Goal: Task Accomplishment & Management: Complete application form

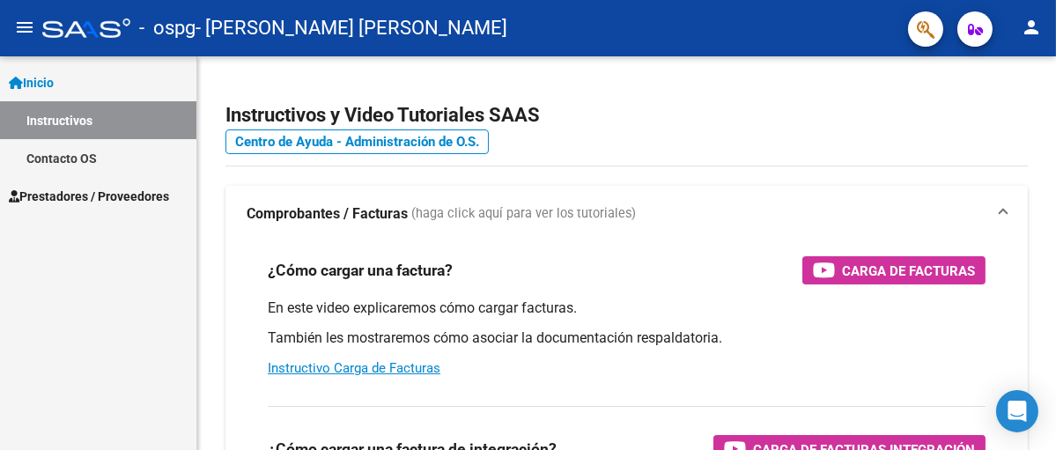
click at [74, 198] on span "Prestadores / Proveedores" at bounding box center [89, 196] width 160 height 19
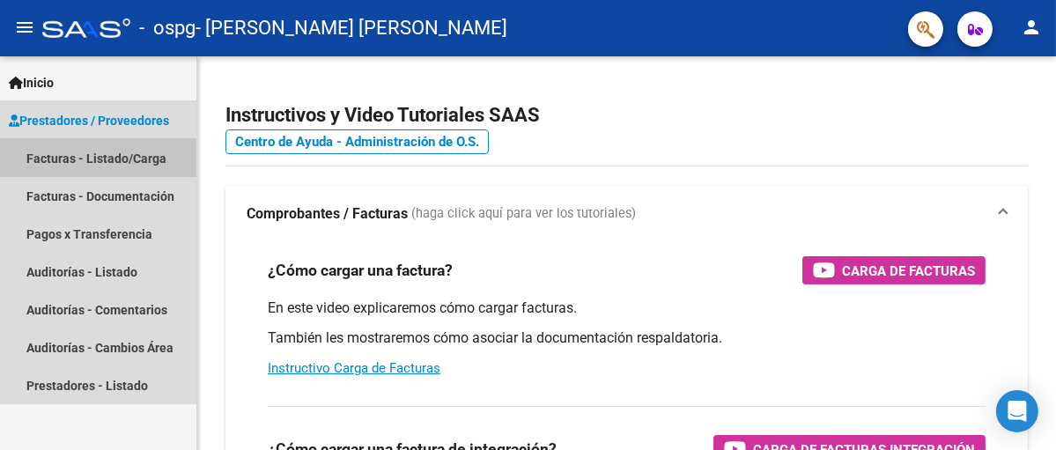
click at [82, 158] on link "Facturas - Listado/Carga" at bounding box center [98, 158] width 196 height 38
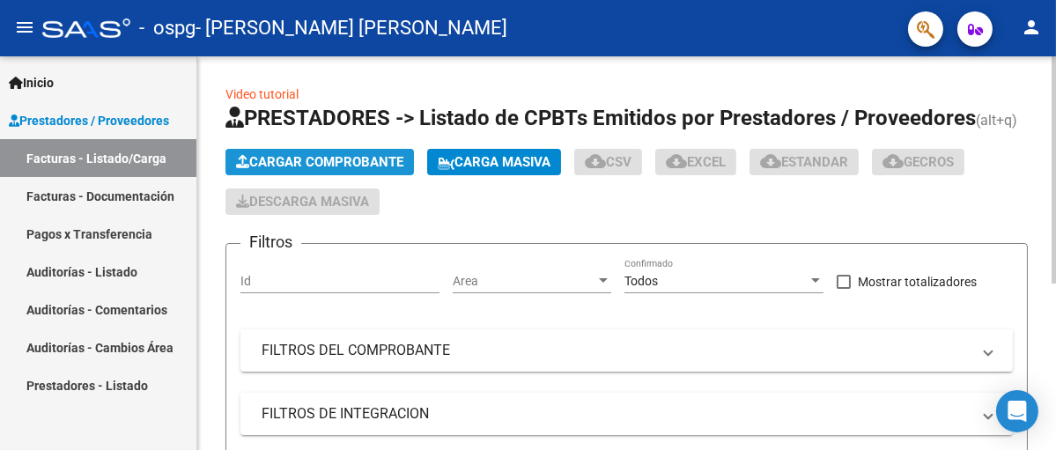
click at [333, 162] on span "Cargar Comprobante" at bounding box center [319, 162] width 167 height 16
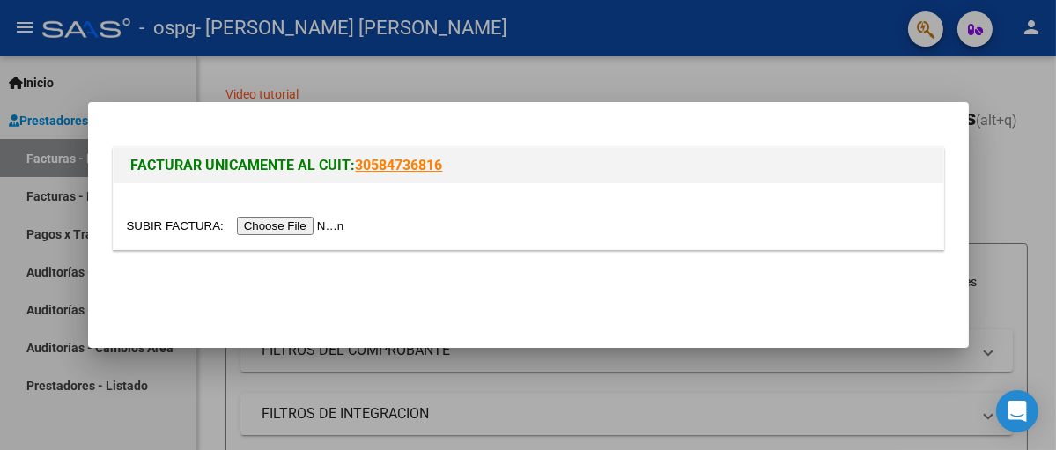
click at [339, 222] on input "file" at bounding box center [238, 226] width 223 height 19
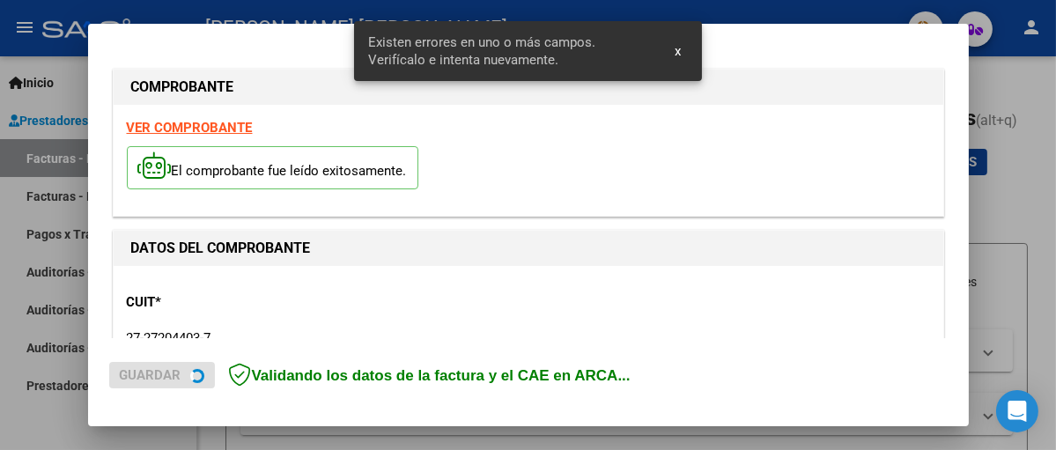
scroll to position [433, 0]
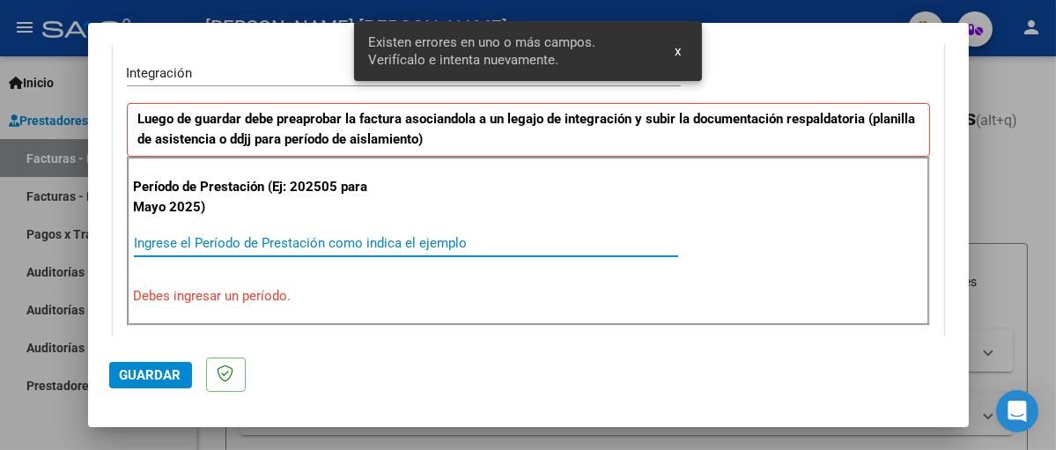
click at [182, 246] on input "Ingrese el Período de Prestación como indica el ejemplo" at bounding box center [406, 243] width 545 height 16
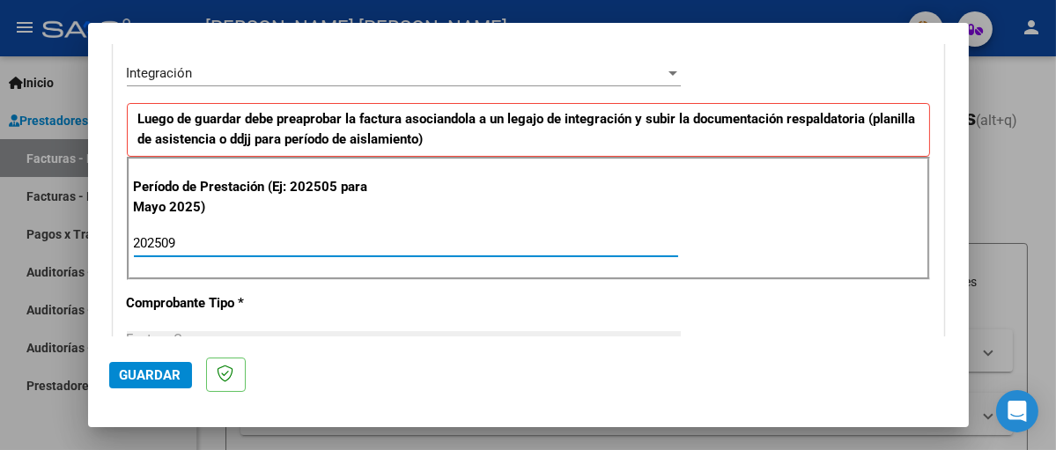
type input "202509"
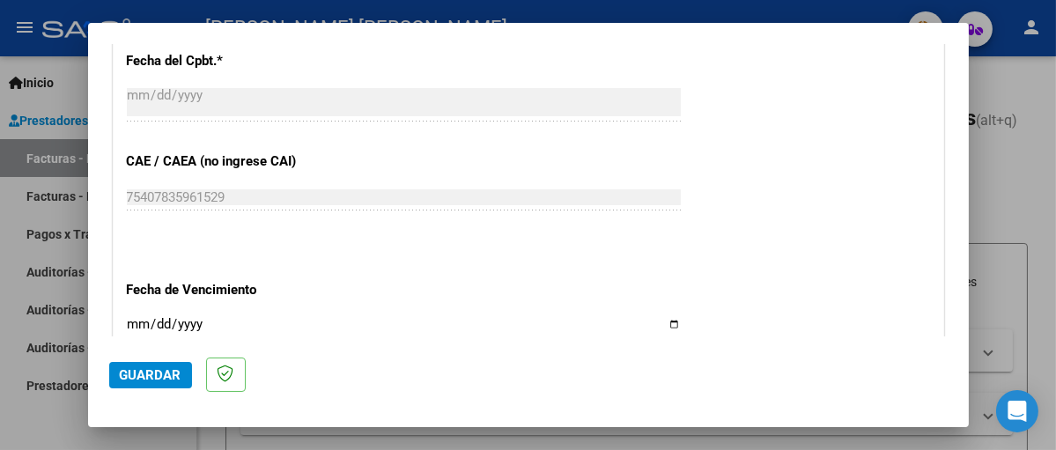
scroll to position [1137, 0]
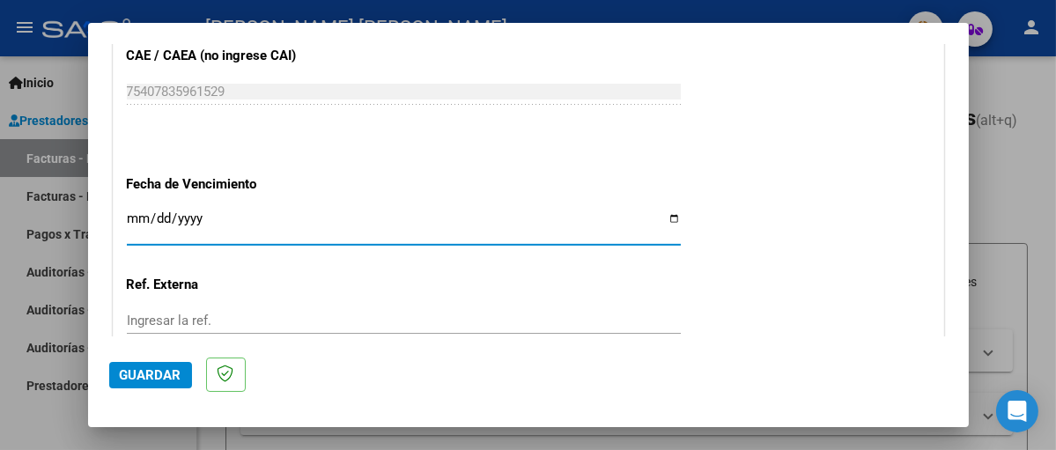
click at [668, 216] on input "Ingresar la fecha" at bounding box center [404, 225] width 554 height 28
type input "[DATE]"
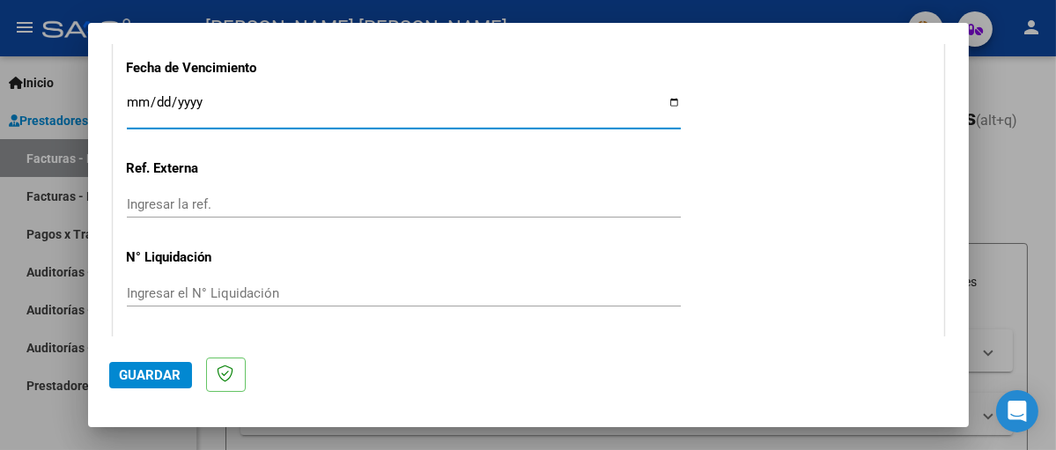
scroll to position [1308, 0]
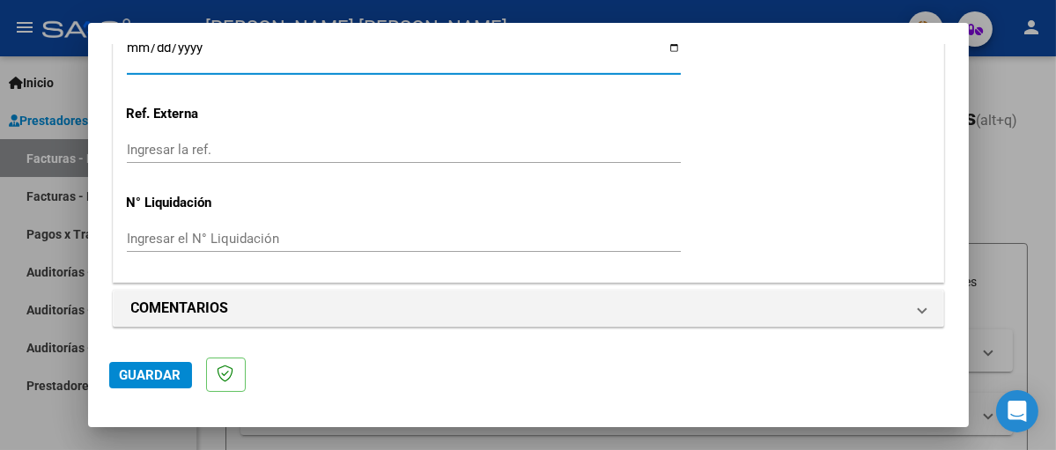
click at [160, 379] on span "Guardar" at bounding box center [151, 375] width 62 height 16
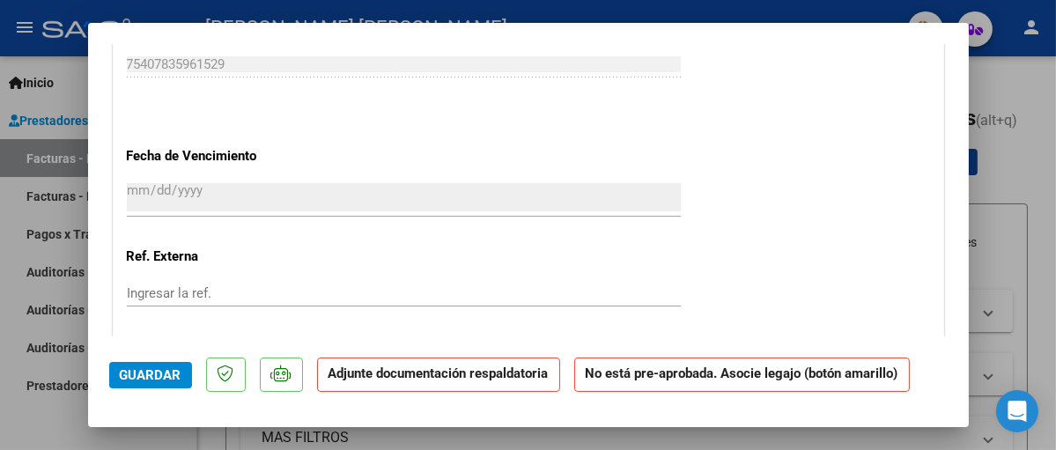
scroll to position [1410, 0]
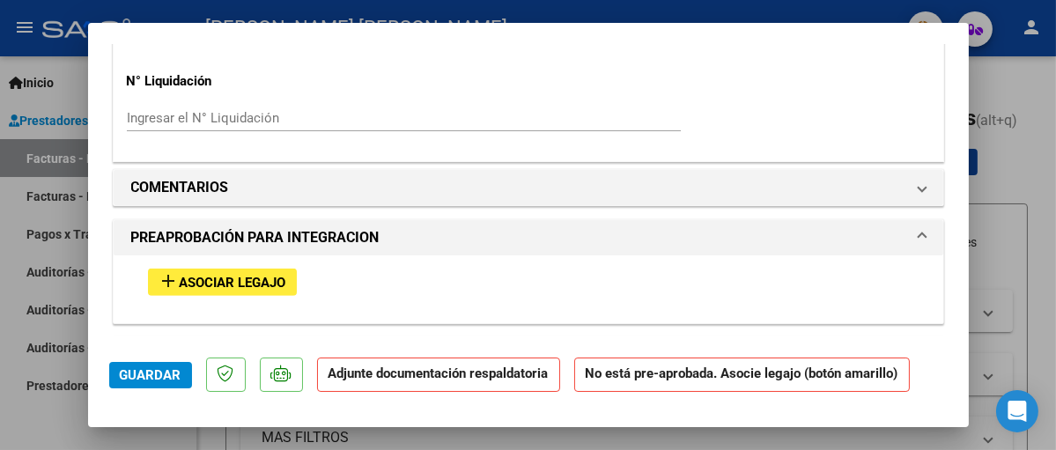
click at [207, 277] on span "Asociar Legajo" at bounding box center [233, 283] width 107 height 16
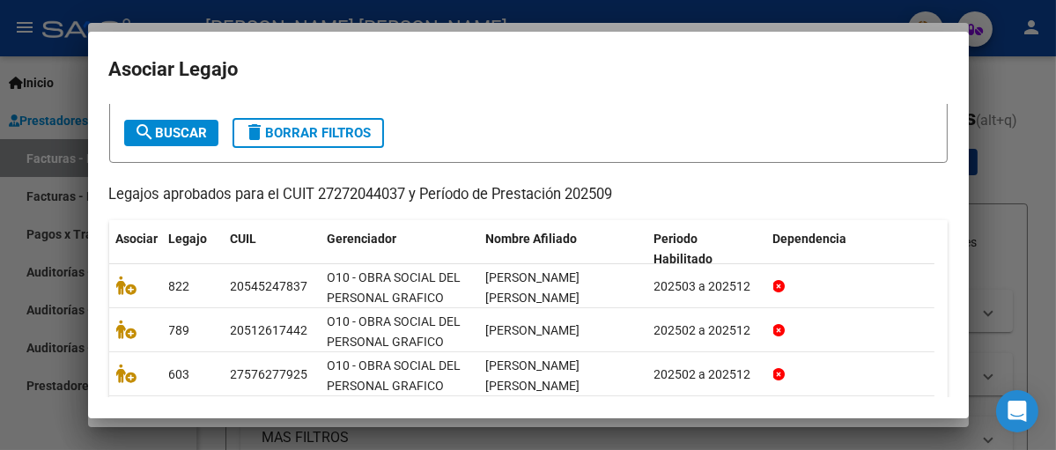
scroll to position [88, 0]
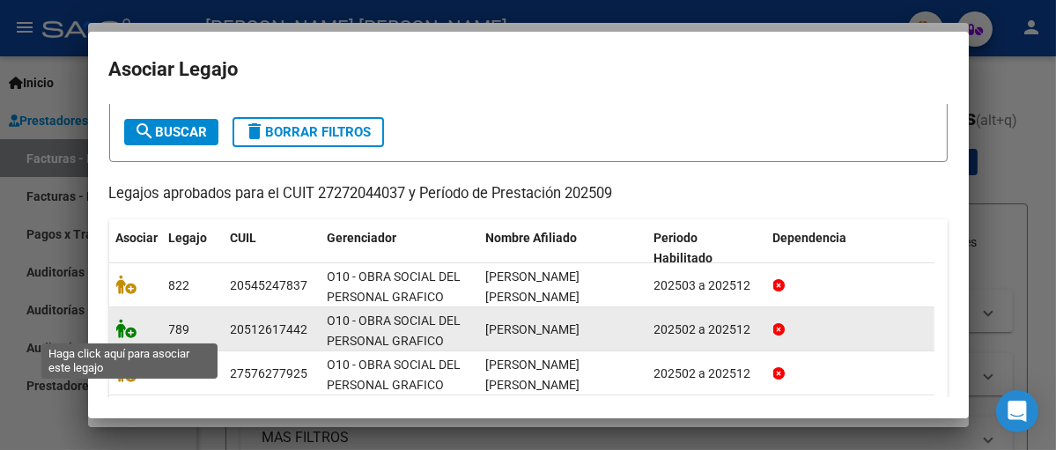
click at [127, 334] on icon at bounding box center [126, 328] width 21 height 19
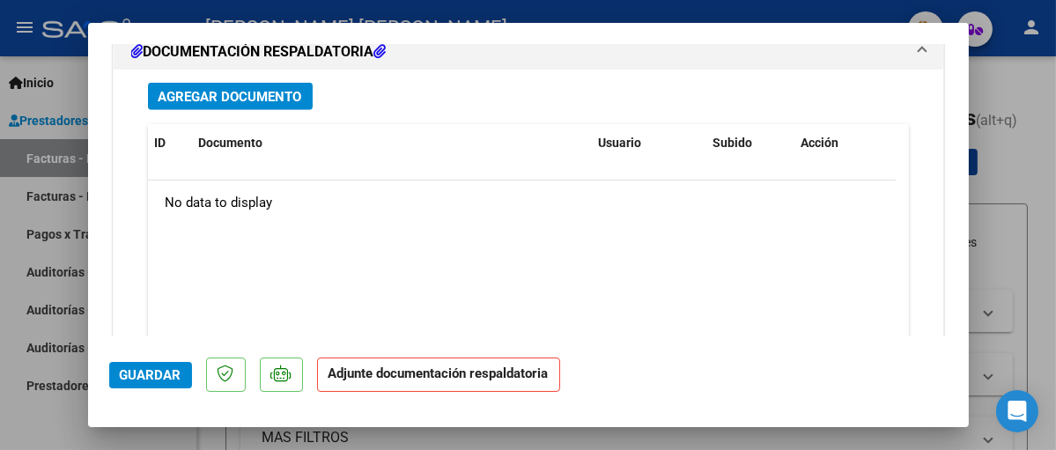
scroll to position [1896, 0]
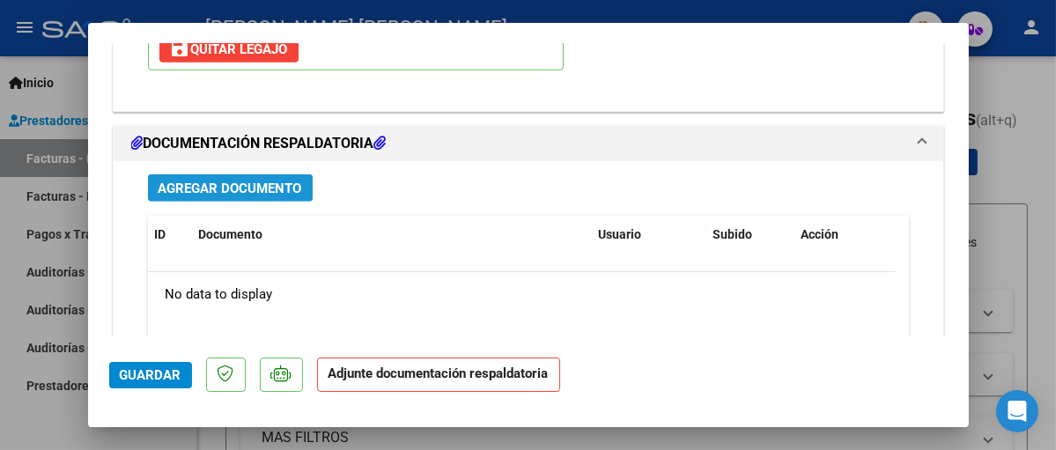
click at [247, 184] on span "Agregar Documento" at bounding box center [231, 189] width 144 height 16
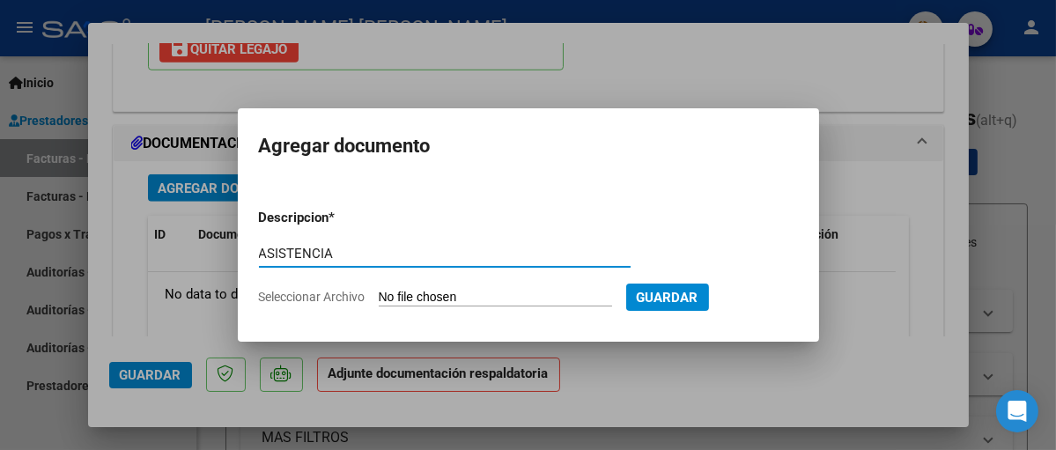
type input "ASISTENCIA"
click at [473, 298] on input "Seleccionar Archivo" at bounding box center [495, 298] width 233 height 17
type input "C:\fakepath\Asist [PERSON_NAME] 9-25.pdf"
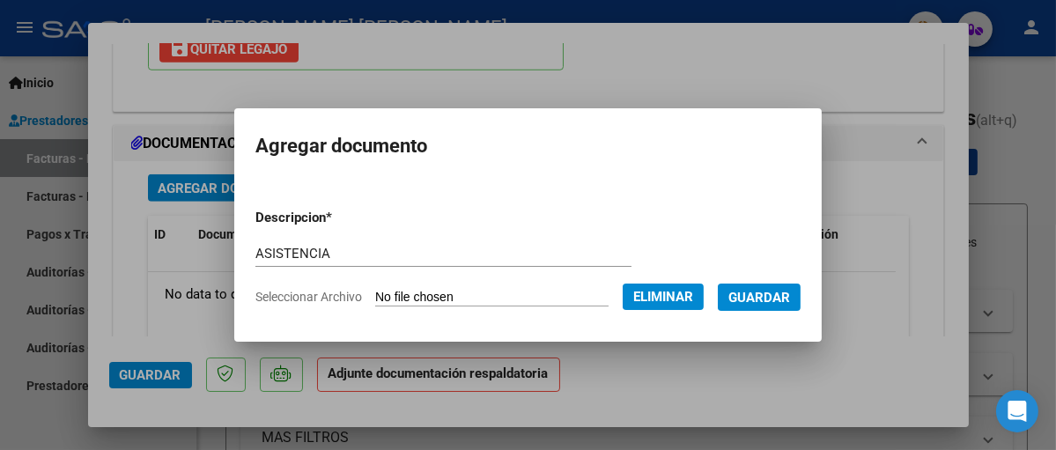
click at [780, 302] on span "Guardar" at bounding box center [760, 298] width 62 height 16
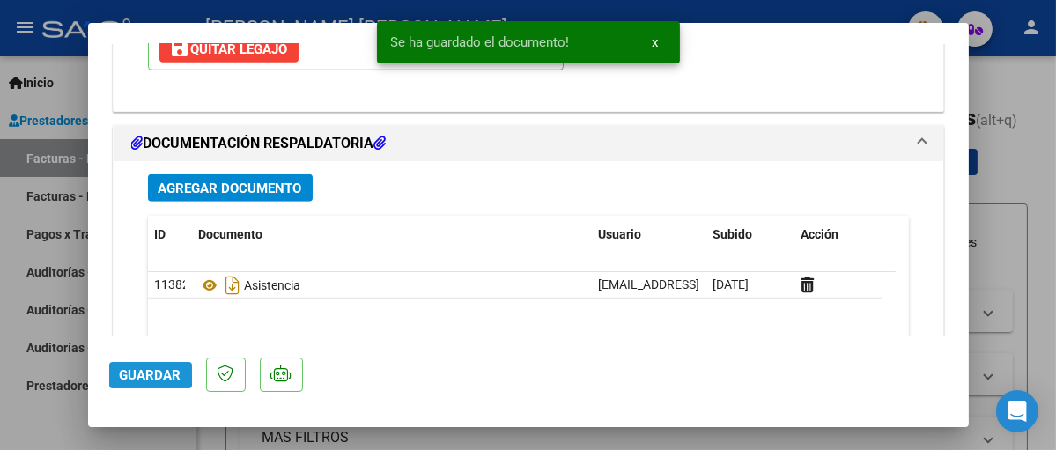
click at [135, 369] on span "Guardar" at bounding box center [151, 375] width 62 height 16
click at [659, 40] on button "x" at bounding box center [656, 42] width 34 height 32
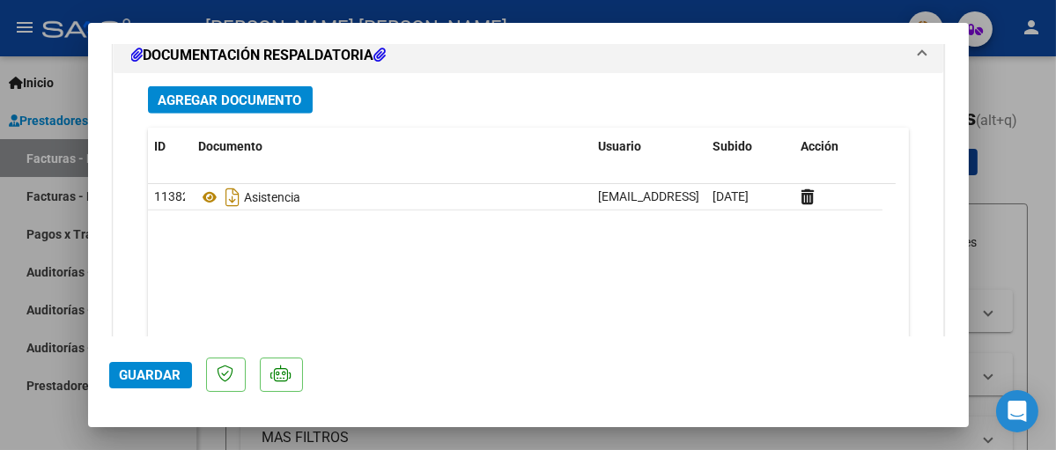
scroll to position [2092, 0]
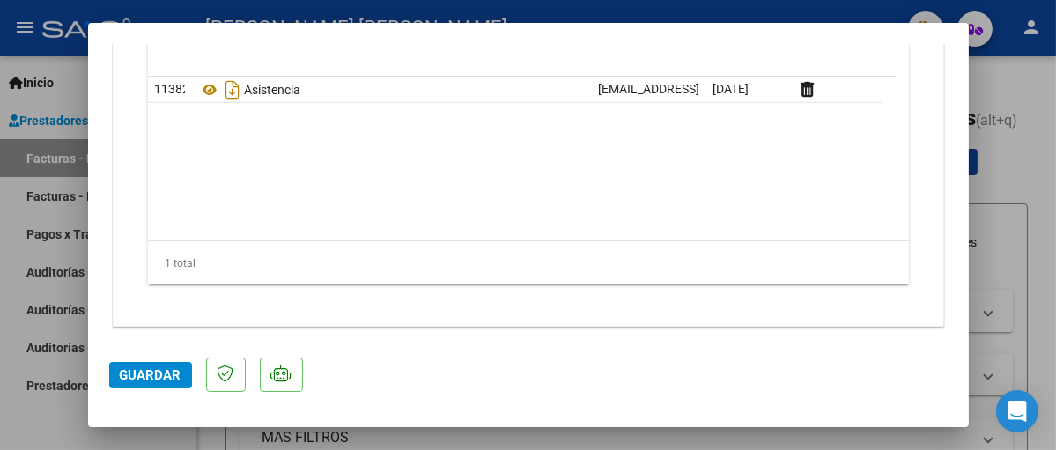
click at [144, 377] on span "Guardar" at bounding box center [151, 375] width 62 height 16
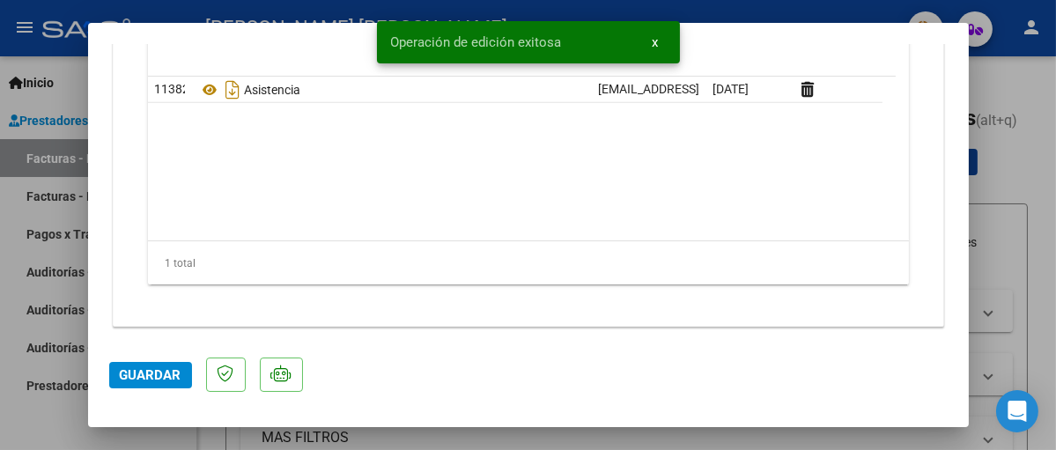
click at [1005, 280] on div at bounding box center [528, 225] width 1056 height 450
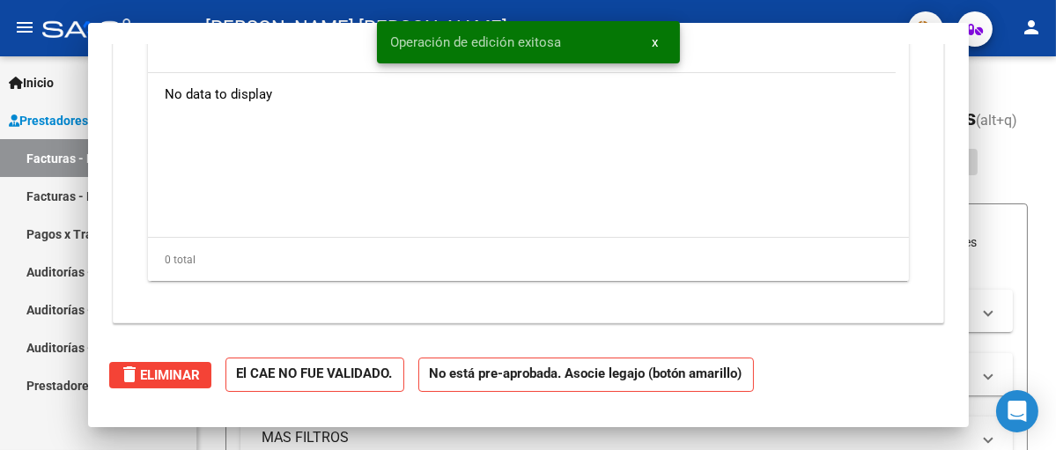
scroll to position [0, 0]
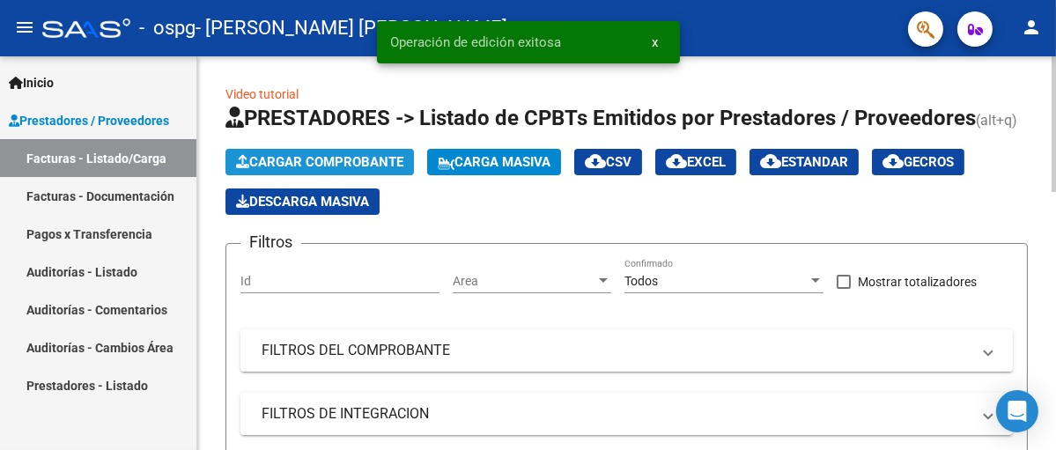
click at [283, 162] on span "Cargar Comprobante" at bounding box center [319, 162] width 167 height 16
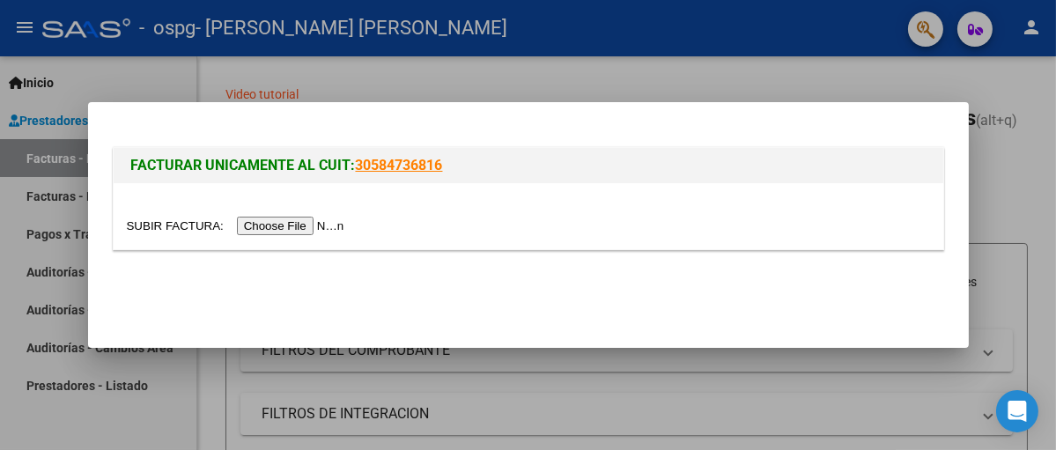
click at [282, 225] on input "file" at bounding box center [238, 226] width 223 height 19
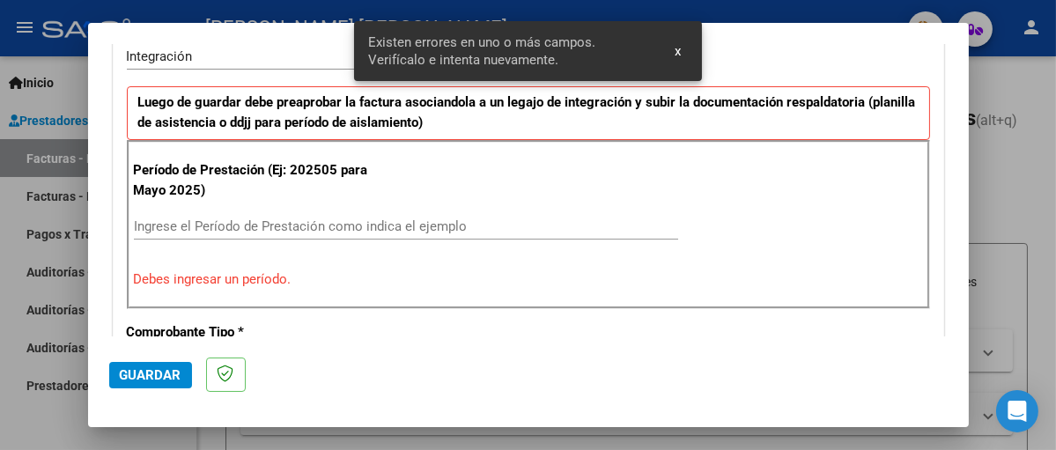
scroll to position [396, 0]
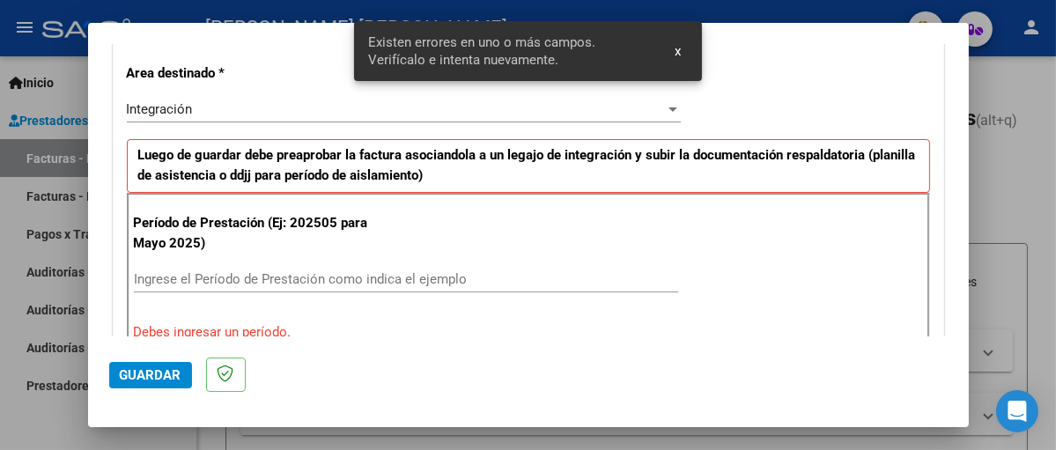
click at [226, 276] on input "Ingrese el Período de Prestación como indica el ejemplo" at bounding box center [406, 279] width 545 height 16
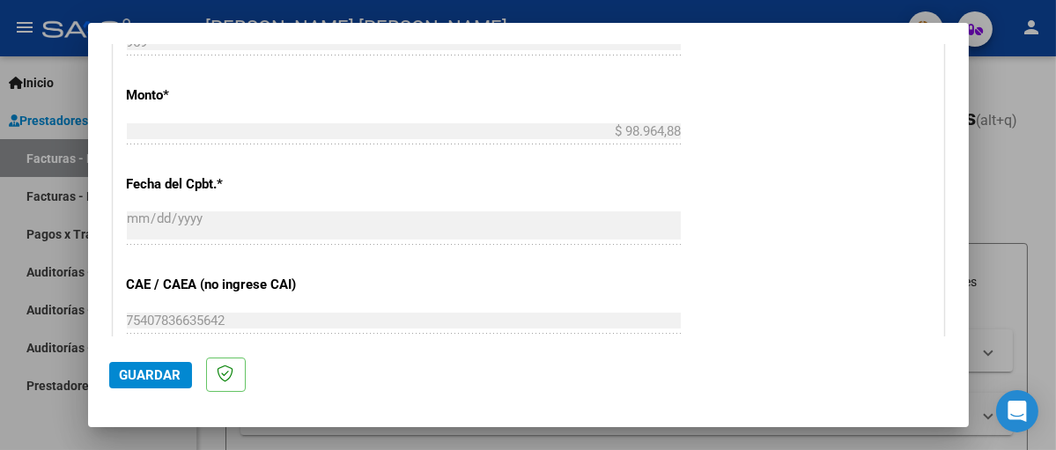
scroll to position [1013, 0]
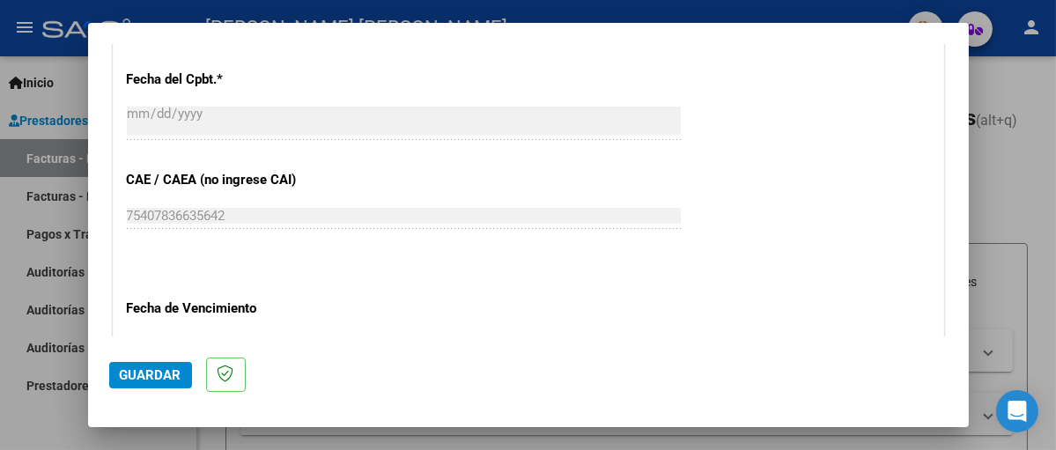
type input "202509"
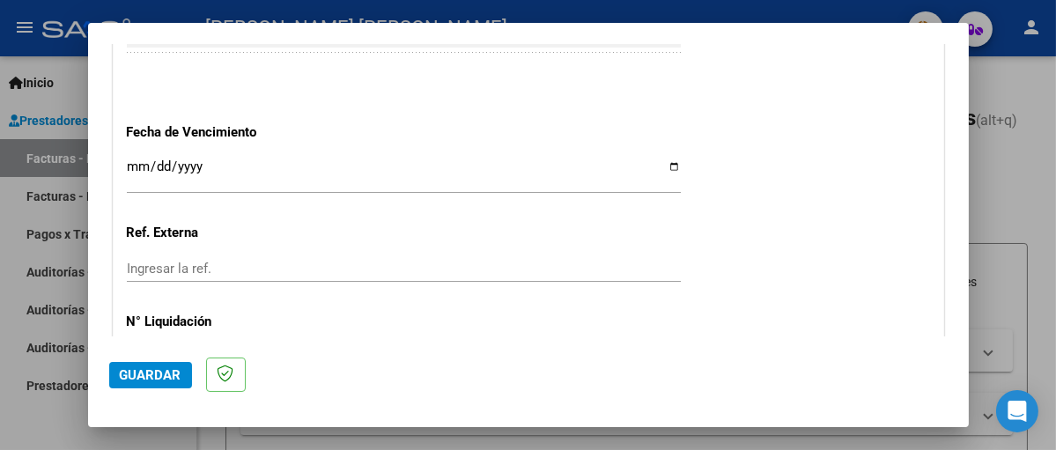
click at [664, 163] on input "Ingresar la fecha" at bounding box center [404, 173] width 554 height 28
type input "[DATE]"
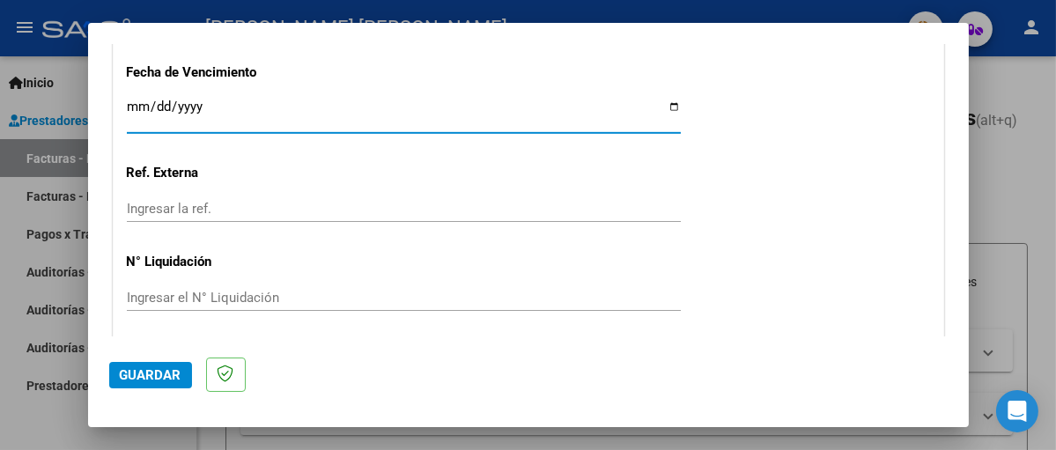
scroll to position [1308, 0]
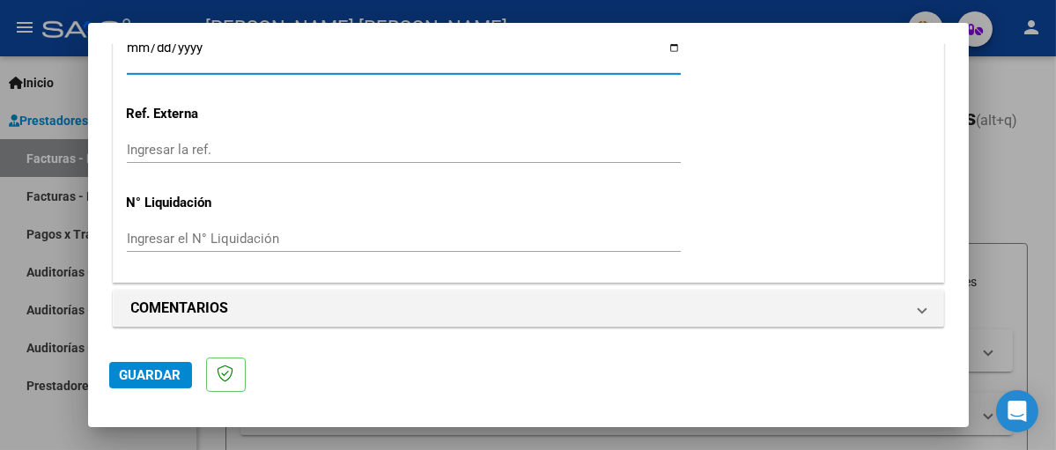
click at [151, 374] on span "Guardar" at bounding box center [151, 375] width 62 height 16
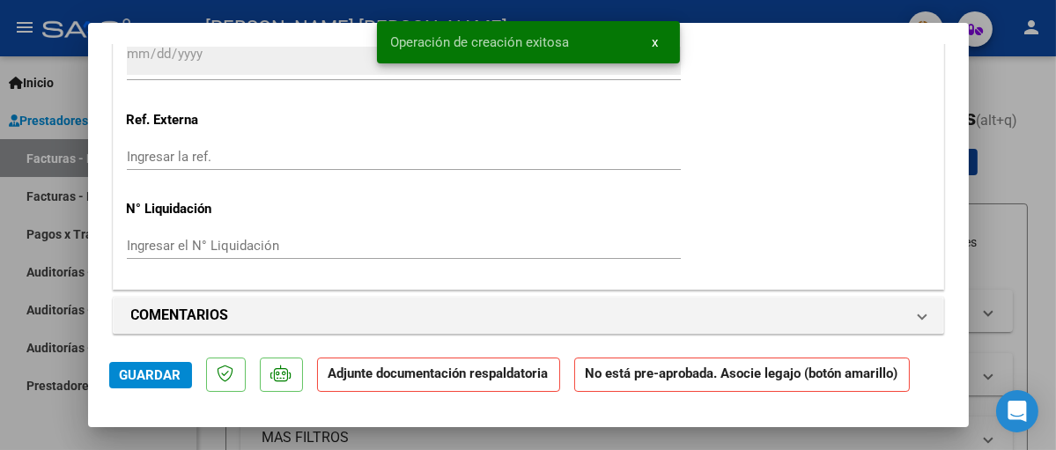
scroll to position [1586, 0]
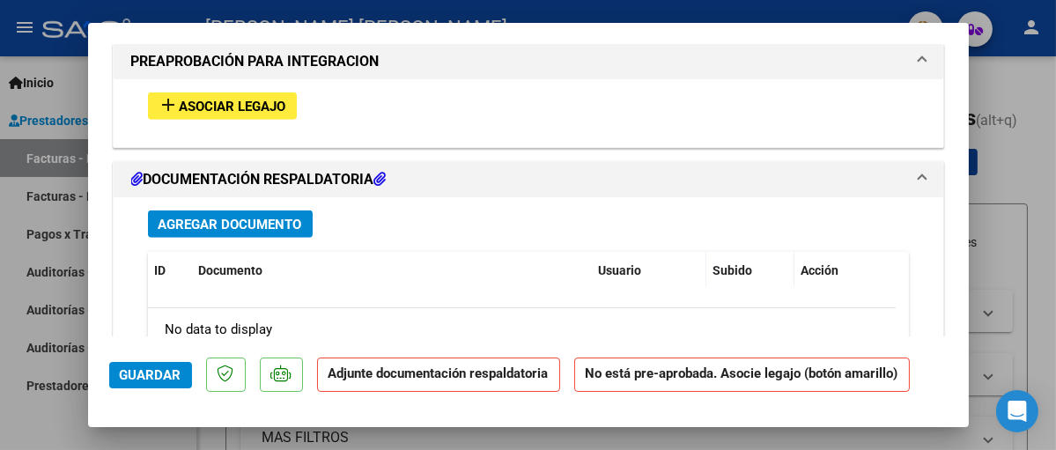
click at [1017, 105] on div at bounding box center [528, 225] width 1056 height 450
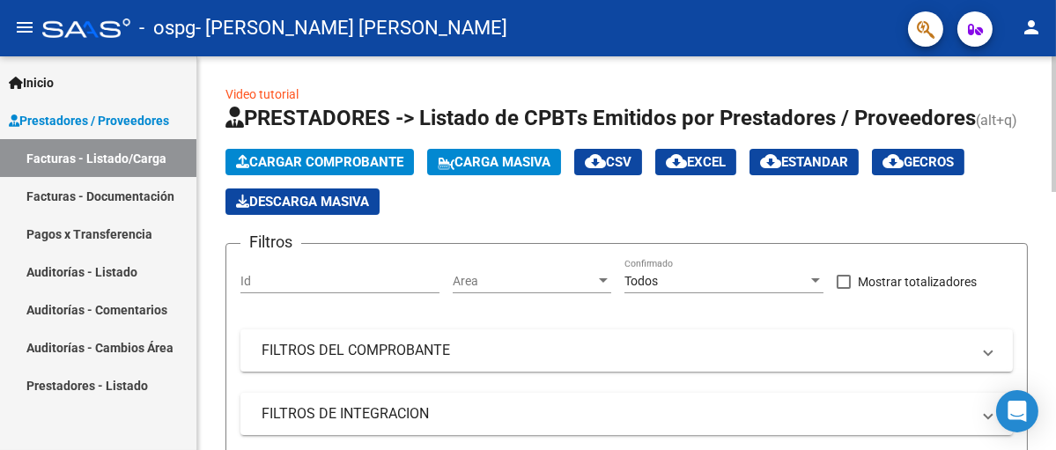
click at [378, 161] on span "Cargar Comprobante" at bounding box center [319, 162] width 167 height 16
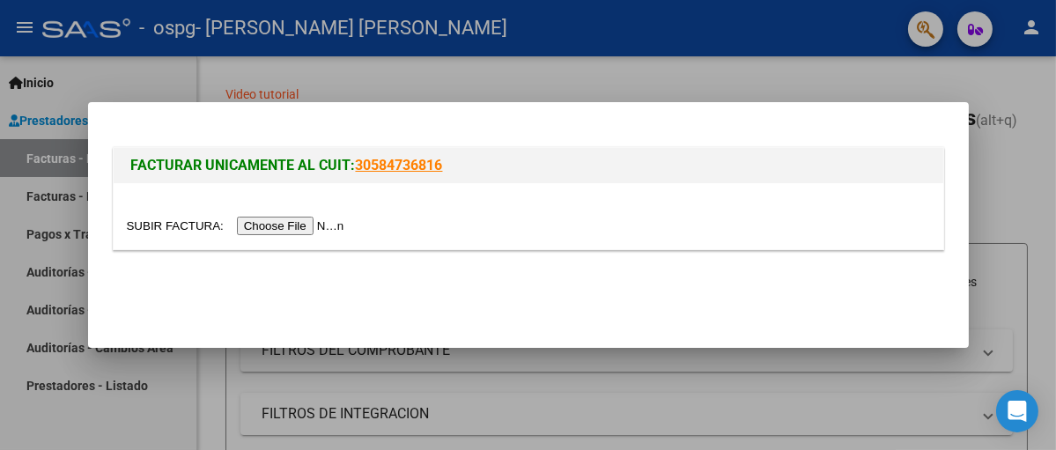
click at [327, 226] on input "file" at bounding box center [238, 226] width 223 height 19
click at [1028, 202] on div at bounding box center [528, 225] width 1056 height 450
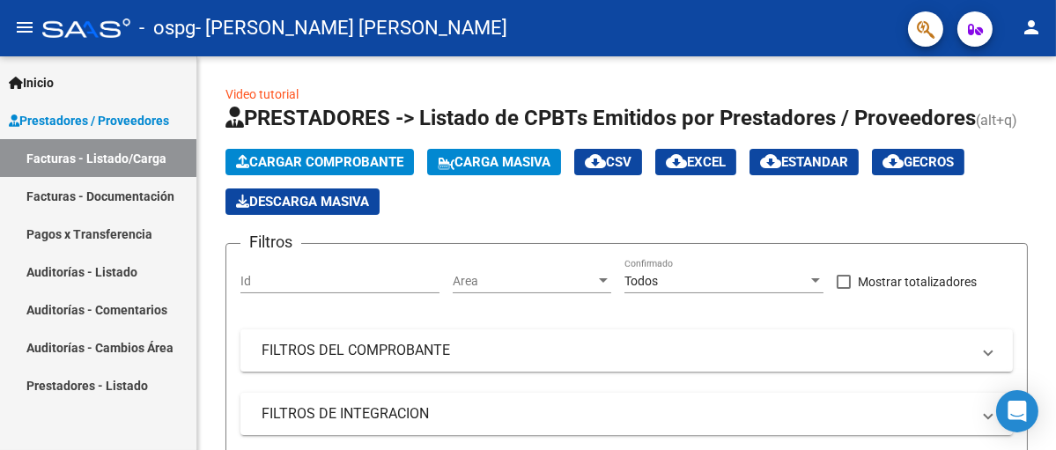
click at [142, 193] on link "Facturas - Documentación" at bounding box center [98, 196] width 196 height 38
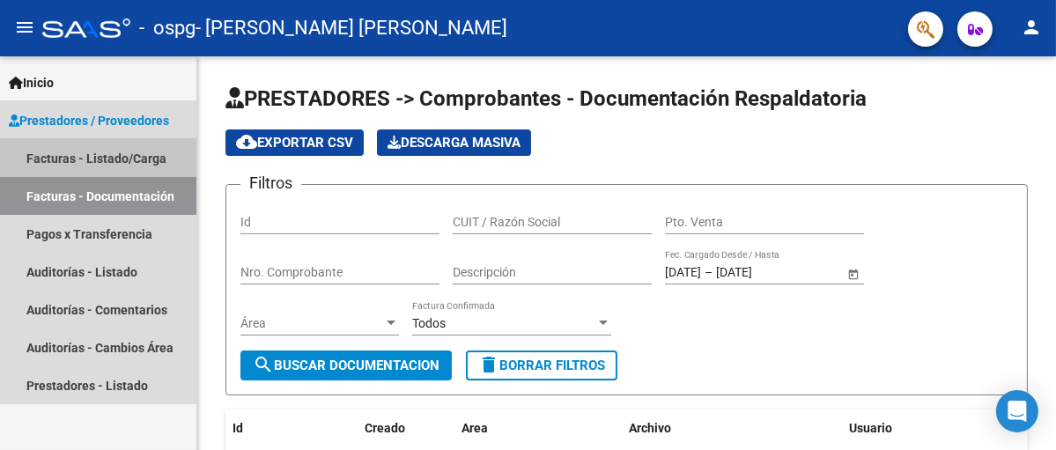
click at [62, 159] on link "Facturas - Listado/Carga" at bounding box center [98, 158] width 196 height 38
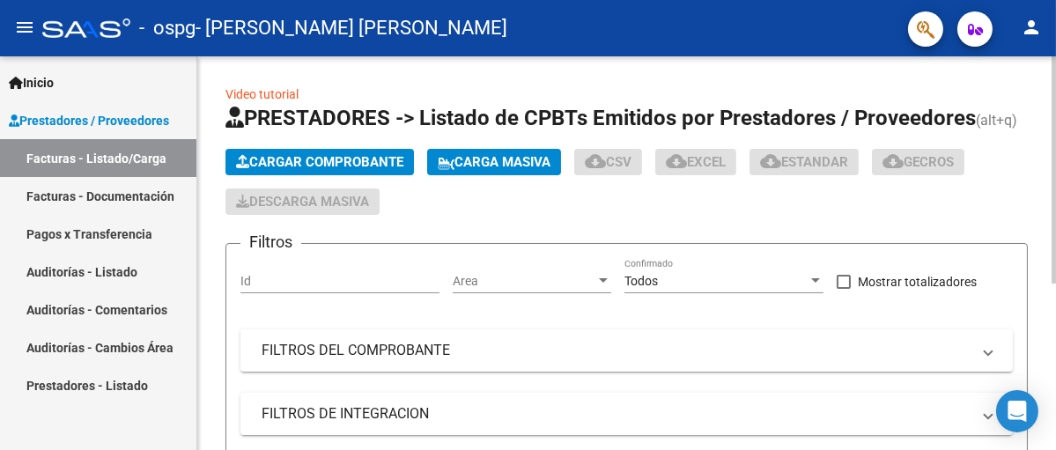
click at [331, 158] on span "Cargar Comprobante" at bounding box center [319, 162] width 167 height 16
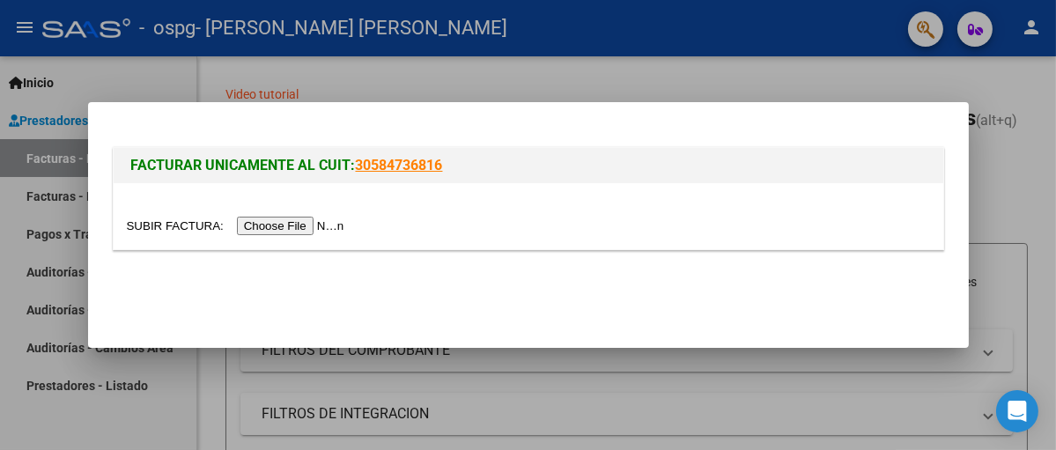
click at [319, 227] on input "file" at bounding box center [238, 226] width 223 height 19
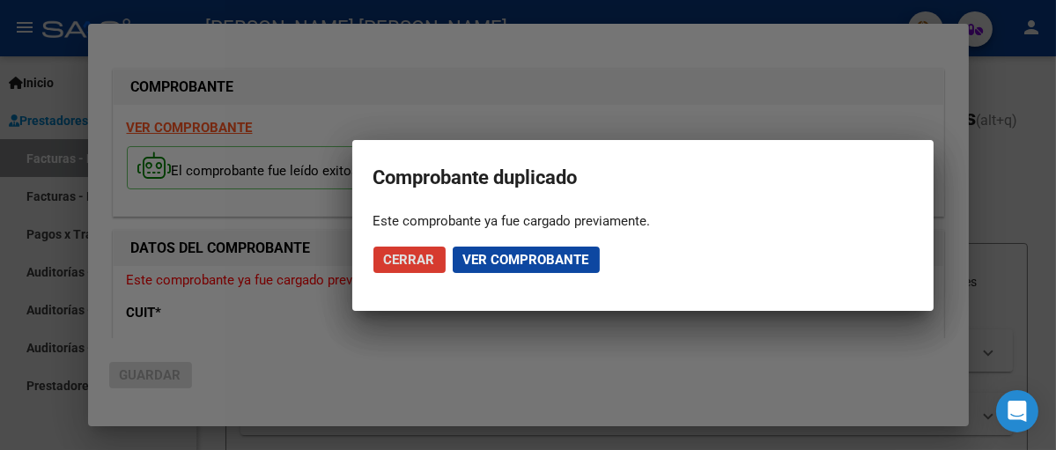
click at [472, 259] on span "Ver comprobante" at bounding box center [526, 260] width 126 height 16
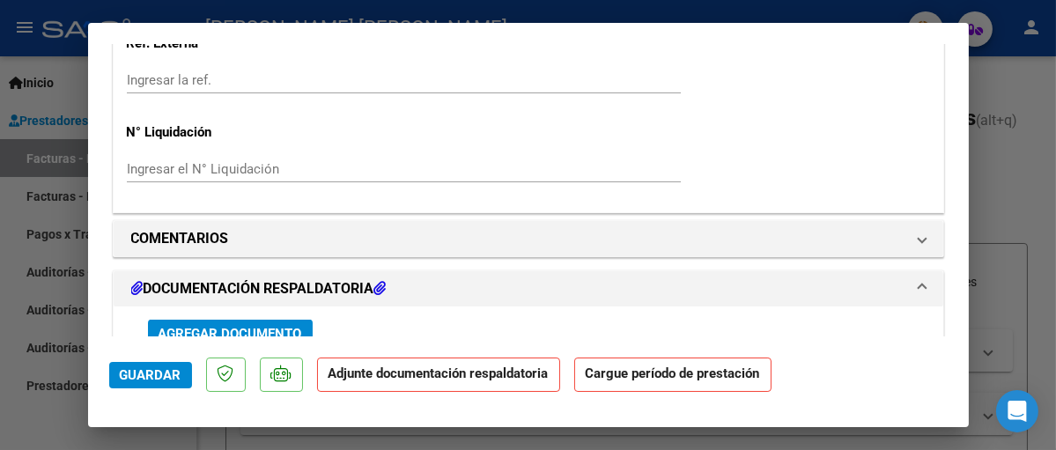
scroll to position [1410, 0]
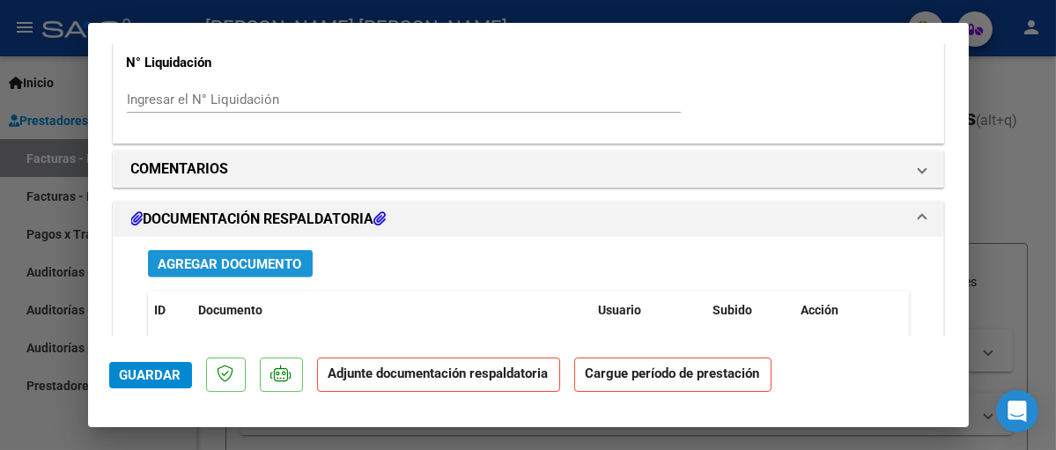
click at [215, 265] on span "Agregar Documento" at bounding box center [231, 264] width 144 height 16
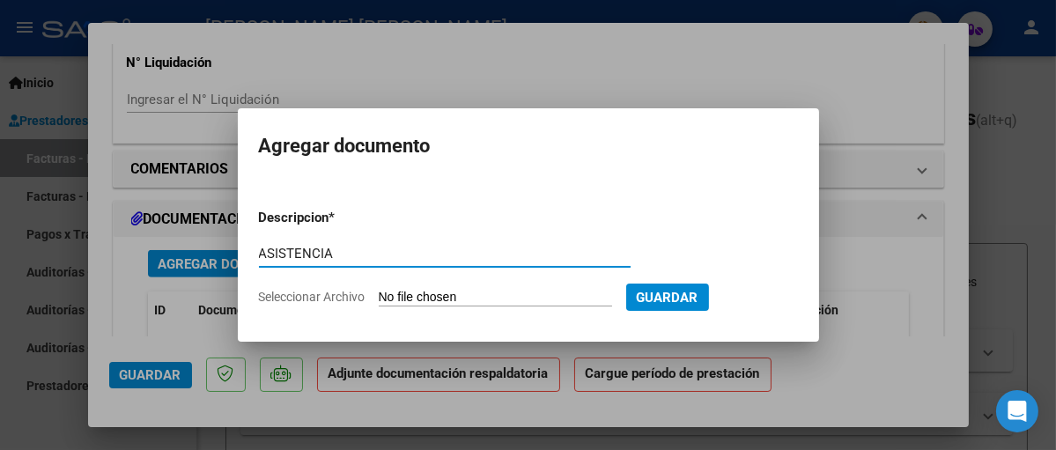
type input "ASISTENCIA"
click at [365, 297] on span "Seleccionar Archivo" at bounding box center [312, 297] width 107 height 14
click at [379, 297] on input "Seleccionar Archivo" at bounding box center [495, 298] width 233 height 17
type input "C:\fakepath\Asist [PERSON_NAME] 9 25.pdf"
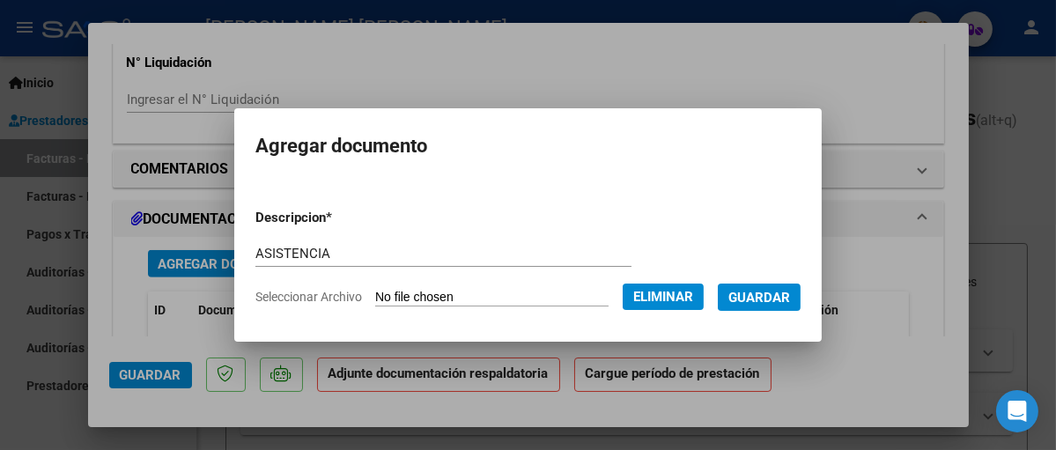
click at [780, 296] on span "Guardar" at bounding box center [760, 298] width 62 height 16
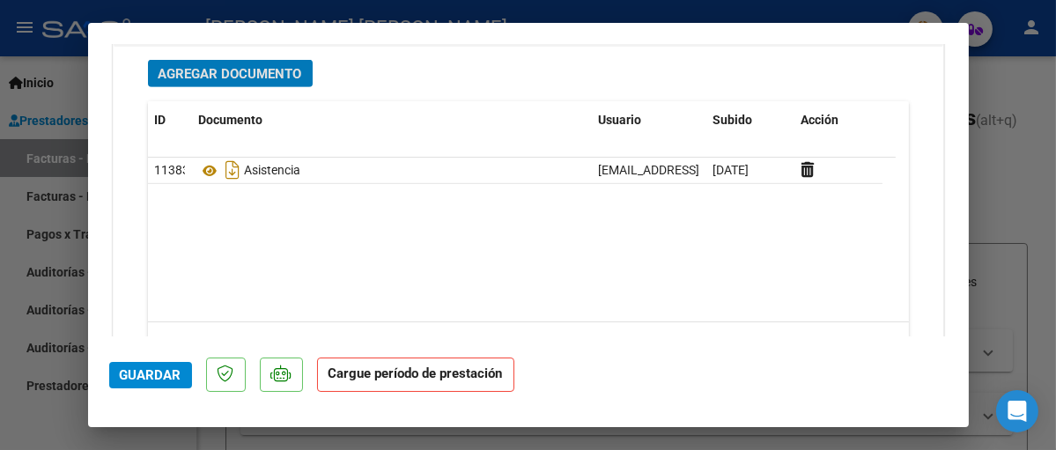
scroll to position [1681, 0]
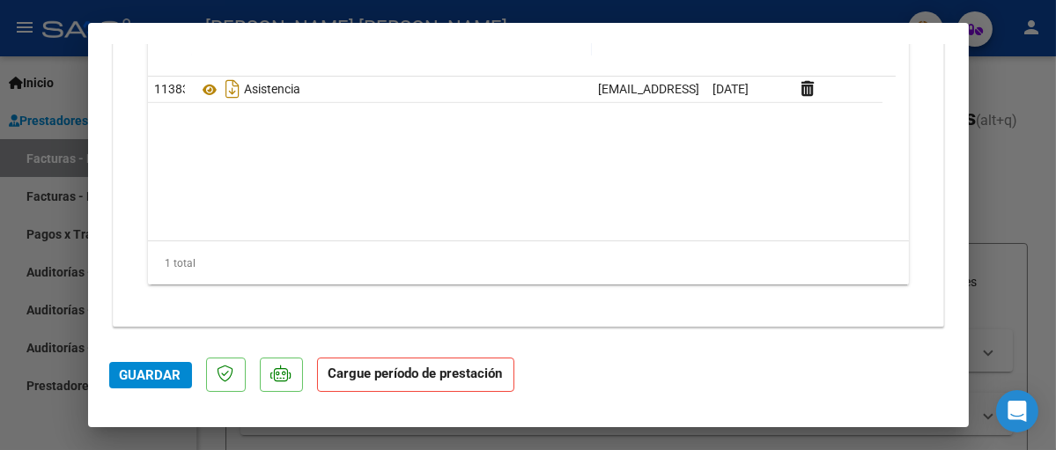
click at [169, 373] on span "Guardar" at bounding box center [151, 375] width 62 height 16
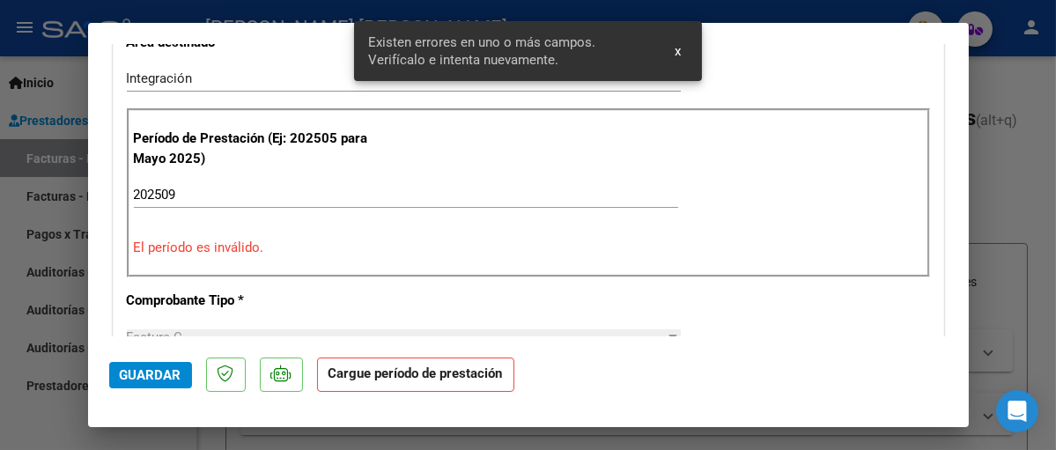
scroll to position [382, 0]
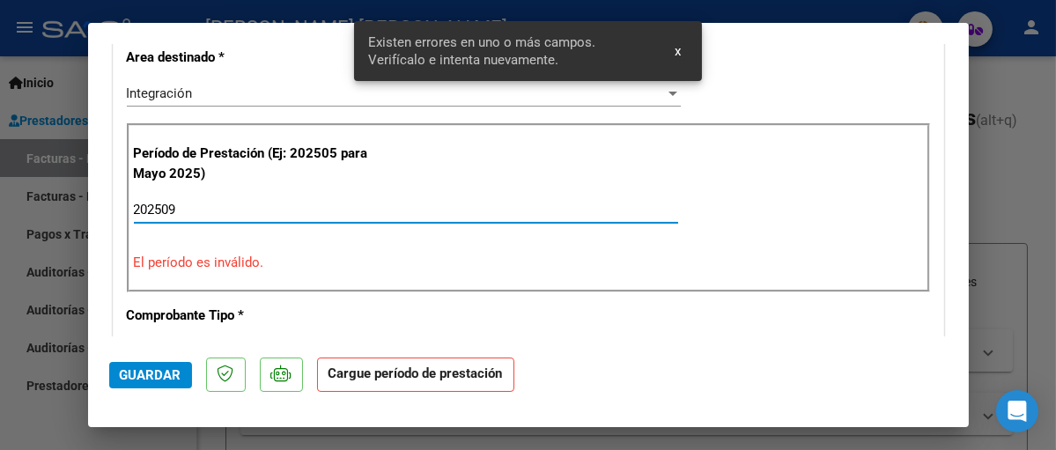
click at [181, 208] on input "202509" at bounding box center [406, 210] width 545 height 16
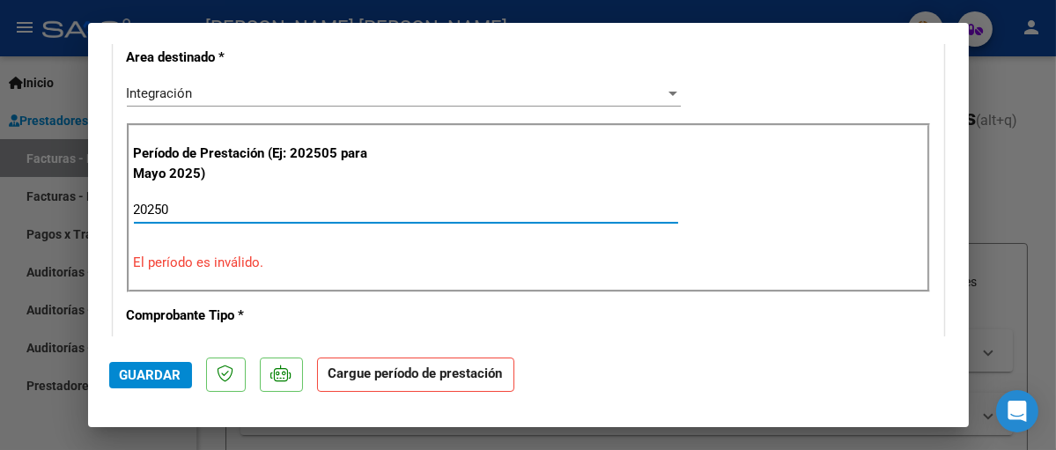
type input "202509"
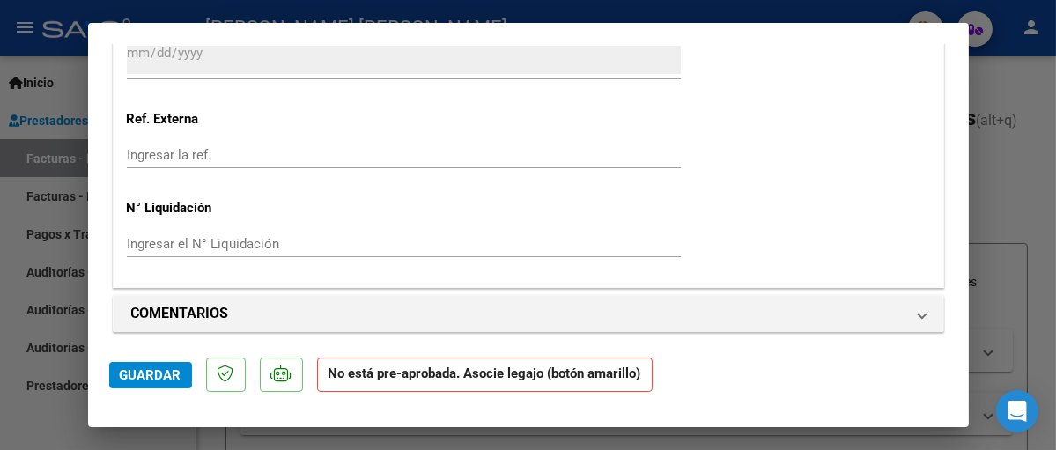
scroll to position [1351, 0]
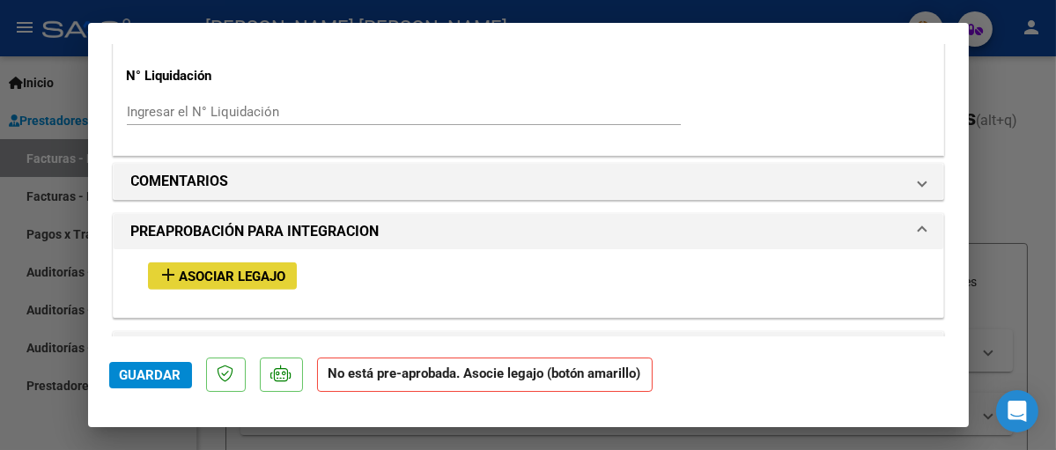
click at [194, 272] on span "Asociar Legajo" at bounding box center [233, 277] width 107 height 16
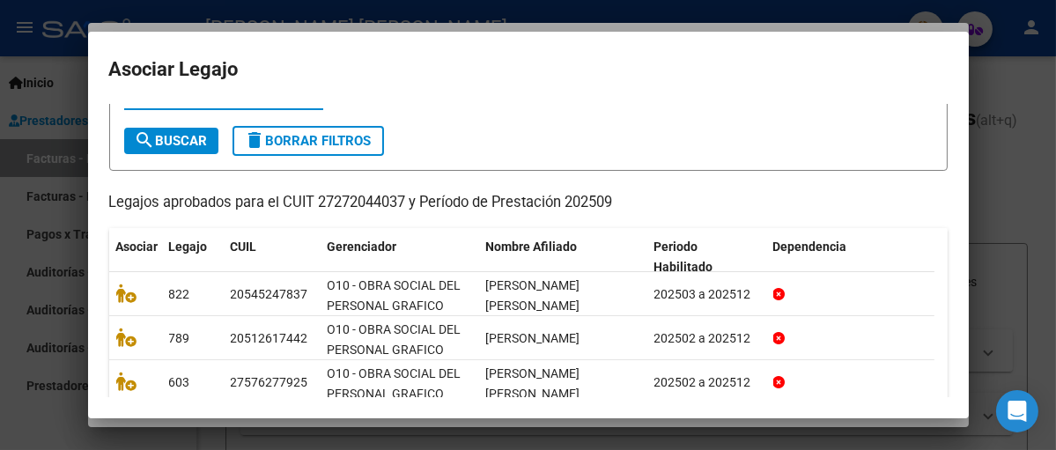
scroll to position [88, 0]
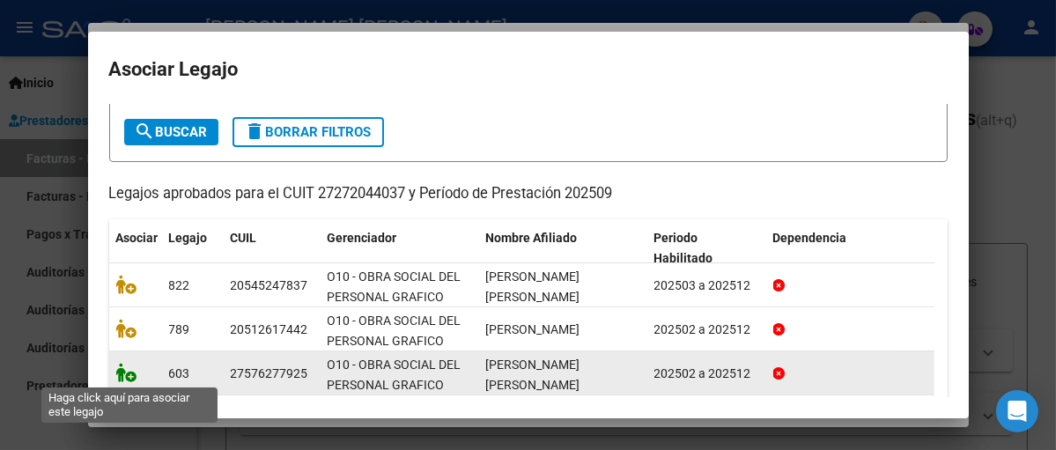
click at [125, 373] on icon at bounding box center [126, 372] width 21 height 19
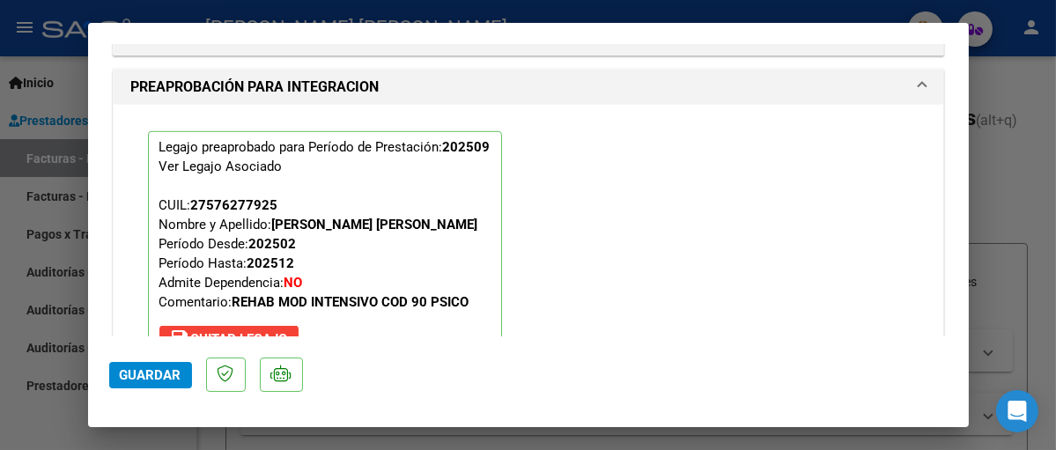
scroll to position [1661, 0]
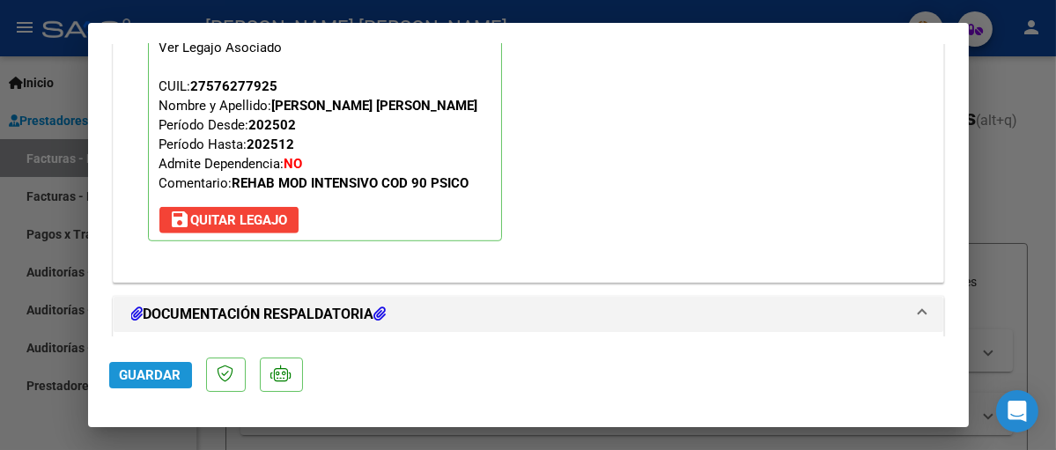
click at [144, 370] on span "Guardar" at bounding box center [151, 375] width 62 height 16
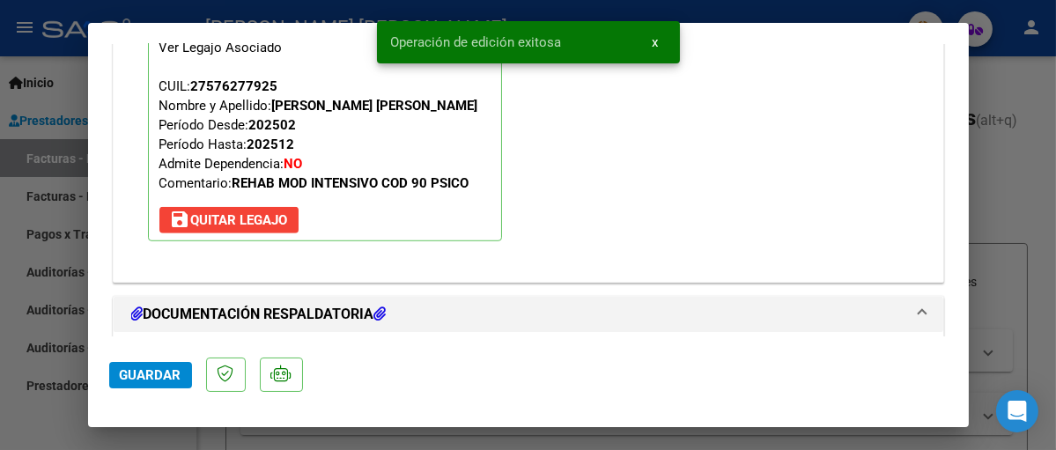
click at [123, 374] on span "Guardar" at bounding box center [151, 375] width 62 height 16
click at [1016, 211] on div at bounding box center [528, 225] width 1056 height 450
type input "$ 0,00"
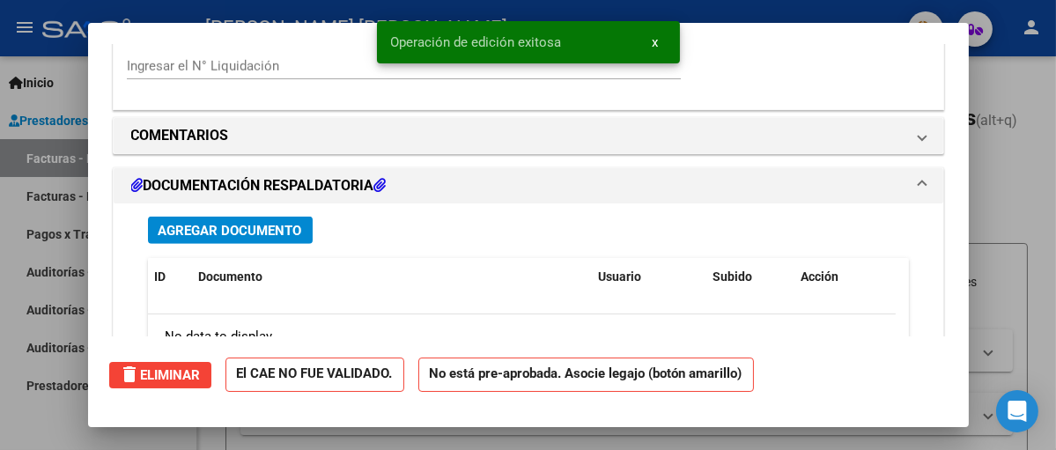
scroll to position [1534, 0]
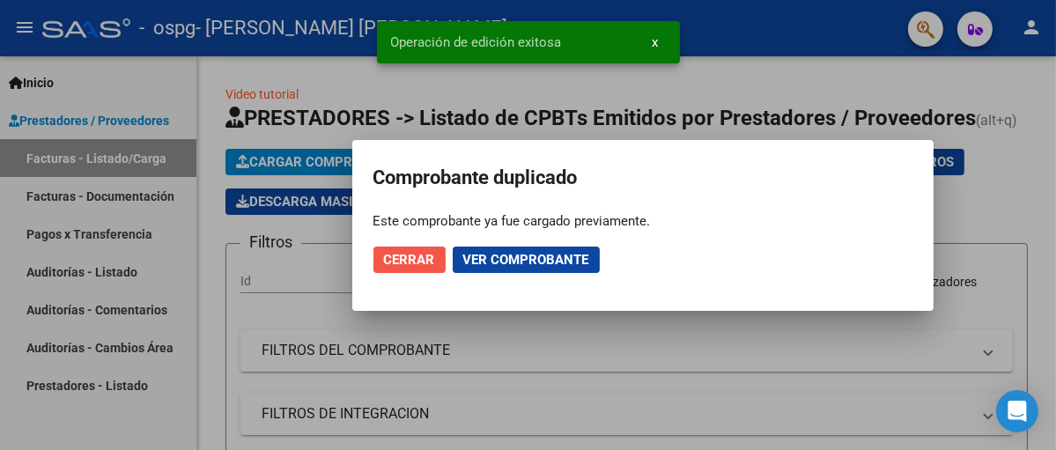
click at [415, 258] on span "Cerrar" at bounding box center [409, 260] width 51 height 16
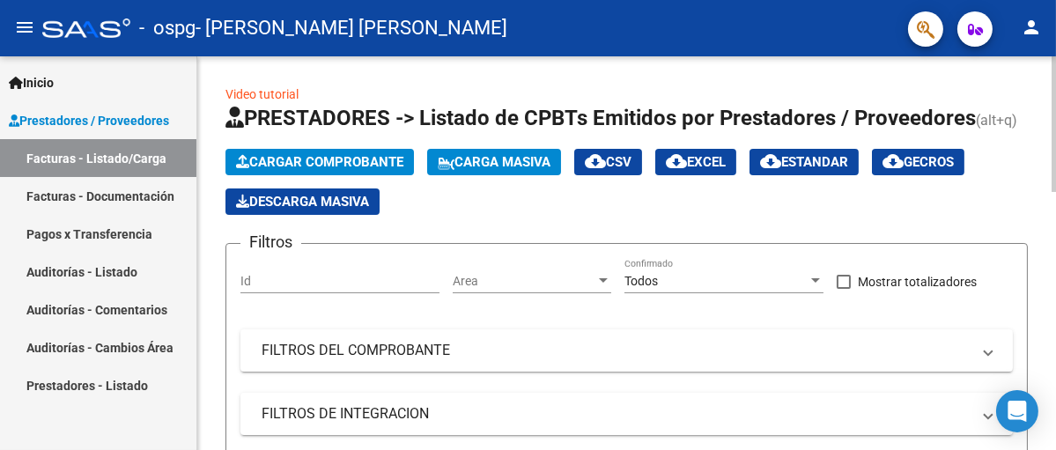
click at [281, 165] on span "Cargar Comprobante" at bounding box center [319, 162] width 167 height 16
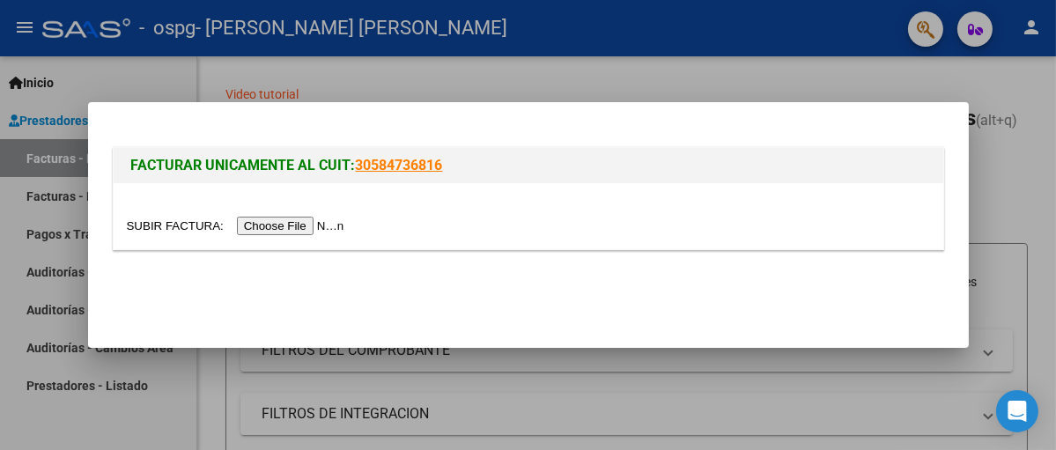
click at [290, 221] on input "file" at bounding box center [238, 226] width 223 height 19
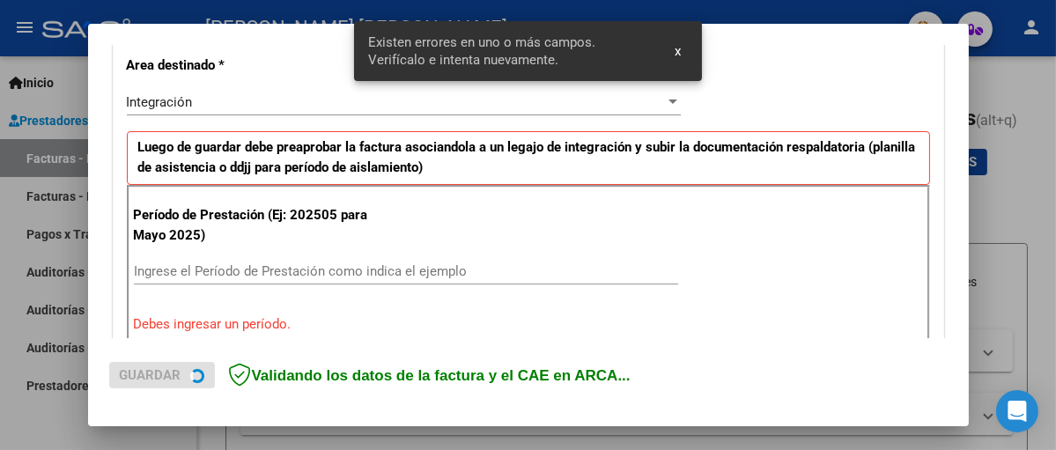
scroll to position [433, 0]
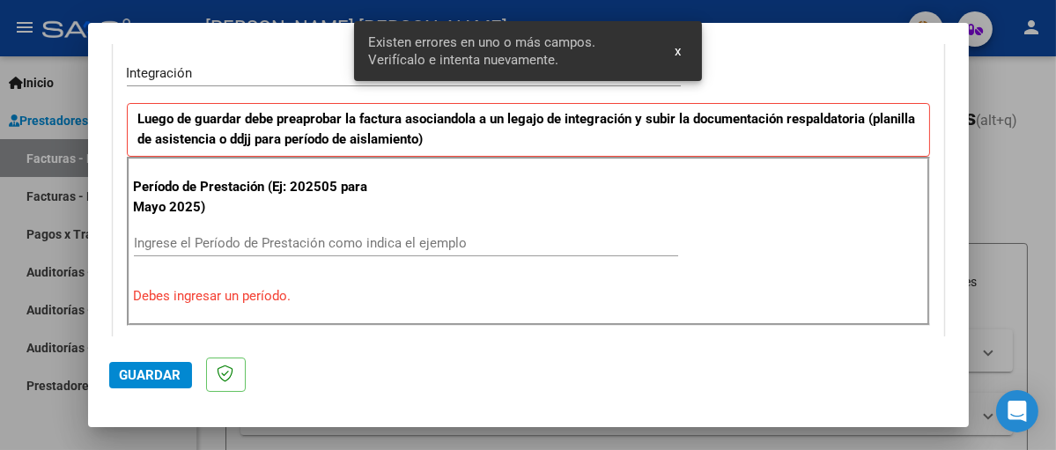
click at [177, 233] on div "Ingrese el Período de Prestación como indica el ejemplo" at bounding box center [406, 243] width 545 height 26
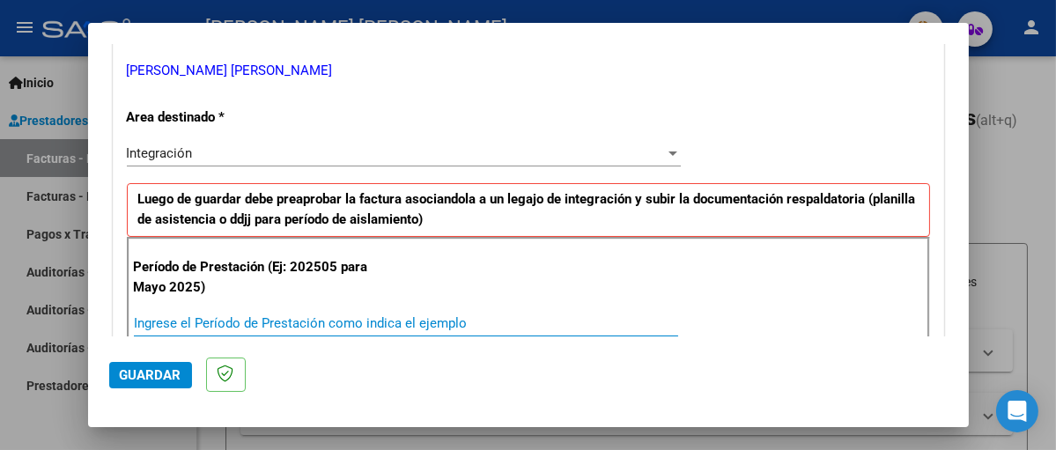
scroll to position [441, 0]
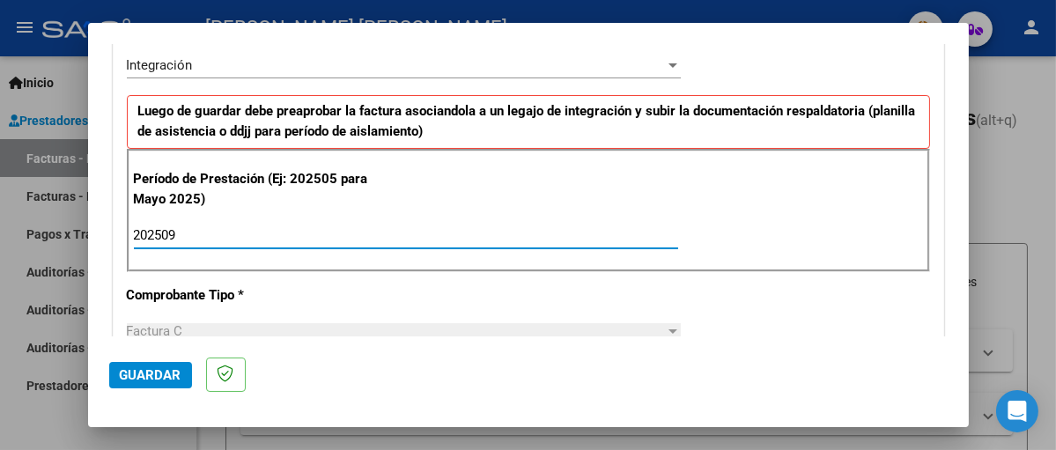
type input "202509"
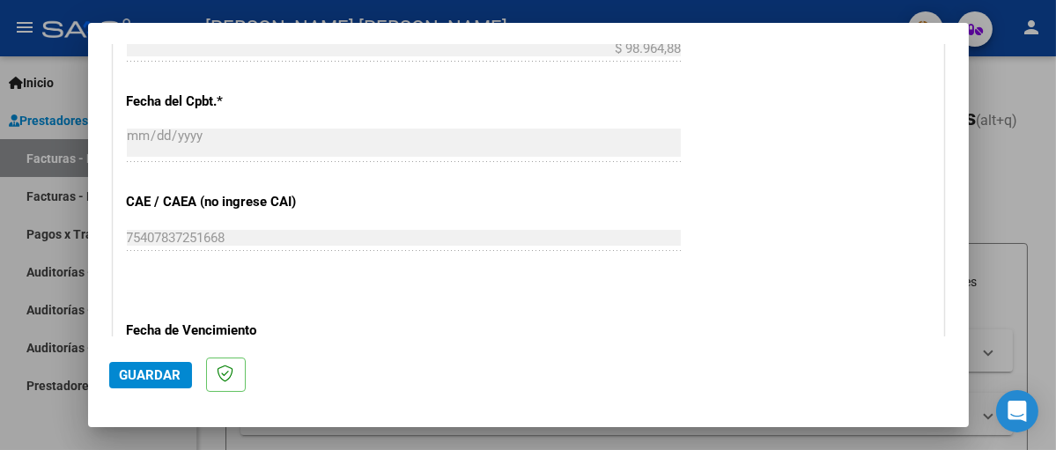
scroll to position [1057, 0]
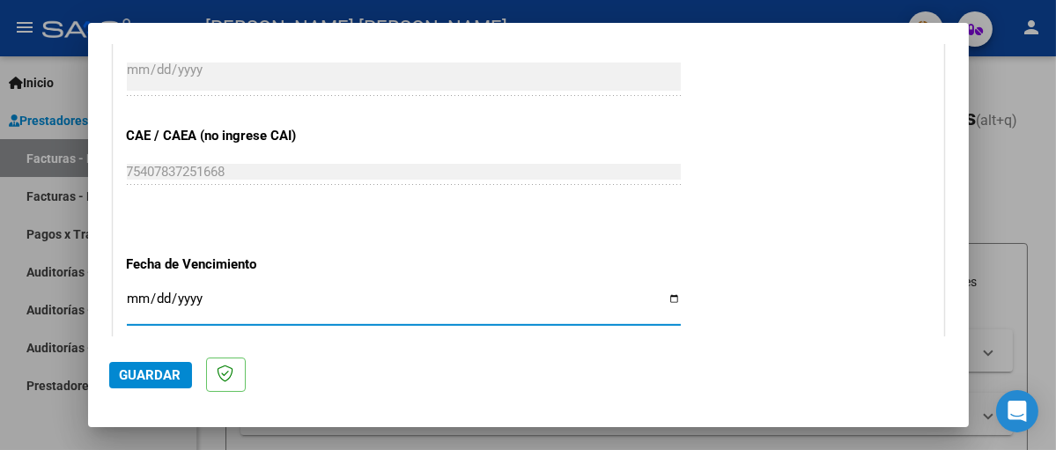
click at [664, 296] on input "Ingresar la fecha" at bounding box center [404, 306] width 554 height 28
type input "[DATE]"
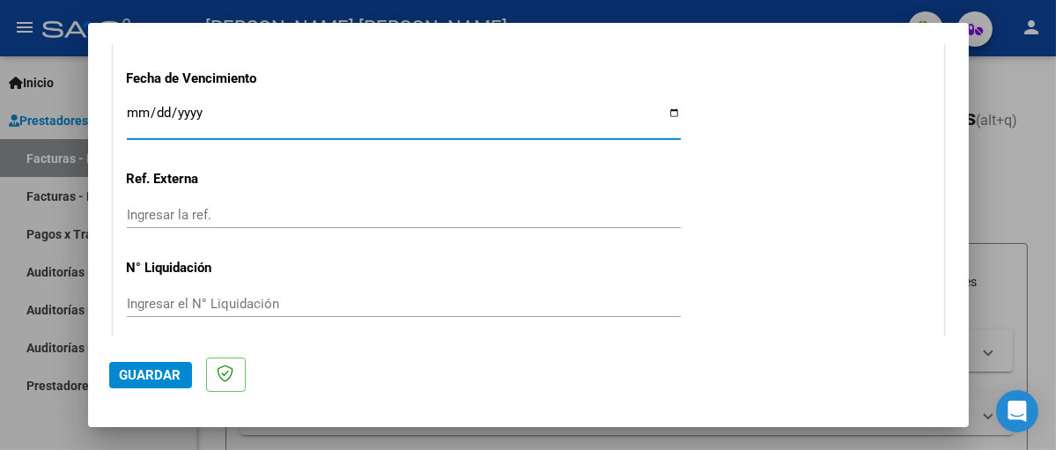
scroll to position [1308, 0]
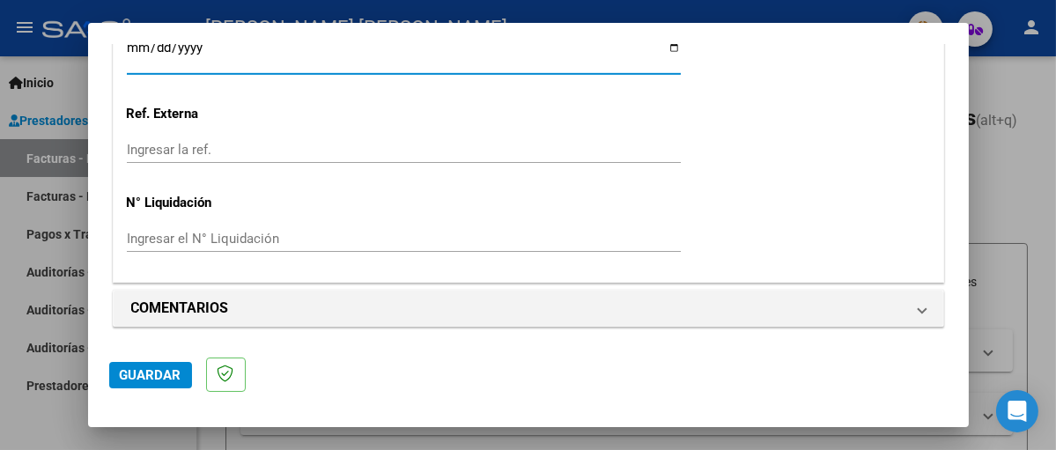
click at [145, 367] on span "Guardar" at bounding box center [151, 375] width 62 height 16
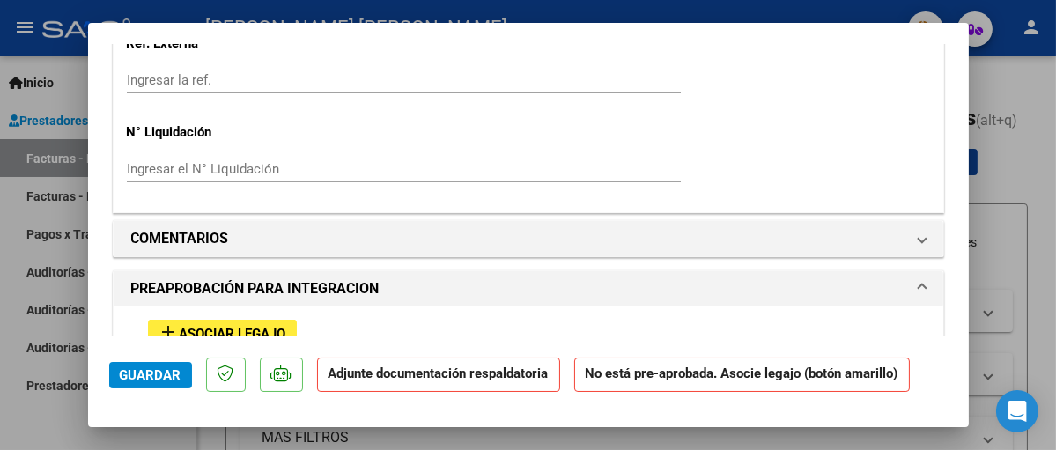
scroll to position [1410, 0]
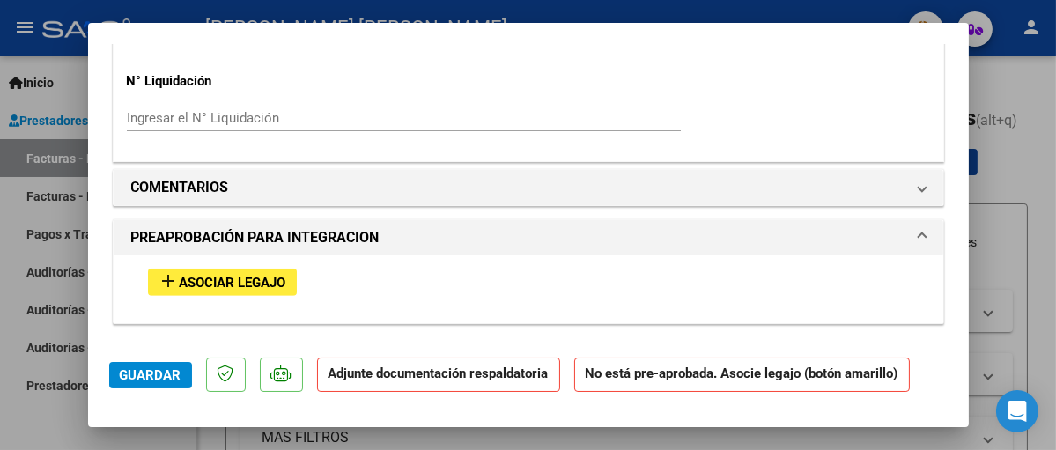
click at [210, 286] on span "Asociar Legajo" at bounding box center [233, 283] width 107 height 16
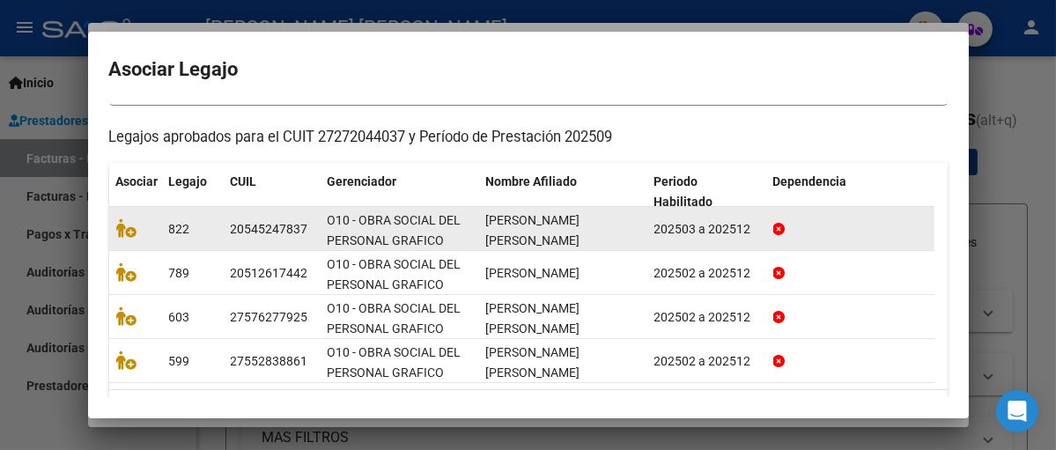
scroll to position [176, 0]
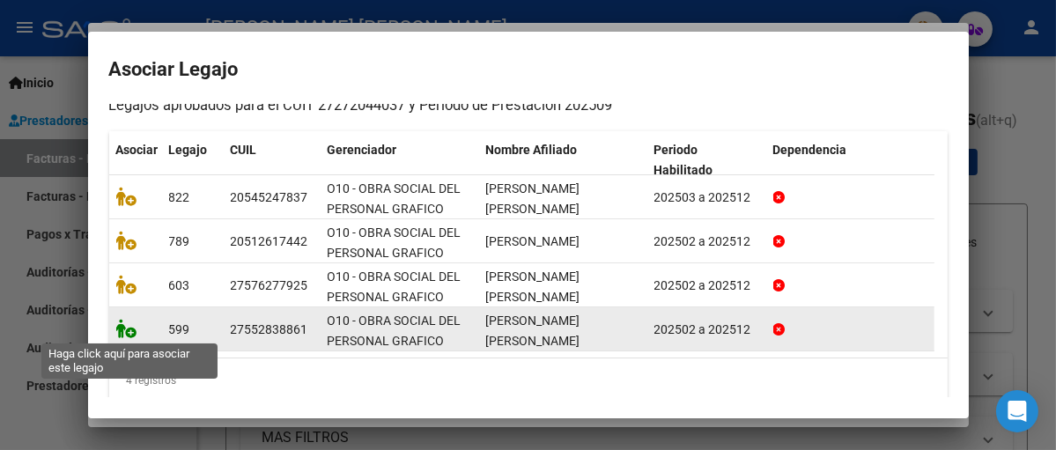
click at [131, 330] on icon at bounding box center [126, 328] width 21 height 19
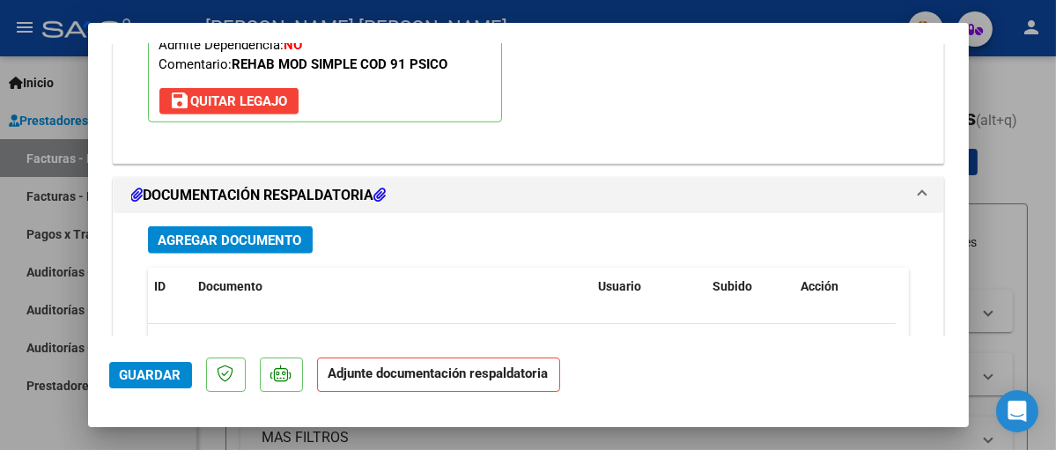
scroll to position [1896, 0]
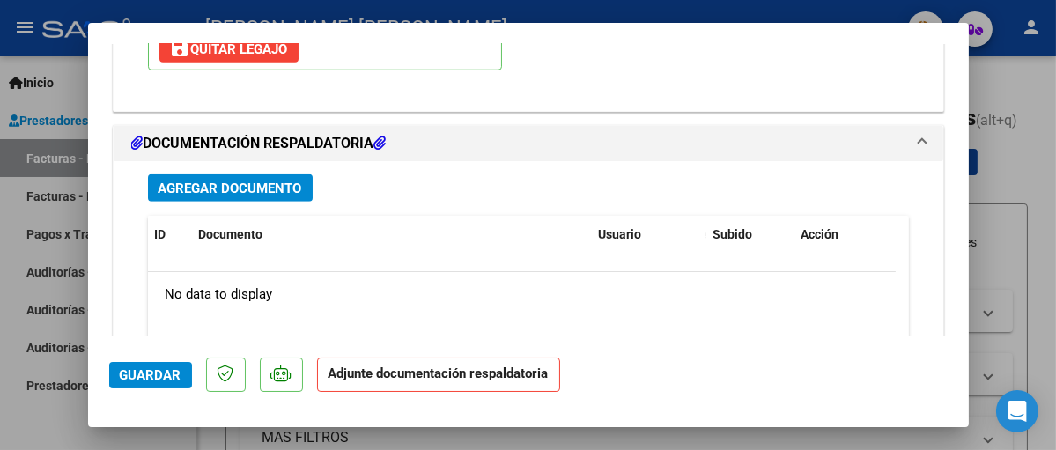
click at [238, 186] on span "Agregar Documento" at bounding box center [231, 189] width 144 height 16
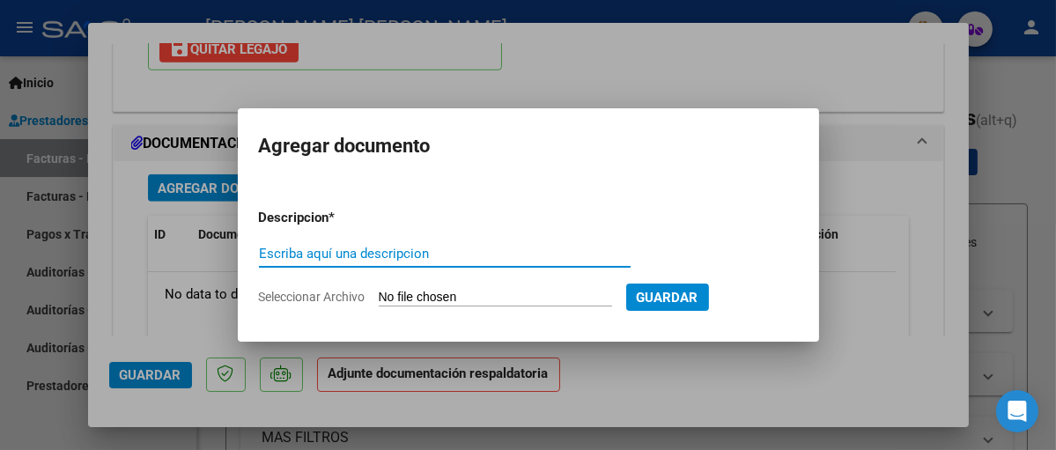
click at [322, 256] on input "Escriba aquí una descripcion" at bounding box center [445, 254] width 372 height 16
type input "ASISTENCIA"
click at [335, 297] on span "Seleccionar Archivo" at bounding box center [312, 297] width 107 height 14
click at [379, 297] on input "Seleccionar Archivo" at bounding box center [495, 298] width 233 height 17
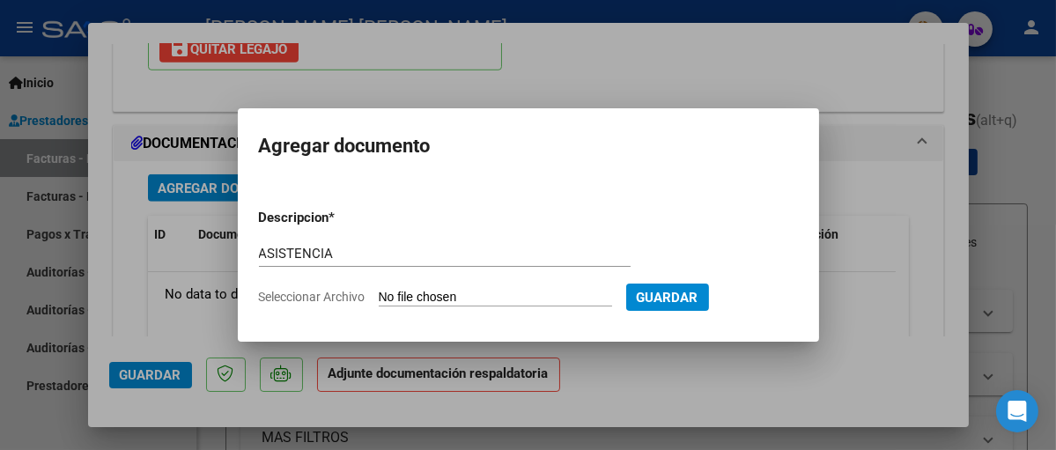
type input "C:\fakepath\Asist [PERSON_NAME] 9-25.pdf"
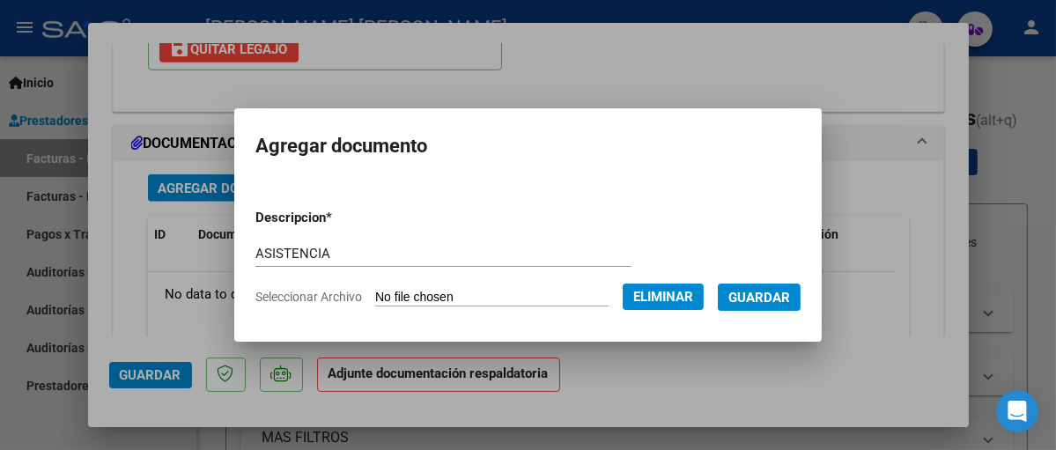
click at [777, 302] on span "Guardar" at bounding box center [760, 298] width 62 height 16
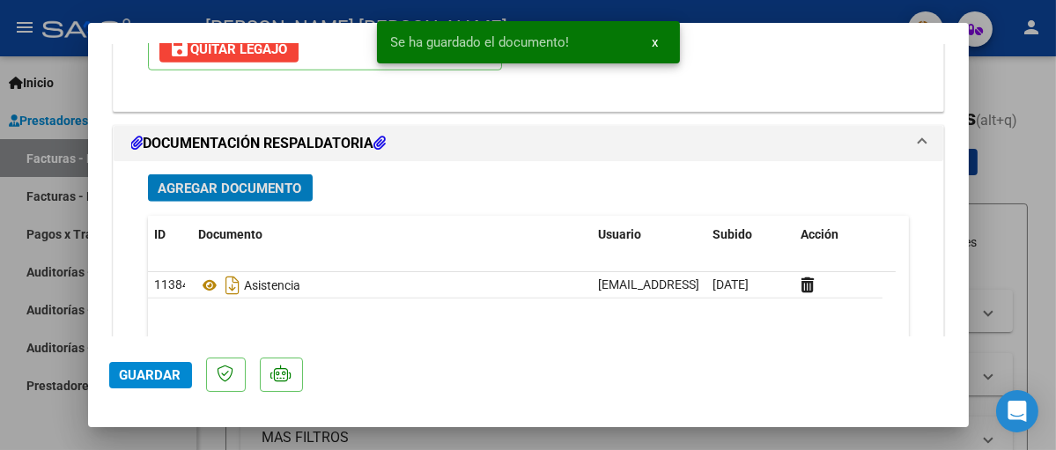
click at [129, 373] on span "Guardar" at bounding box center [151, 375] width 62 height 16
click at [989, 182] on div at bounding box center [528, 225] width 1056 height 450
type input "$ 0,00"
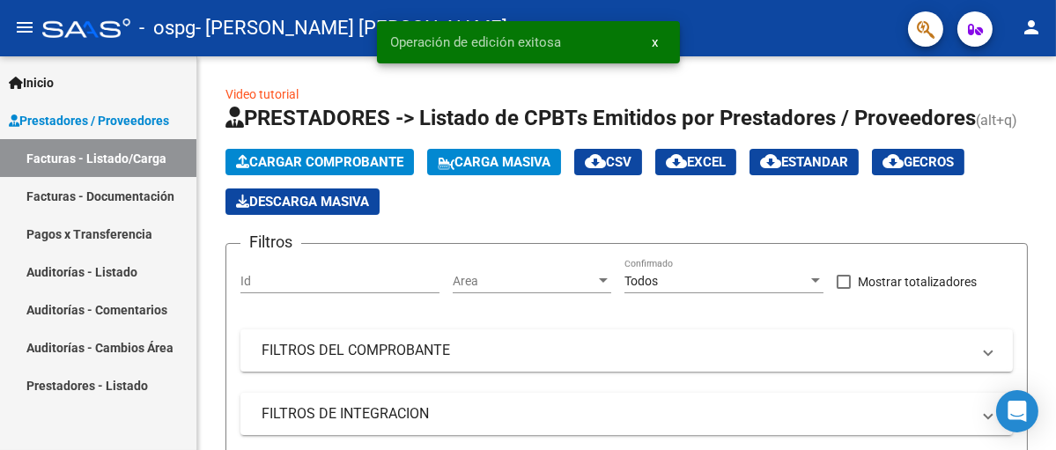
click at [79, 194] on link "Facturas - Documentación" at bounding box center [98, 196] width 196 height 38
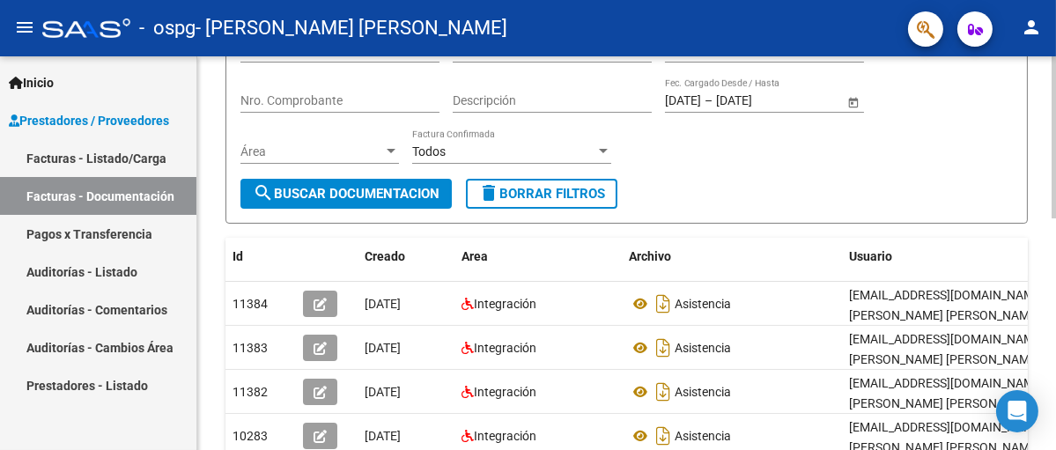
scroll to position [176, 0]
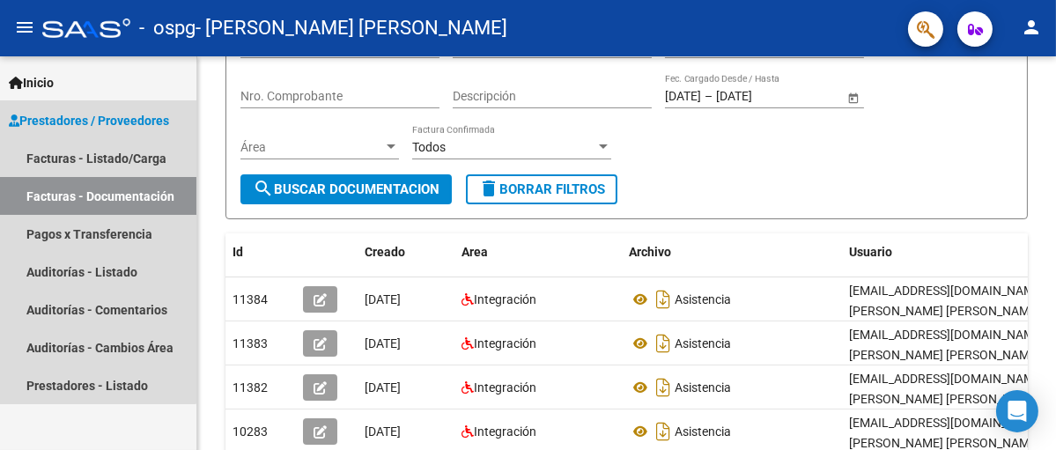
click at [97, 122] on span "Prestadores / Proveedores" at bounding box center [89, 120] width 160 height 19
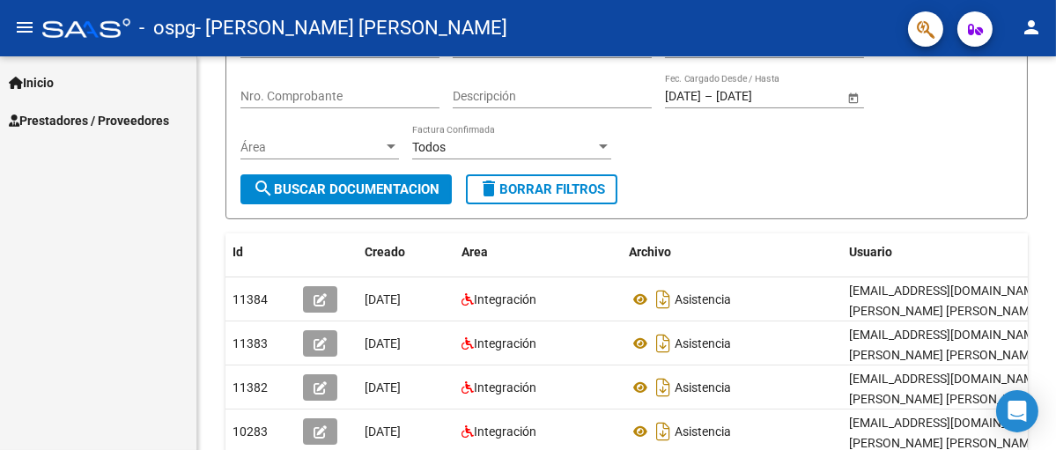
click at [96, 120] on span "Prestadores / Proveedores" at bounding box center [89, 120] width 160 height 19
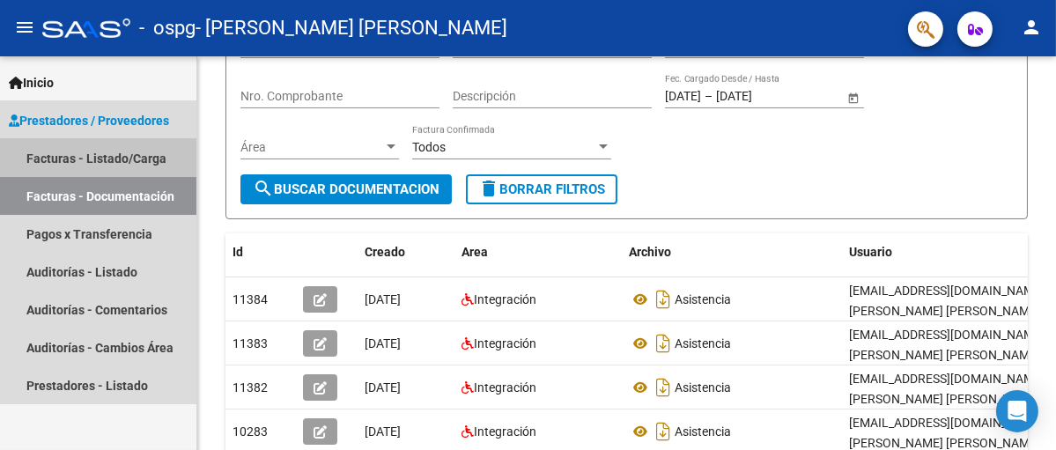
click at [88, 159] on link "Facturas - Listado/Carga" at bounding box center [98, 158] width 196 height 38
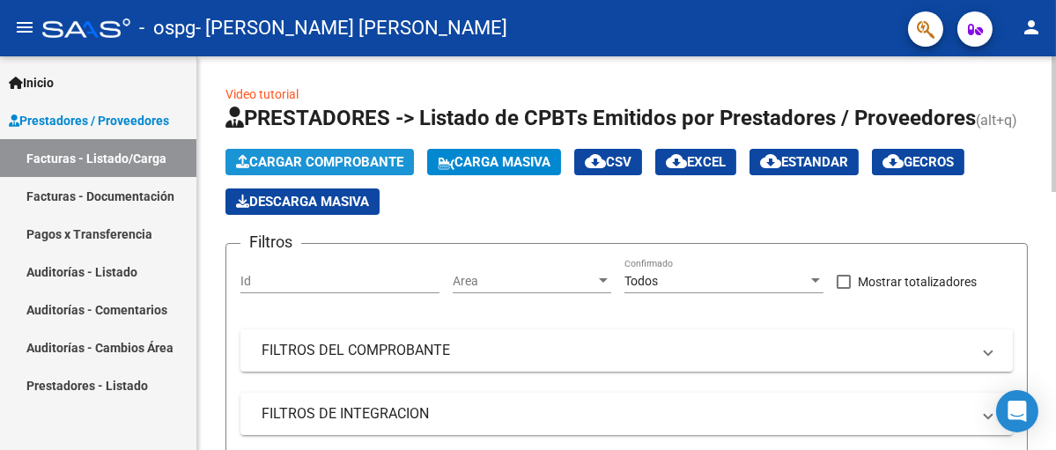
click at [341, 160] on span "Cargar Comprobante" at bounding box center [319, 162] width 167 height 16
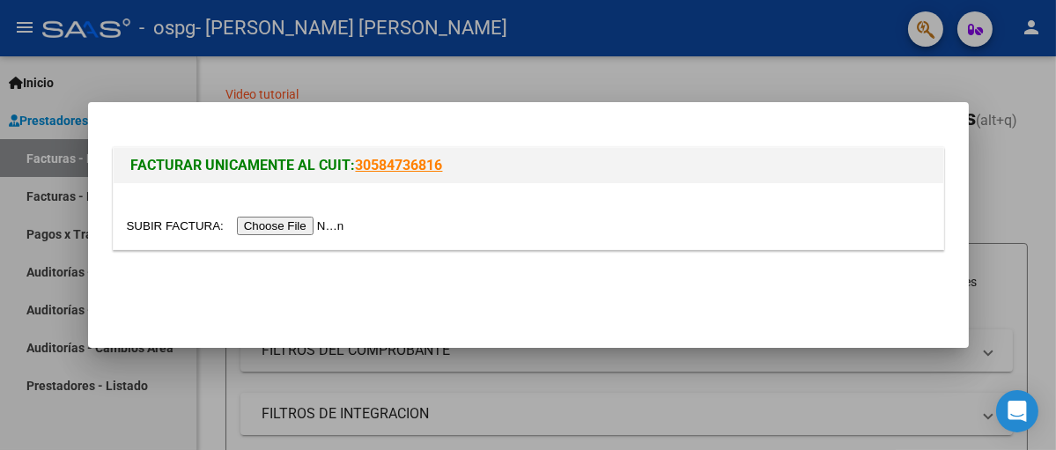
click at [280, 225] on input "file" at bounding box center [238, 226] width 223 height 19
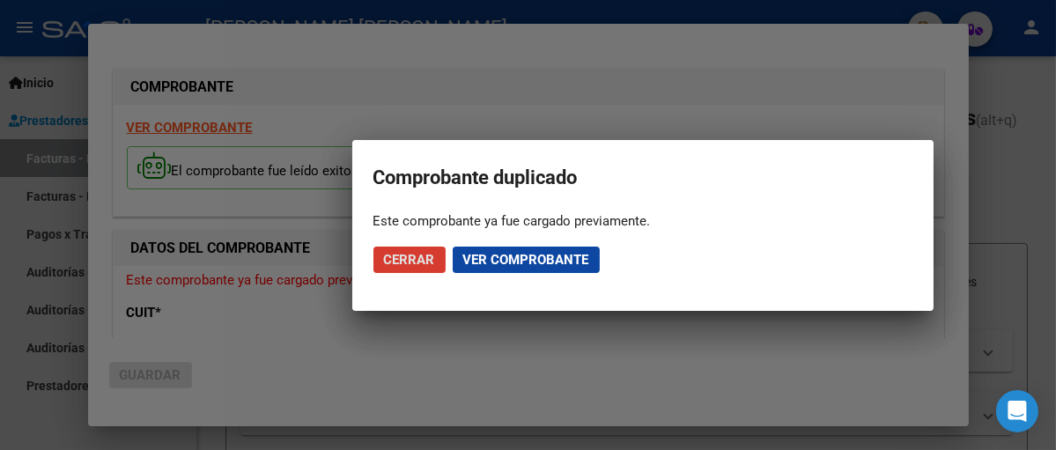
click at [516, 256] on span "Ver comprobante" at bounding box center [526, 260] width 126 height 16
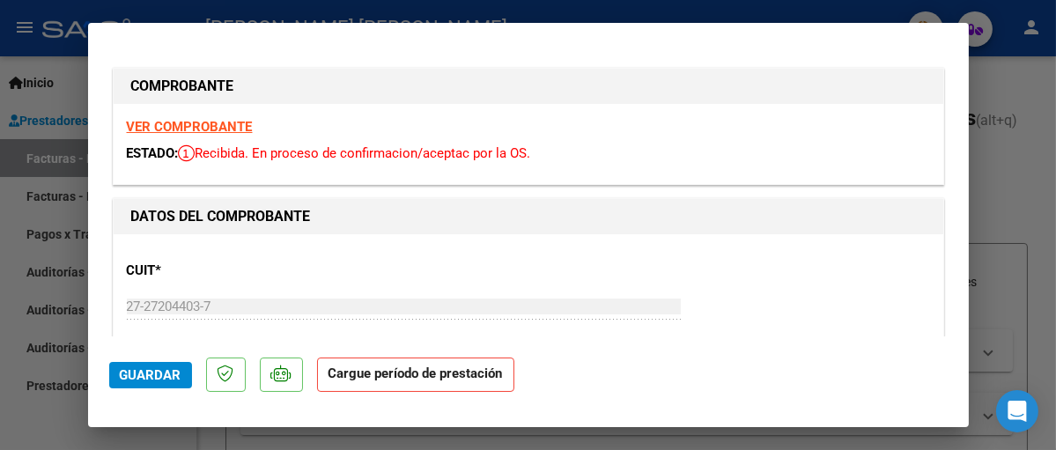
click at [1002, 189] on div at bounding box center [528, 225] width 1056 height 450
type input "$ 0,00"
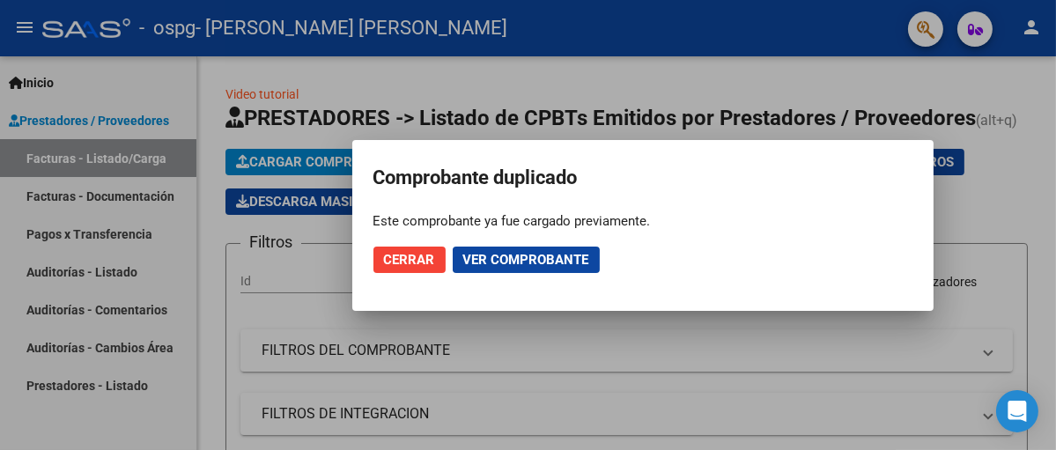
click at [491, 254] on span "Ver comprobante" at bounding box center [526, 260] width 126 height 16
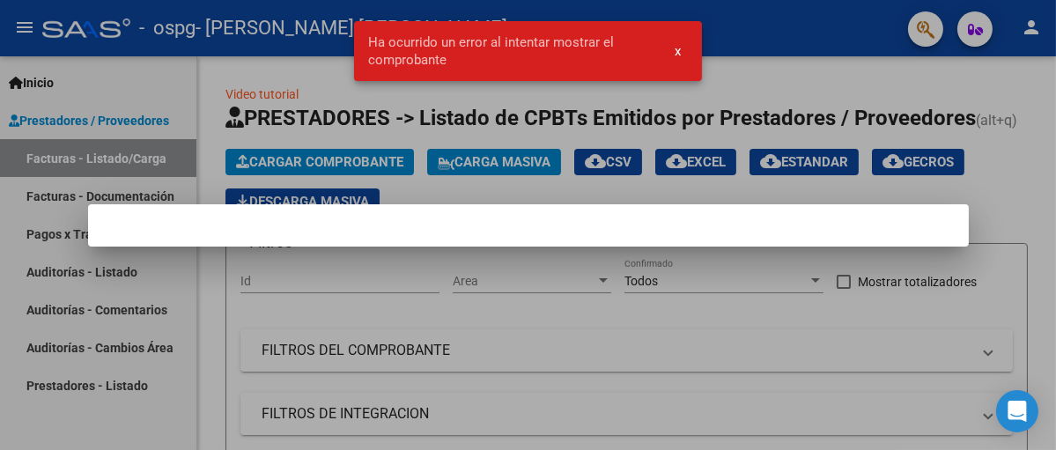
click at [677, 49] on span "x" at bounding box center [678, 51] width 6 height 16
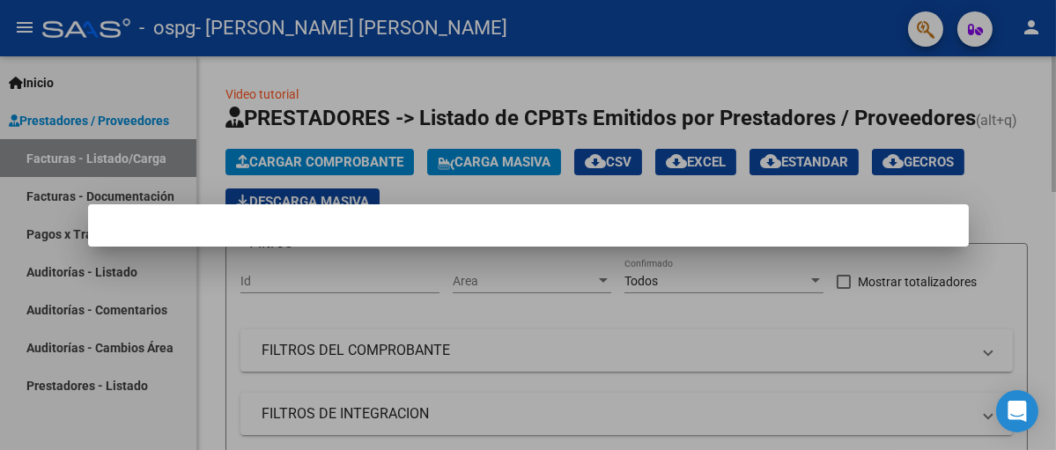
drag, startPoint x: 380, startPoint y: 94, endPoint x: 451, endPoint y: 77, distance: 73.5
click at [383, 93] on div at bounding box center [528, 225] width 1056 height 450
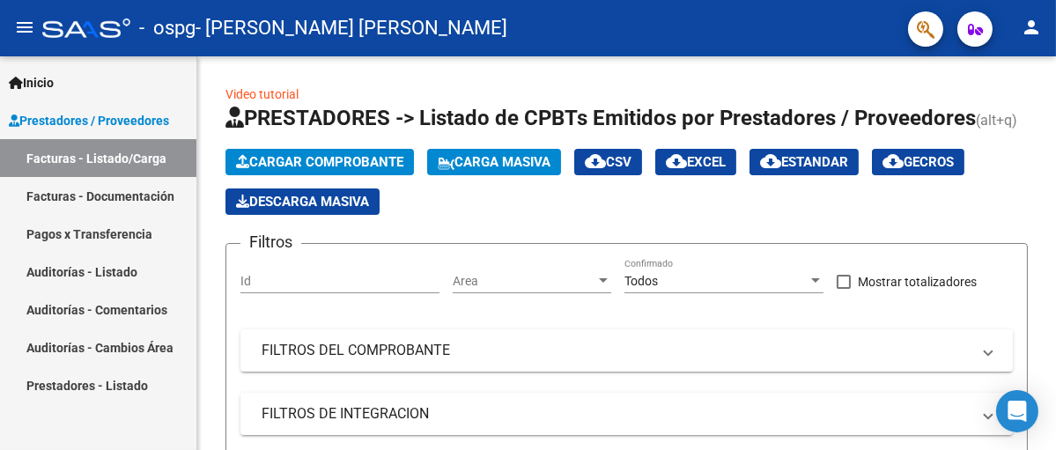
click at [115, 159] on link "Facturas - Listado/Carga" at bounding box center [98, 158] width 196 height 38
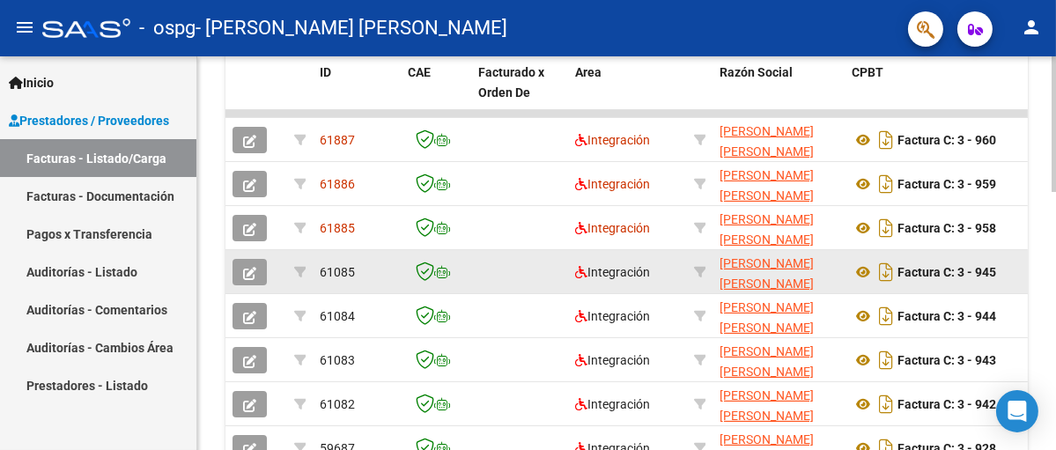
scroll to position [529, 0]
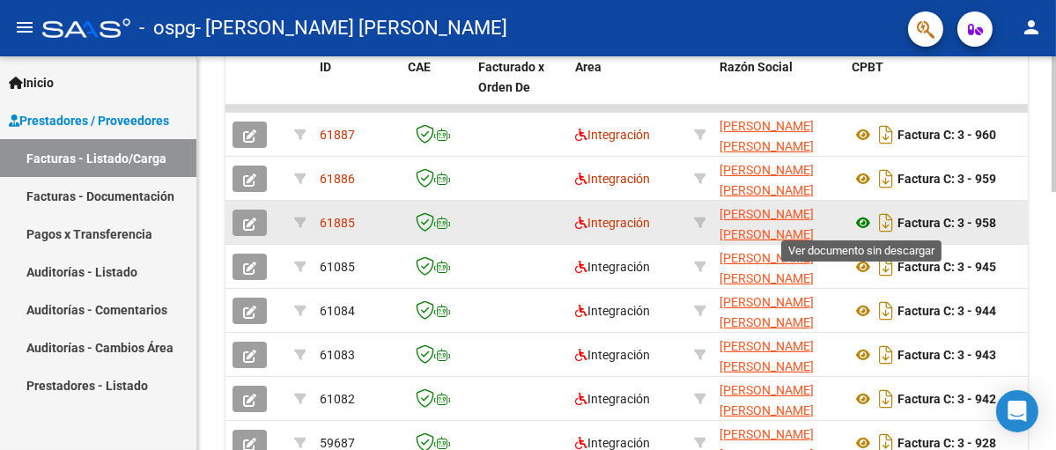
click at [860, 220] on icon at bounding box center [863, 222] width 23 height 21
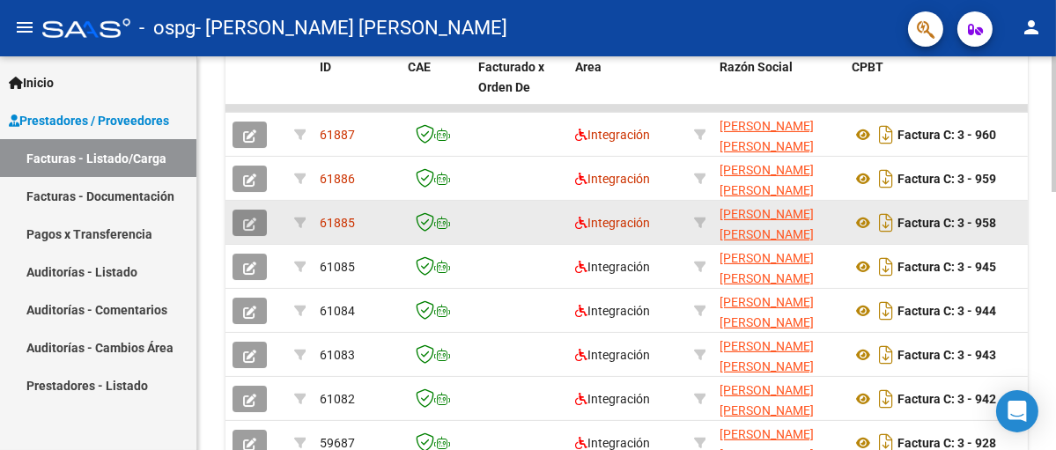
click at [254, 220] on icon "button" at bounding box center [249, 224] width 13 height 13
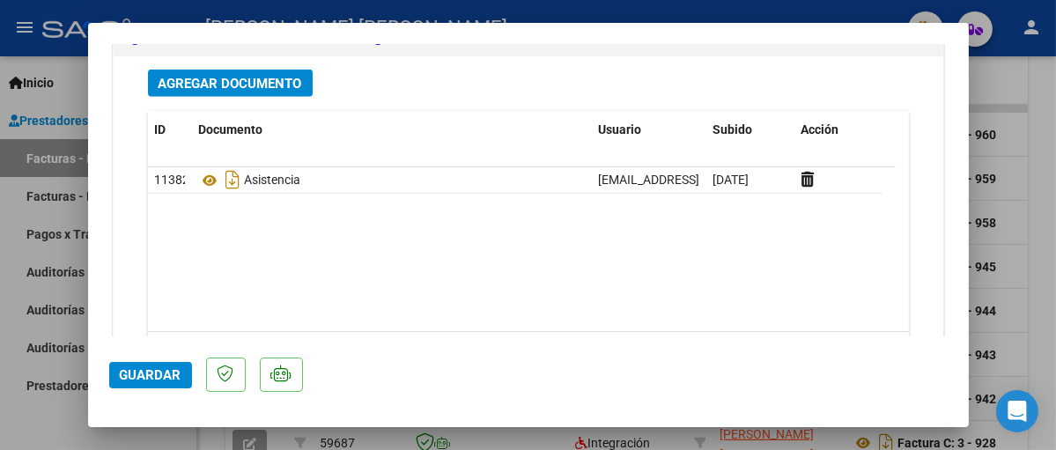
scroll to position [2026, 0]
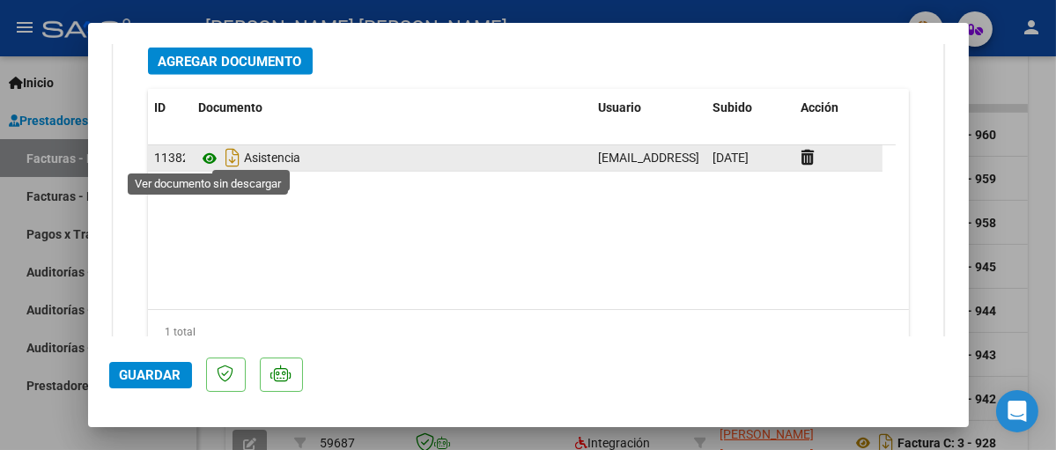
click at [213, 157] on icon at bounding box center [210, 158] width 23 height 21
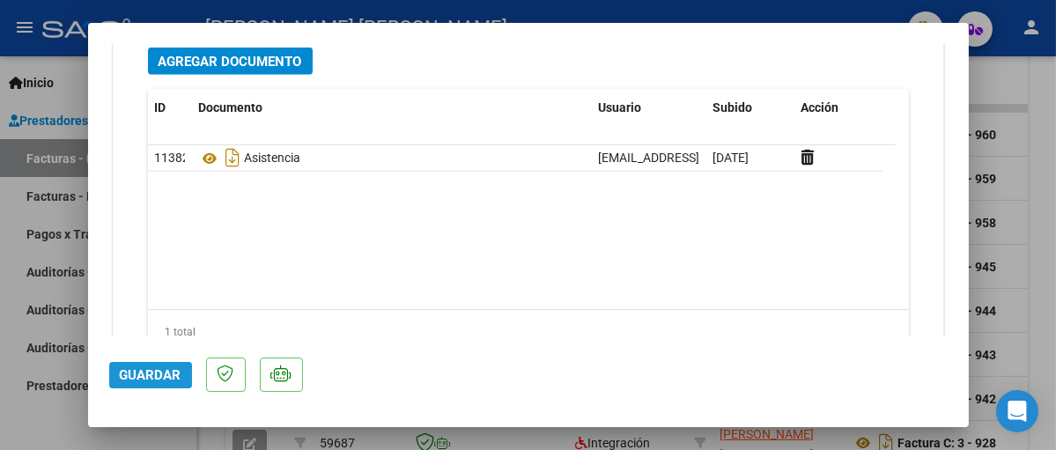
click at [152, 379] on span "Guardar" at bounding box center [151, 375] width 62 height 16
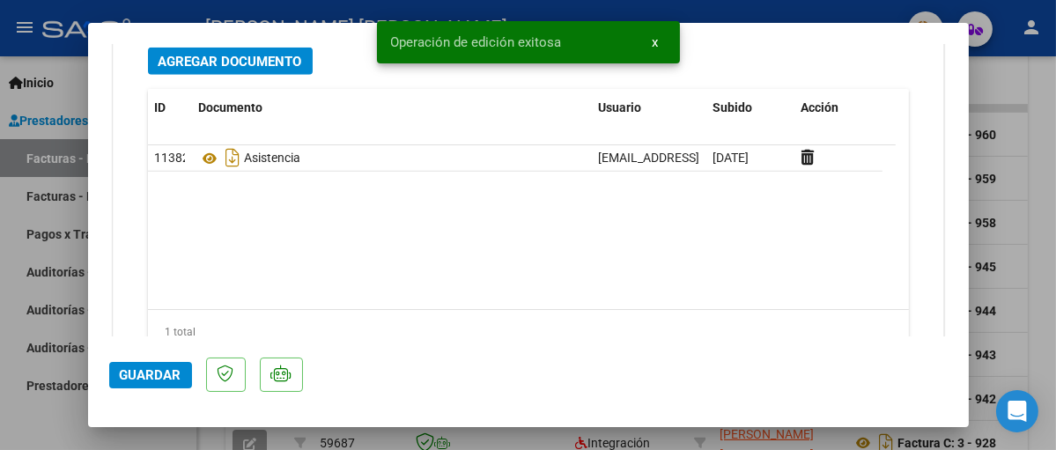
click at [1010, 240] on div at bounding box center [528, 225] width 1056 height 450
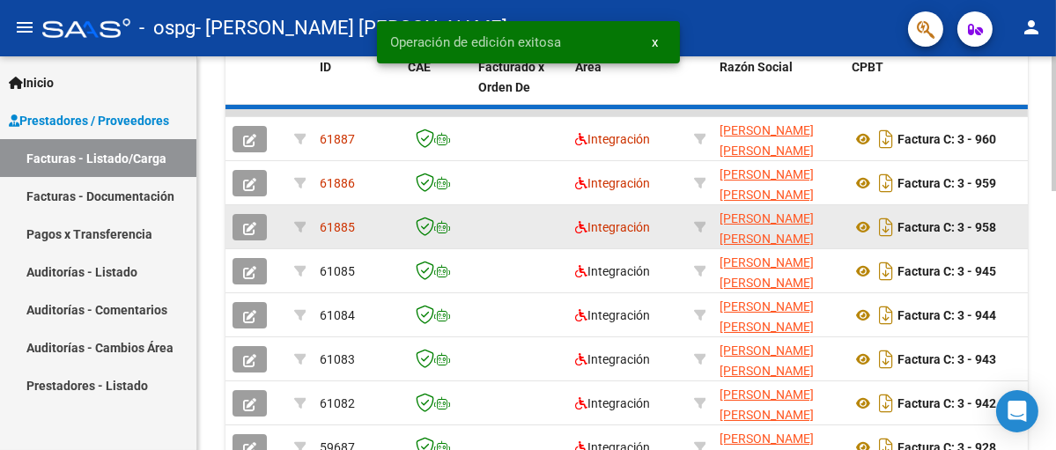
scroll to position [529, 0]
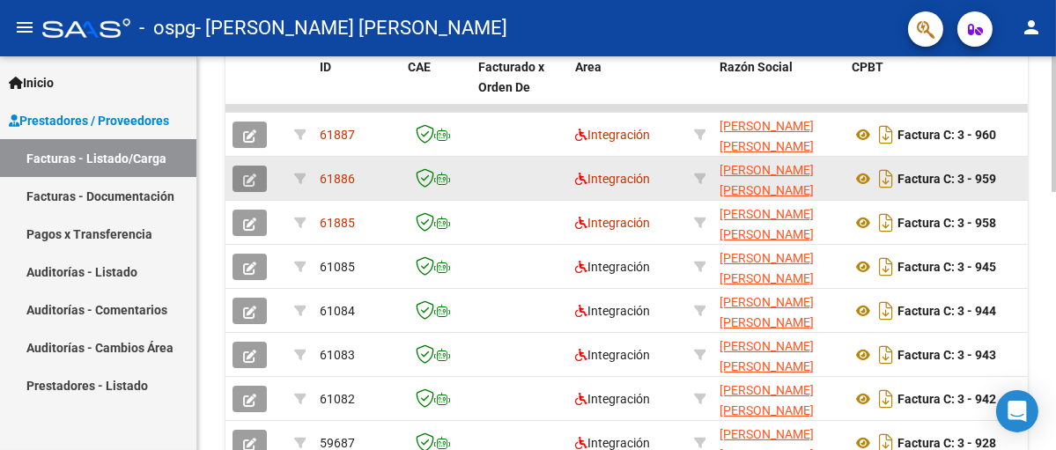
click at [252, 180] on icon "button" at bounding box center [249, 180] width 13 height 13
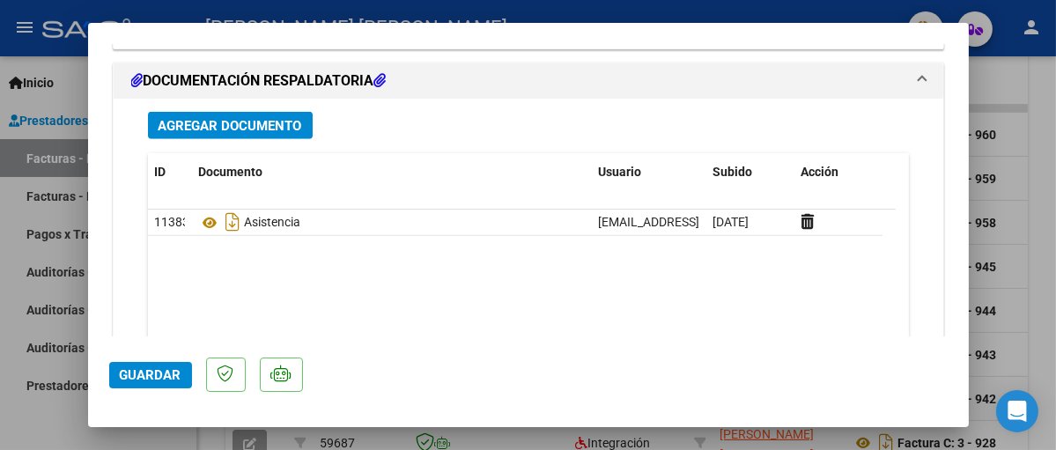
scroll to position [2026, 0]
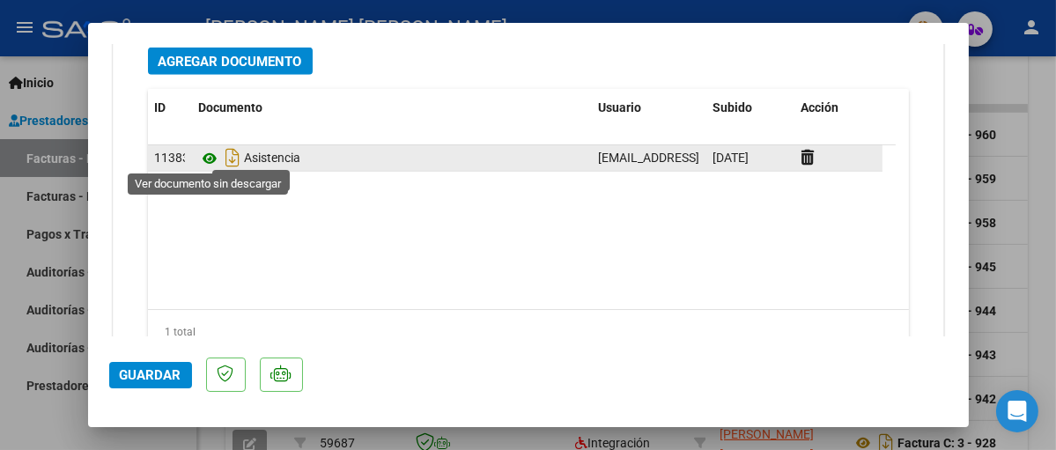
click at [206, 157] on icon at bounding box center [210, 158] width 23 height 21
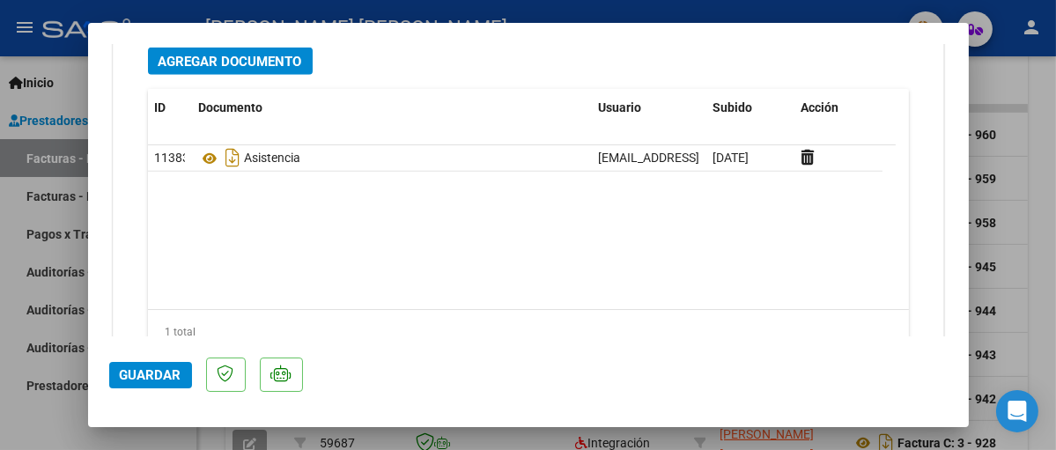
click at [997, 78] on div at bounding box center [528, 225] width 1056 height 450
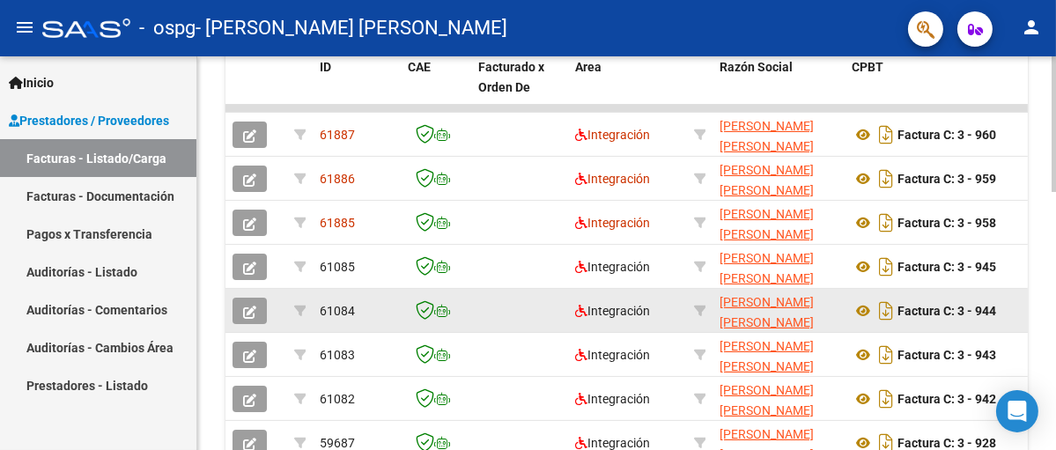
scroll to position [529, 0]
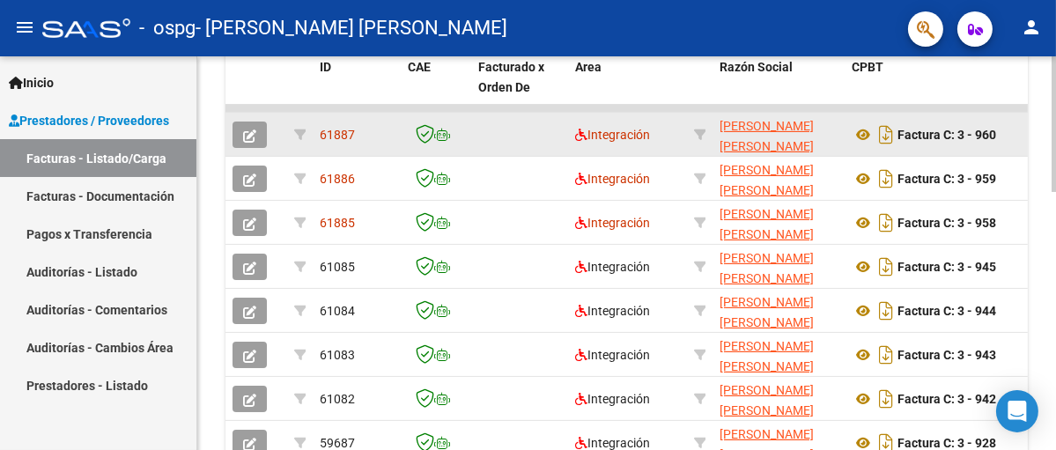
click at [251, 134] on icon "button" at bounding box center [249, 136] width 13 height 13
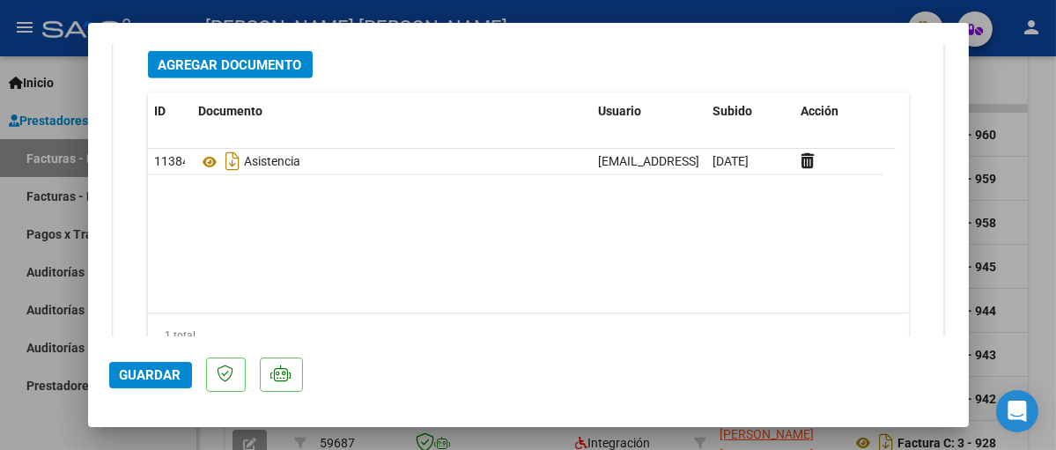
scroll to position [2026, 0]
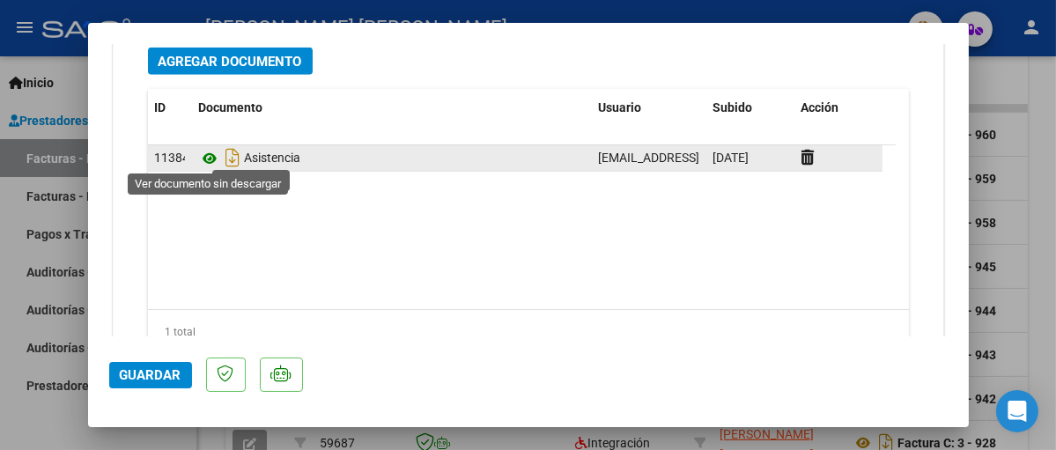
click at [207, 155] on icon at bounding box center [210, 158] width 23 height 21
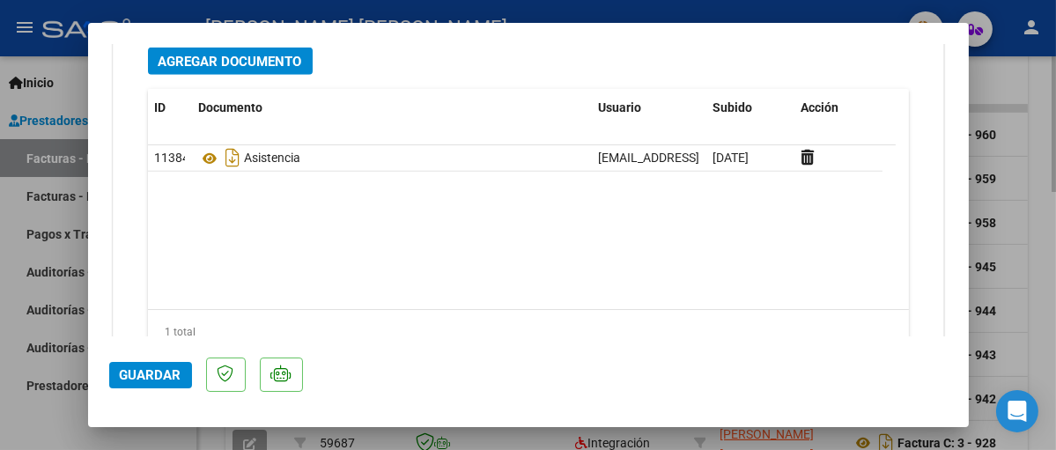
click at [1032, 70] on div at bounding box center [528, 225] width 1056 height 450
type input "$ 0,00"
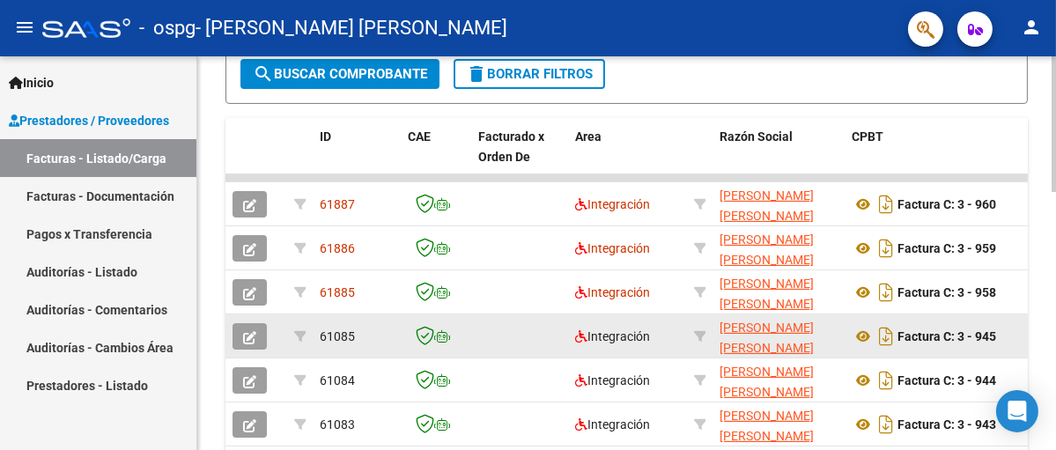
scroll to position [441, 0]
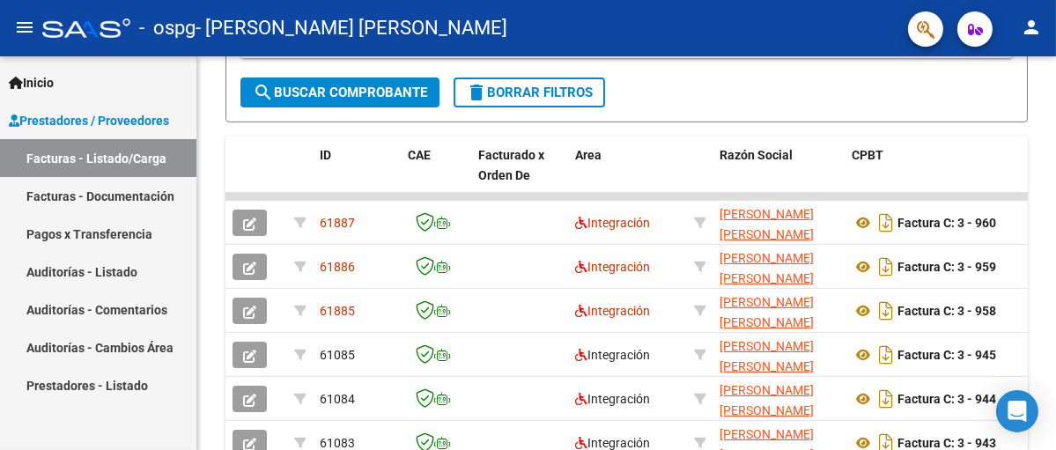
click at [105, 154] on link "Facturas - Listado/Carga" at bounding box center [98, 158] width 196 height 38
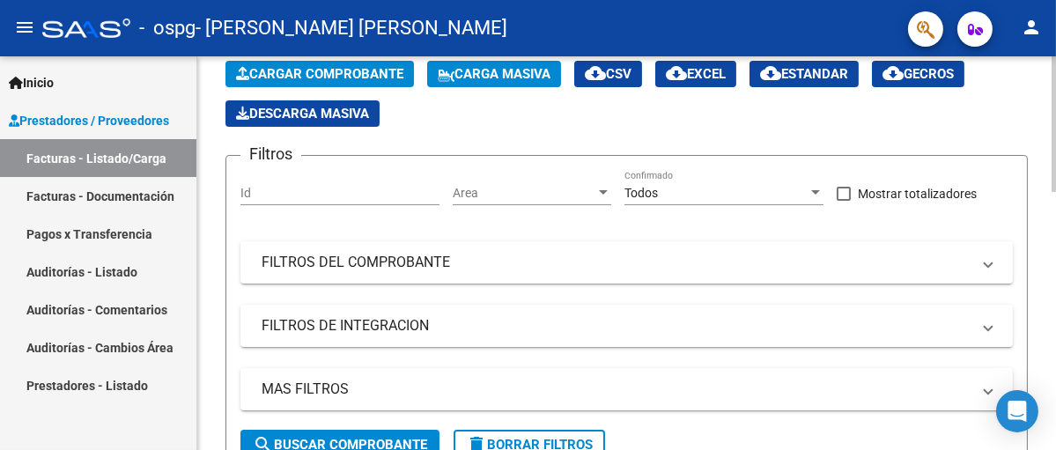
scroll to position [0, 0]
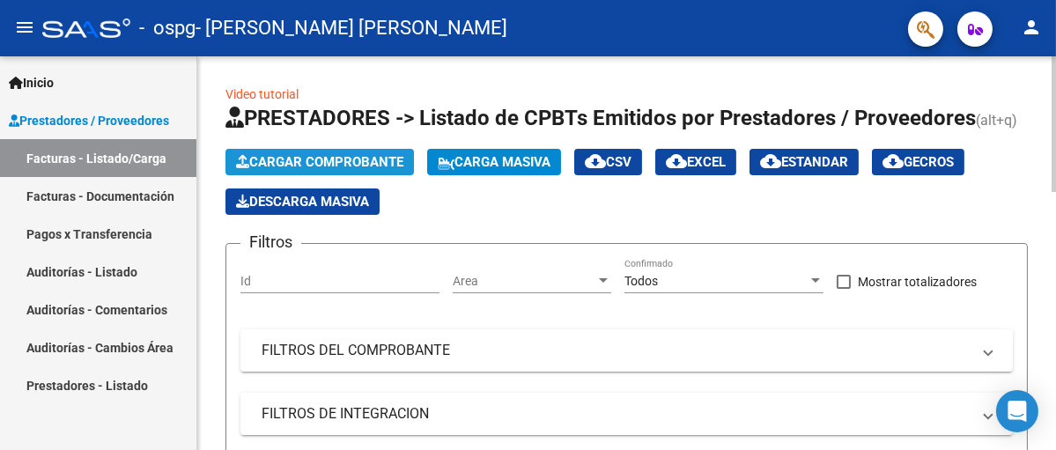
click at [316, 156] on span "Cargar Comprobante" at bounding box center [319, 162] width 167 height 16
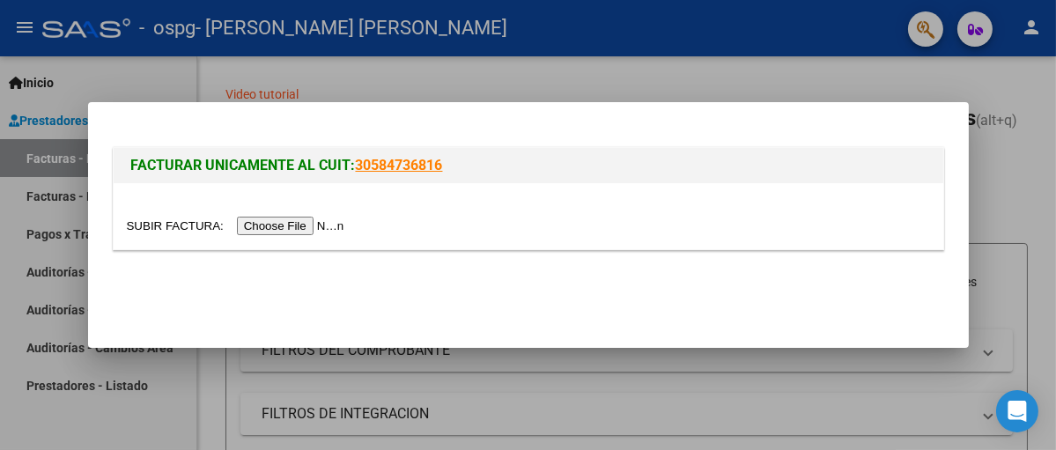
click at [319, 225] on input "file" at bounding box center [238, 226] width 223 height 19
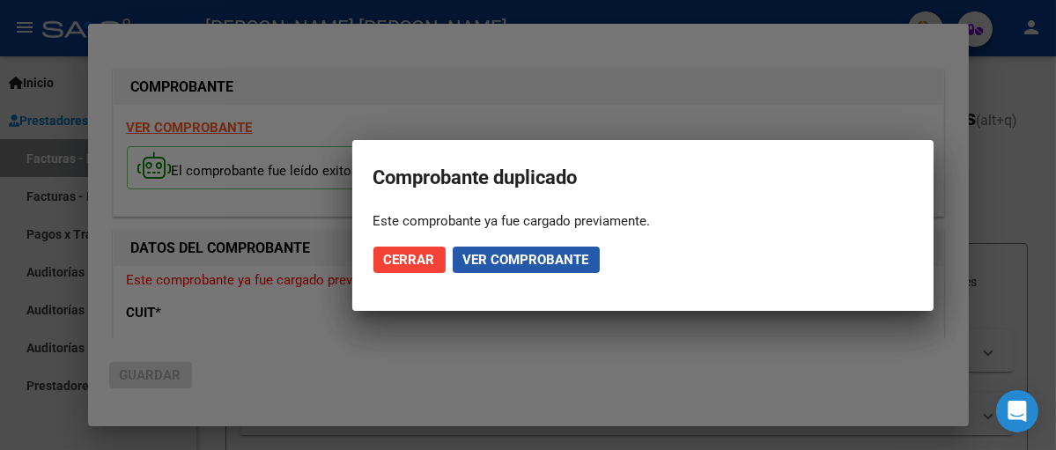
click at [567, 257] on span "Ver comprobante" at bounding box center [526, 260] width 126 height 16
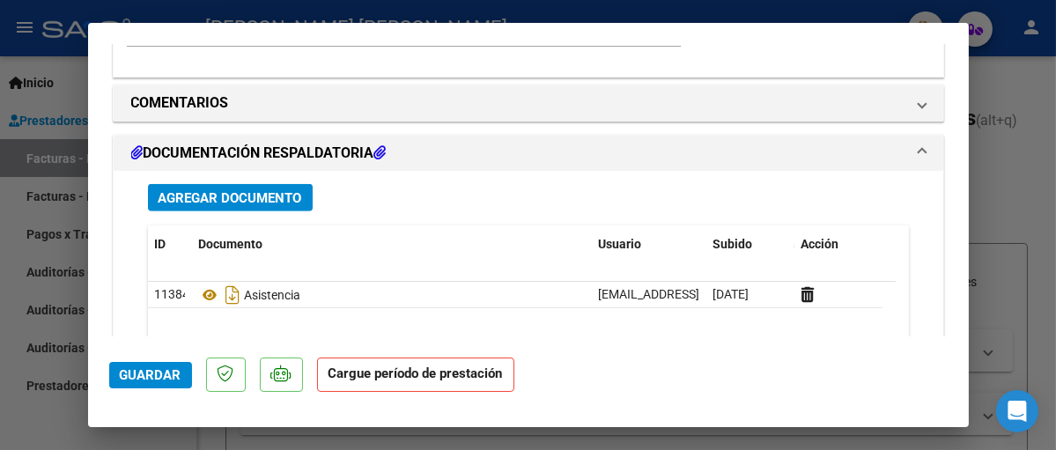
scroll to position [1586, 0]
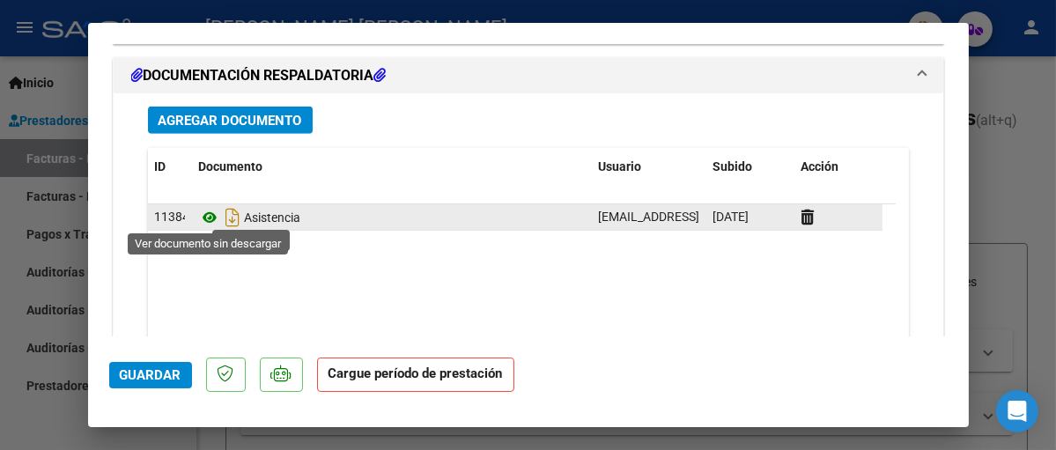
click at [212, 218] on icon at bounding box center [210, 217] width 23 height 21
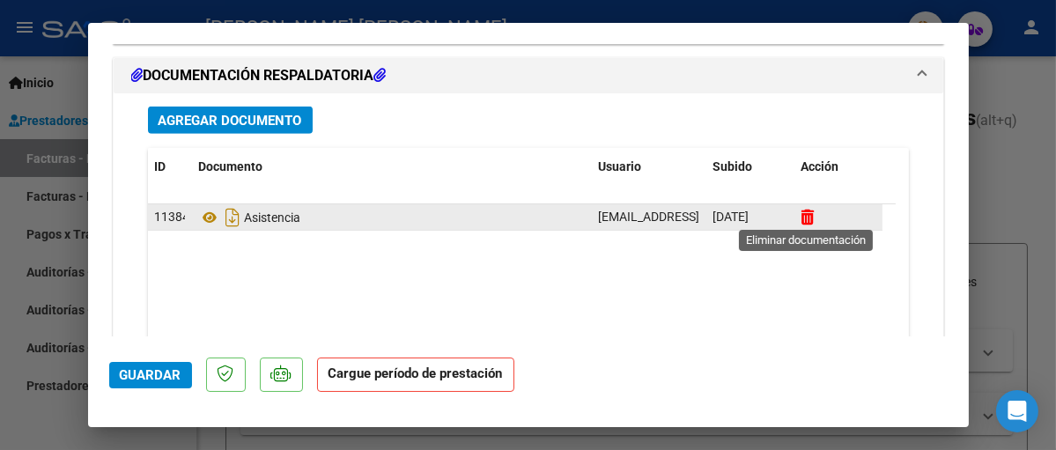
click at [805, 213] on icon at bounding box center [808, 217] width 13 height 17
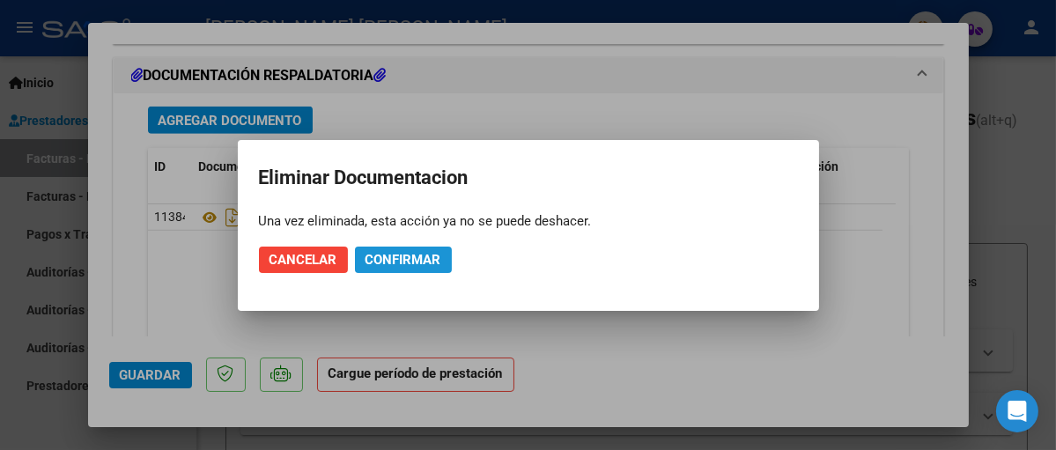
click at [397, 250] on button "Confirmar" at bounding box center [403, 260] width 97 height 26
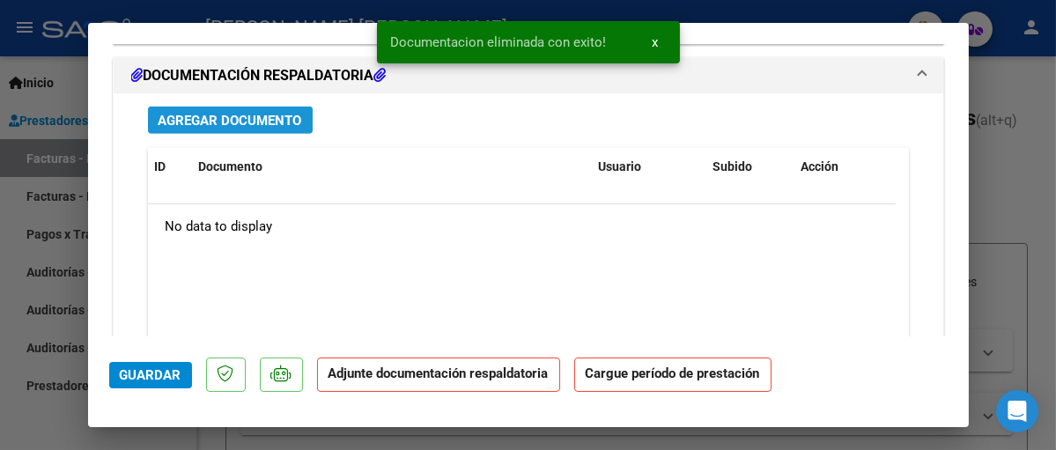
click at [258, 119] on span "Agregar Documento" at bounding box center [231, 121] width 144 height 16
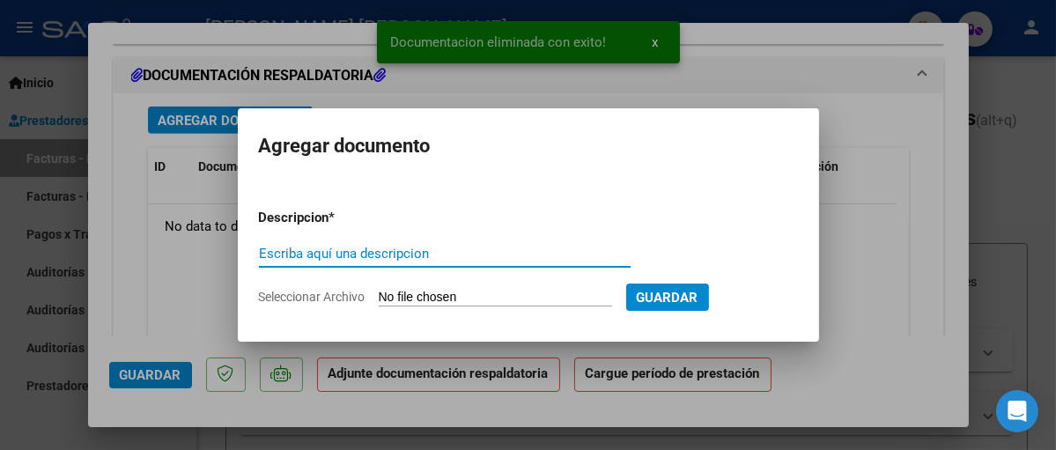
click at [315, 248] on input "Escriba aquí una descripcion" at bounding box center [445, 254] width 372 height 16
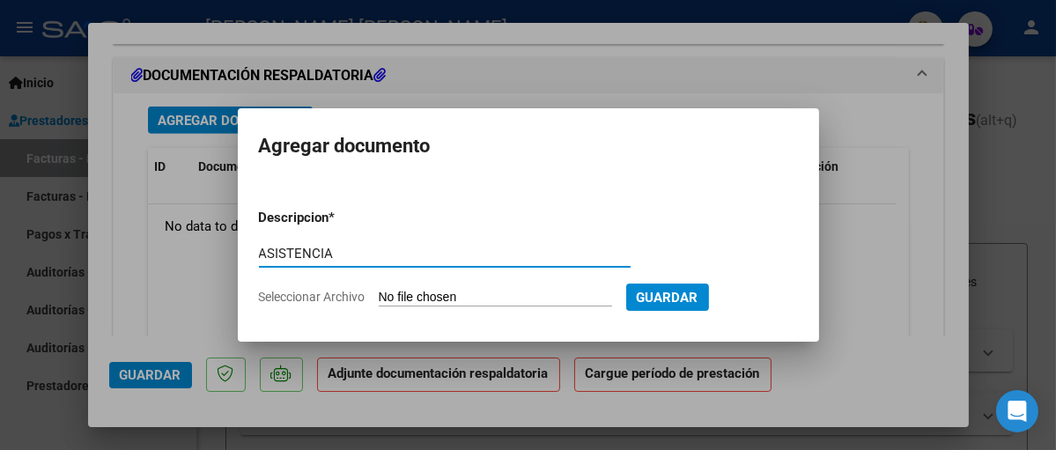
type input "ASISTENCIA"
click at [338, 296] on span "Seleccionar Archivo" at bounding box center [312, 297] width 107 height 14
click at [379, 296] on input "Seleccionar Archivo" at bounding box center [495, 298] width 233 height 17
type input "C:\fakepath\Asist luna 9-25.pdf"
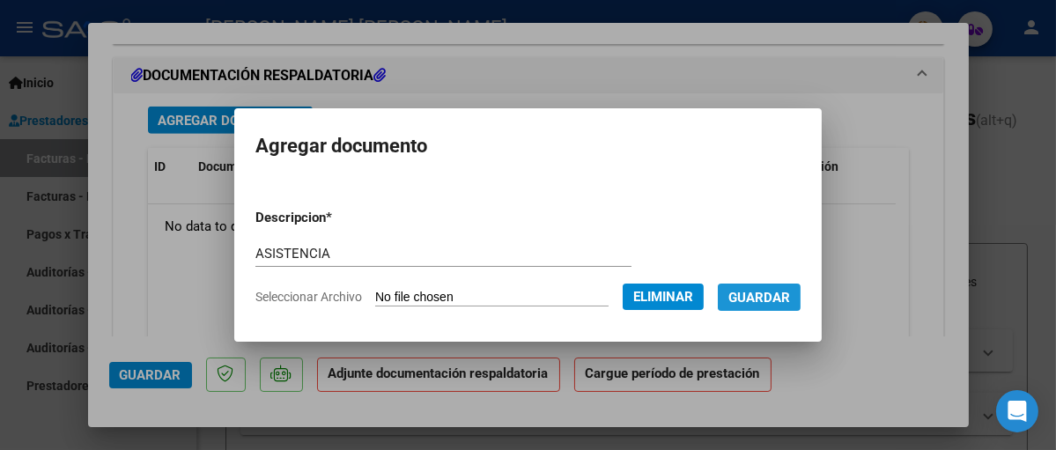
click at [777, 293] on span "Guardar" at bounding box center [760, 298] width 62 height 16
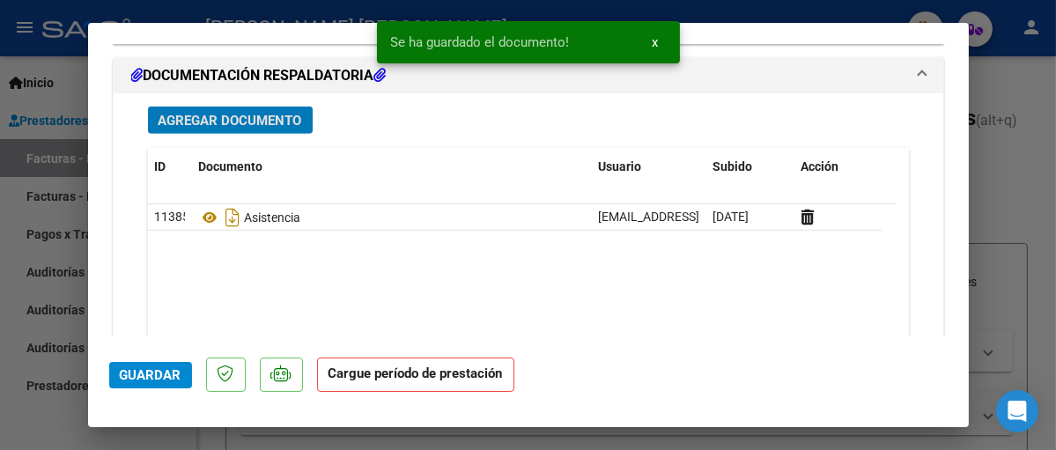
click at [167, 381] on span "Guardar" at bounding box center [151, 375] width 62 height 16
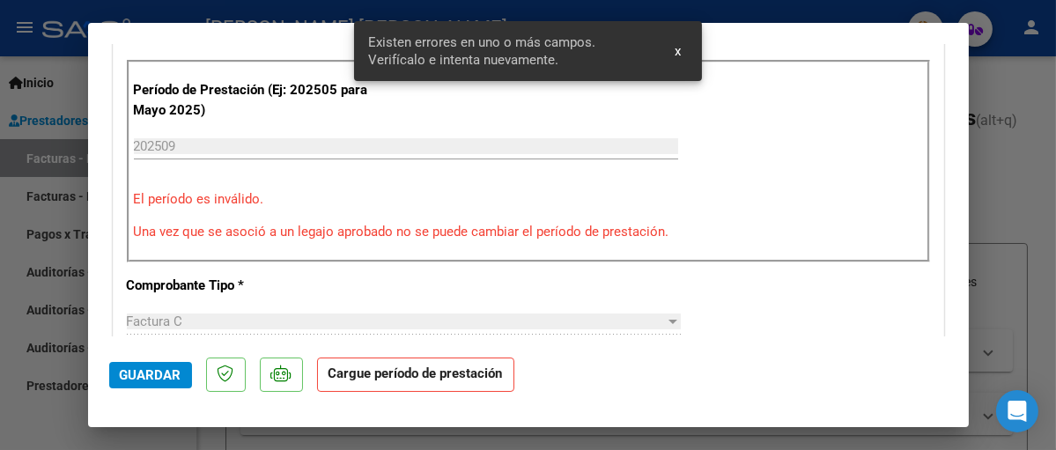
scroll to position [382, 0]
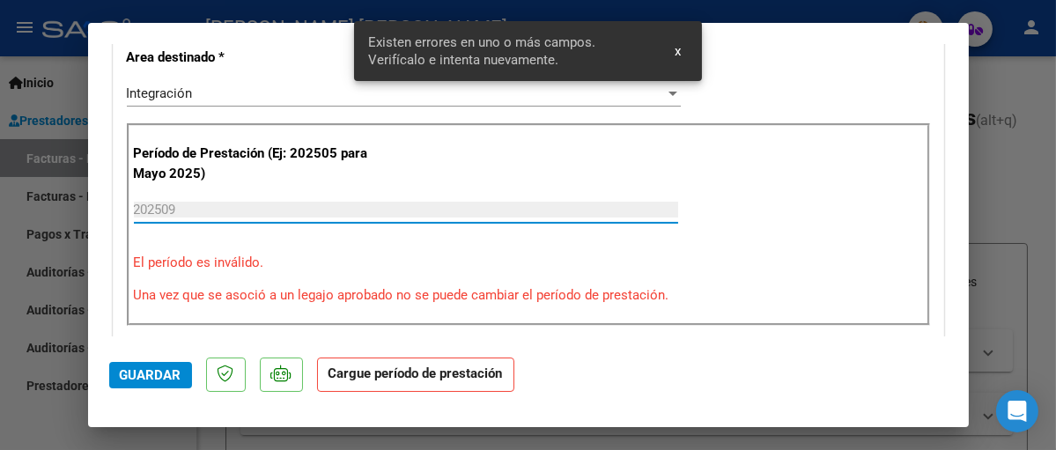
click at [196, 202] on input "202509" at bounding box center [406, 210] width 545 height 16
drag, startPoint x: 182, startPoint y: 208, endPoint x: 148, endPoint y: 208, distance: 34.4
click at [150, 207] on input "202509" at bounding box center [406, 210] width 545 height 16
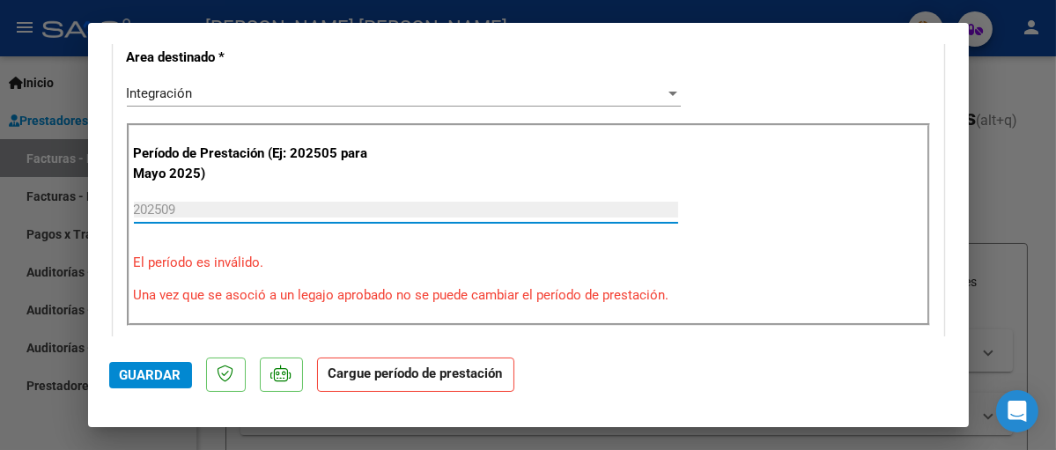
click at [306, 202] on input "202509" at bounding box center [406, 210] width 545 height 16
click at [226, 211] on input "202509" at bounding box center [406, 210] width 545 height 16
click at [134, 205] on input "202509" at bounding box center [406, 210] width 545 height 16
drag, startPoint x: 135, startPoint y: 206, endPoint x: 198, endPoint y: 204, distance: 63.5
click at [198, 204] on input "202509" at bounding box center [406, 210] width 545 height 16
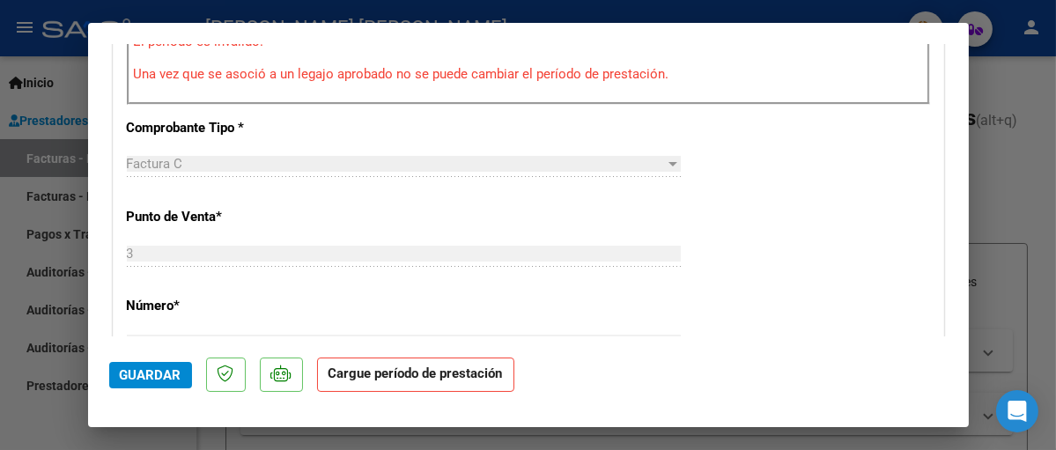
scroll to position [646, 0]
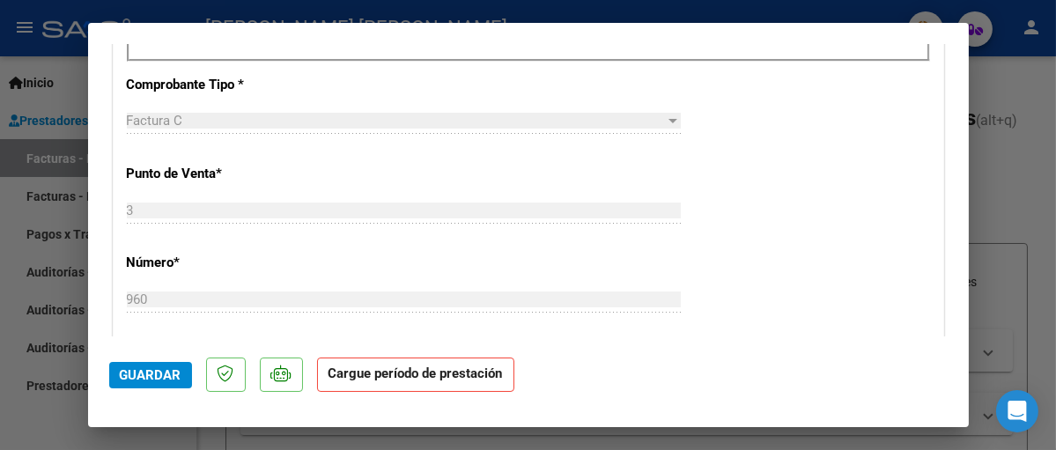
click at [148, 360] on mat-dialog-actions "Guardar Cargue período de prestación" at bounding box center [528, 372] width 839 height 70
click at [151, 374] on span "Guardar" at bounding box center [151, 375] width 62 height 16
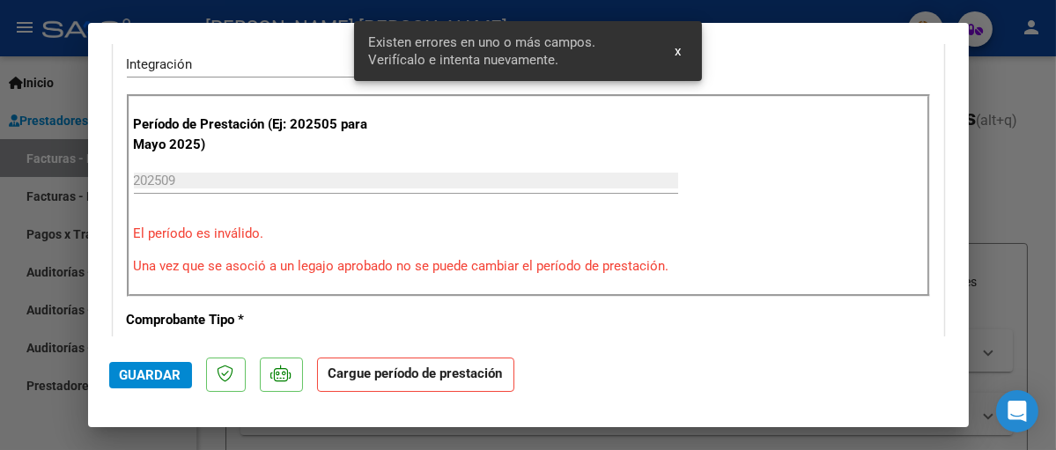
scroll to position [382, 0]
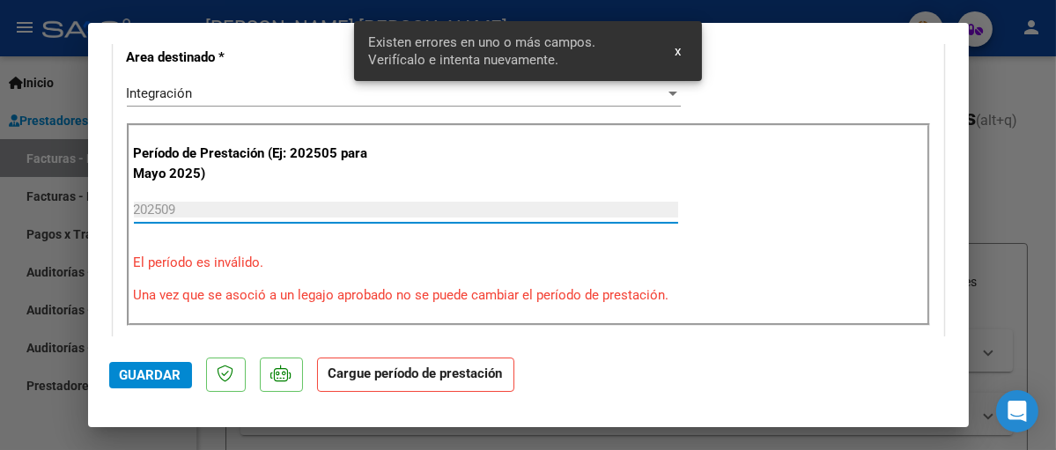
click at [159, 208] on input "202509" at bounding box center [406, 210] width 545 height 16
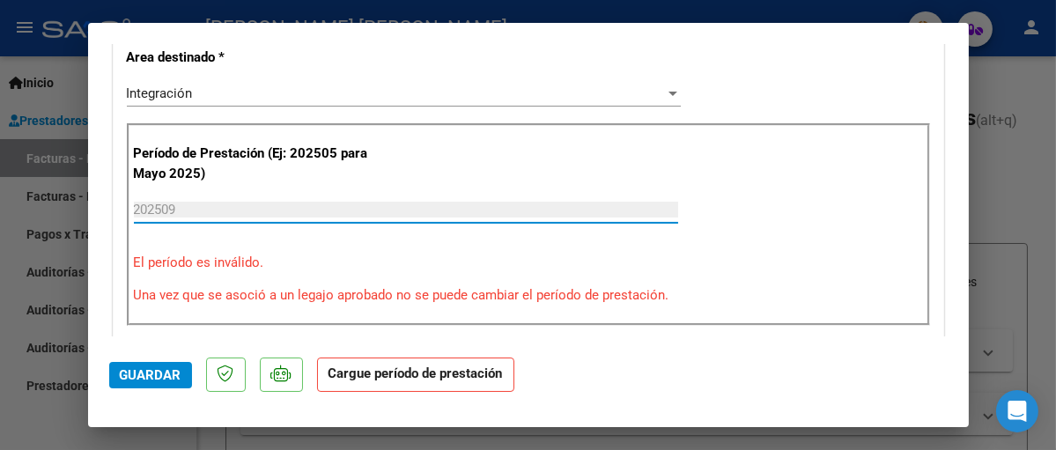
click at [194, 208] on input "202509" at bounding box center [406, 210] width 545 height 16
click at [163, 368] on span "Guardar" at bounding box center [151, 375] width 62 height 16
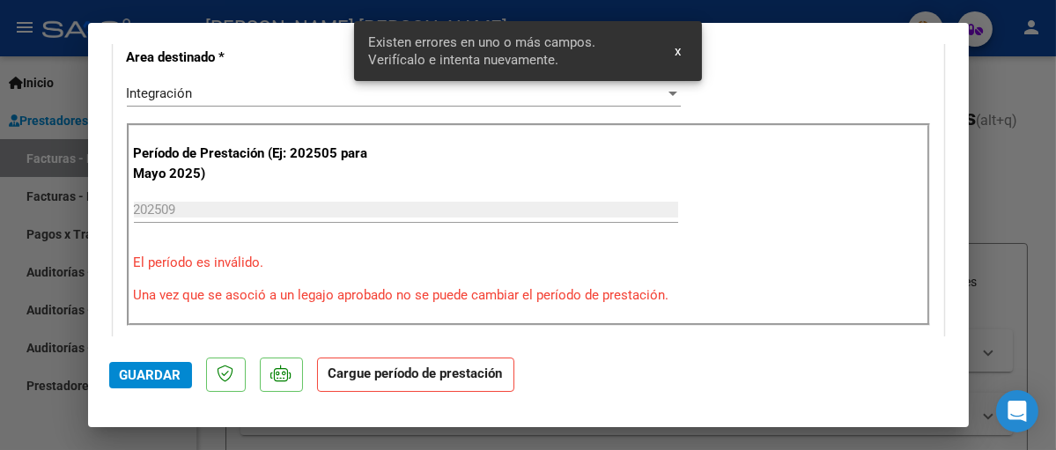
click at [683, 52] on button "x" at bounding box center [678, 51] width 34 height 32
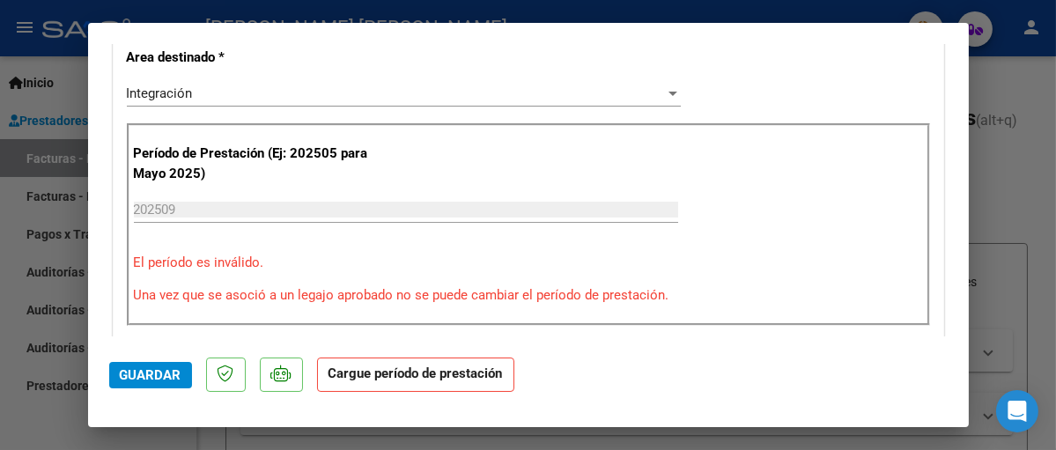
drag, startPoint x: 1014, startPoint y: 77, endPoint x: 1038, endPoint y: 74, distance: 23.9
click at [1018, 78] on div at bounding box center [528, 225] width 1056 height 450
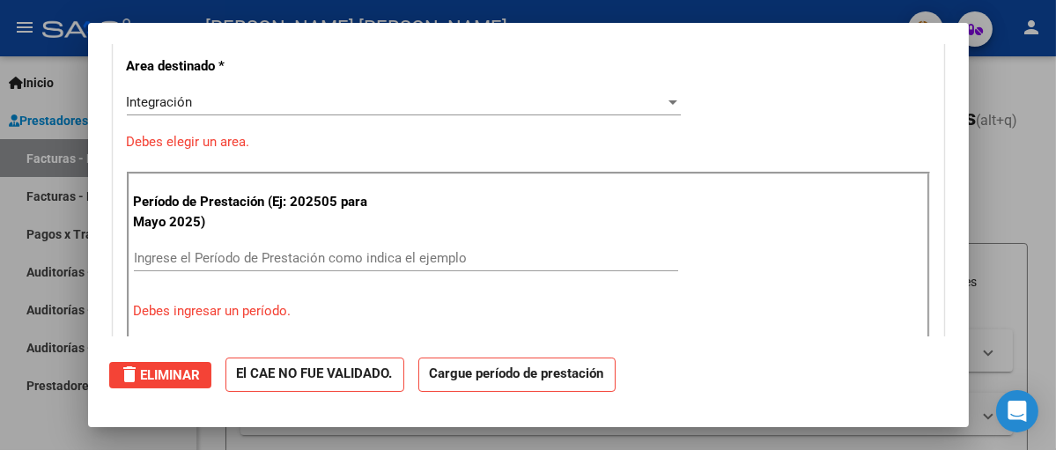
scroll to position [0, 0]
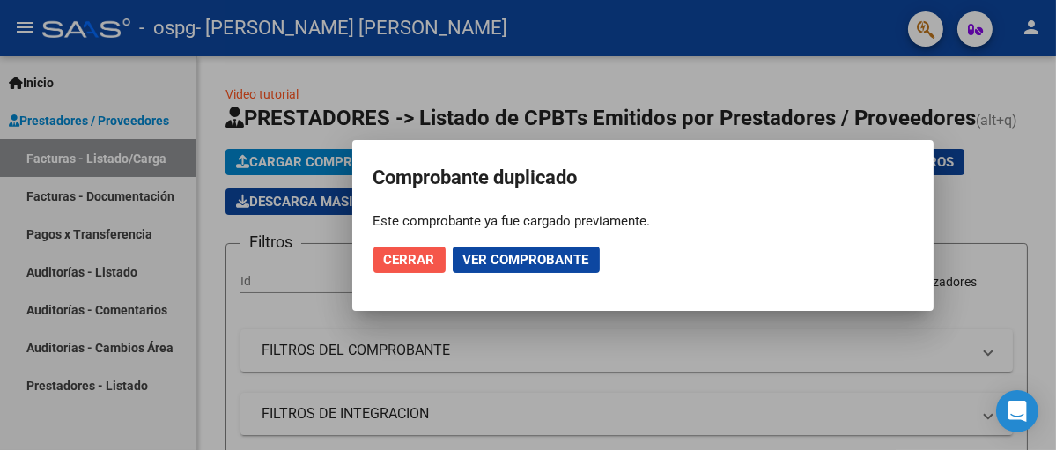
click at [408, 255] on span "Cerrar" at bounding box center [409, 260] width 51 height 16
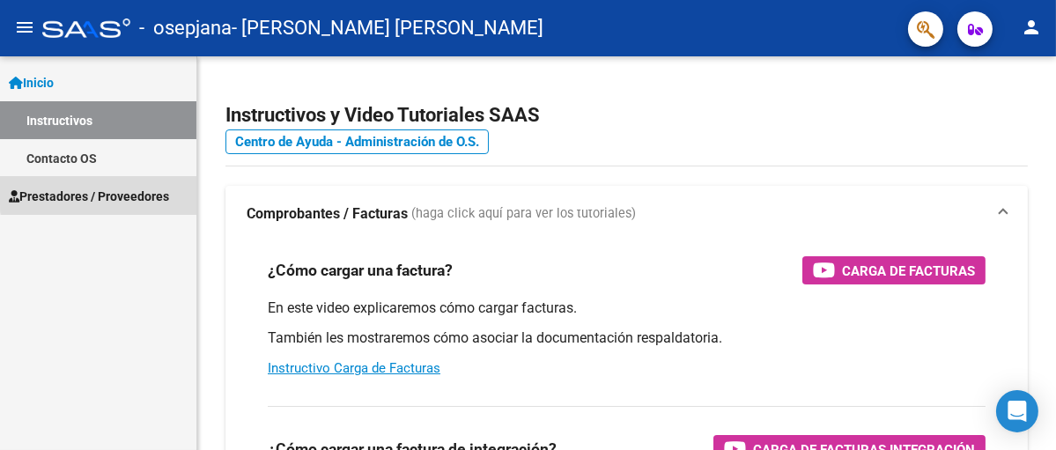
click at [139, 190] on span "Prestadores / Proveedores" at bounding box center [89, 196] width 160 height 19
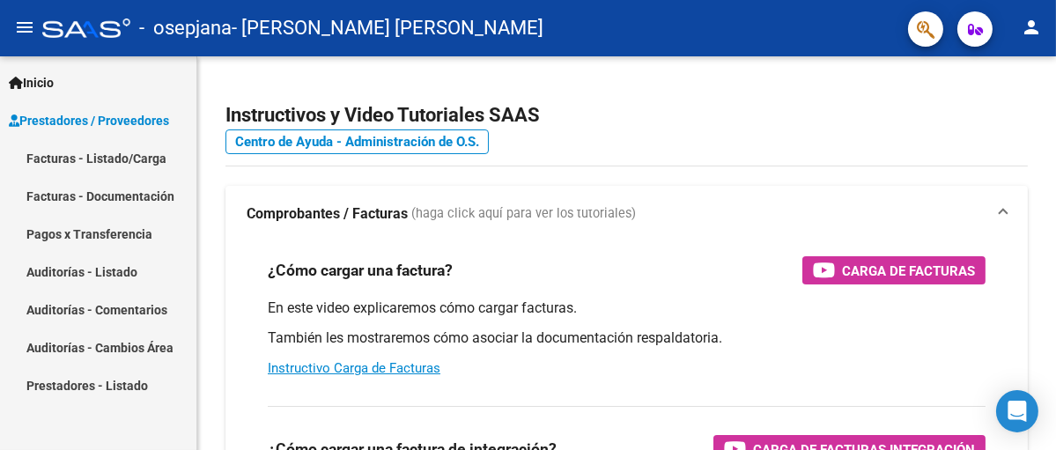
click at [103, 149] on link "Facturas - Listado/Carga" at bounding box center [98, 158] width 196 height 38
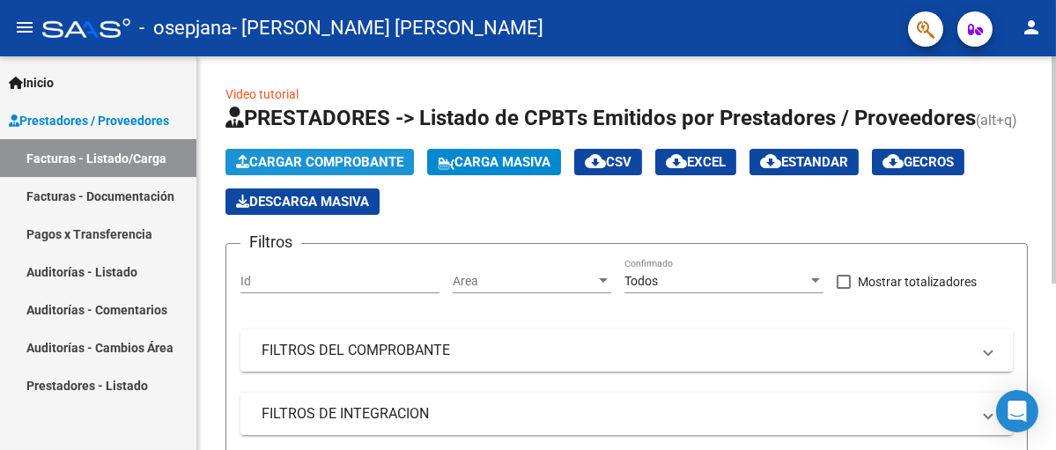
click at [293, 151] on button "Cargar Comprobante" at bounding box center [320, 162] width 189 height 26
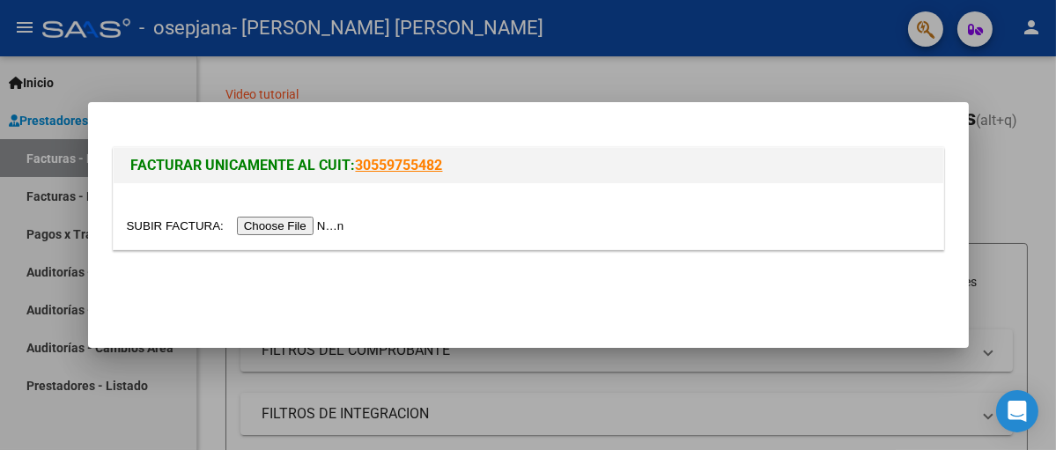
click at [311, 229] on input "file" at bounding box center [238, 226] width 223 height 19
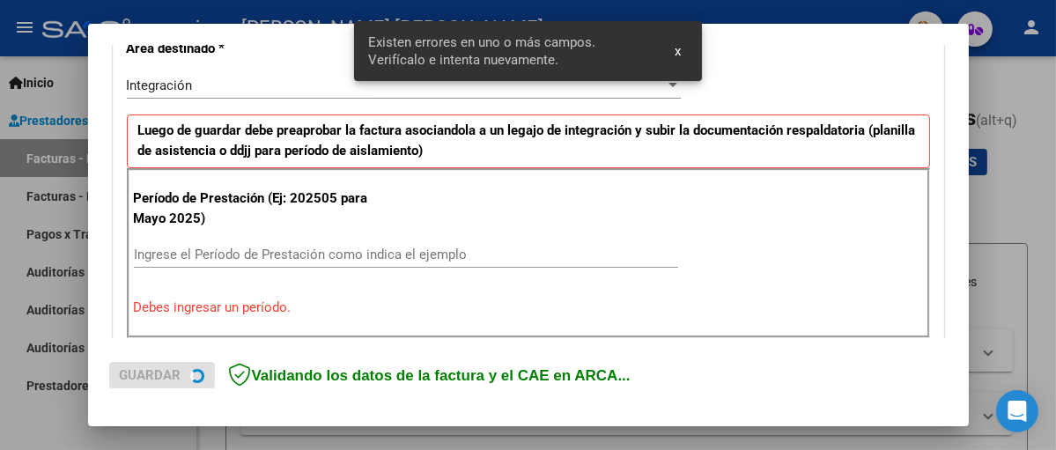
scroll to position [433, 0]
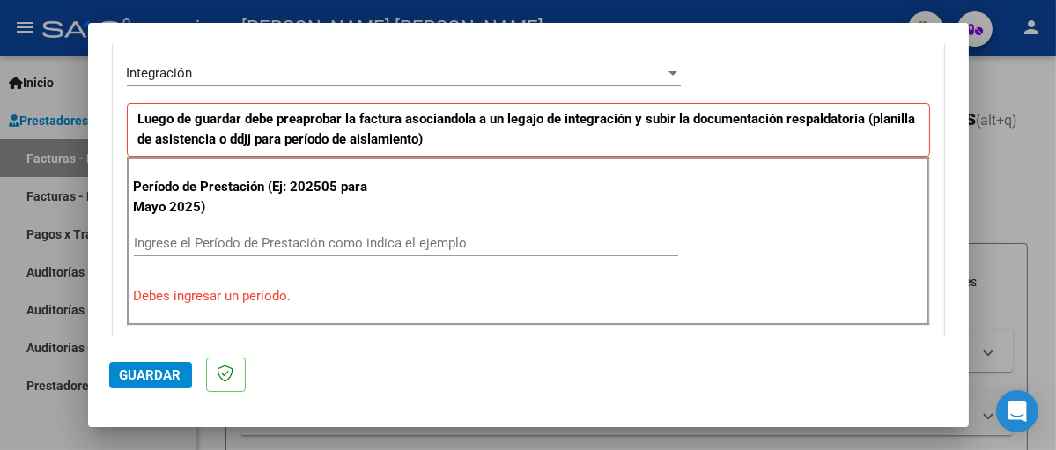
click at [205, 241] on input "Ingrese el Período de Prestación como indica el ejemplo" at bounding box center [406, 243] width 545 height 16
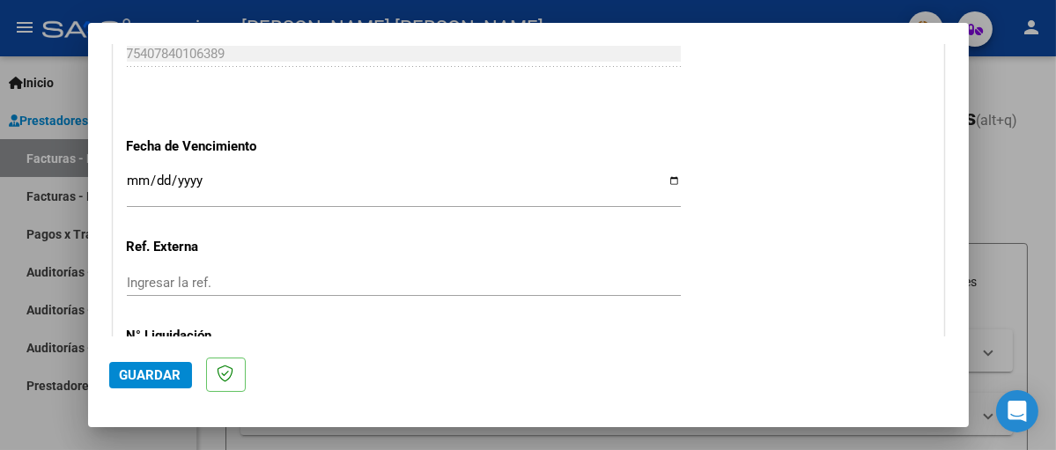
scroll to position [1226, 0]
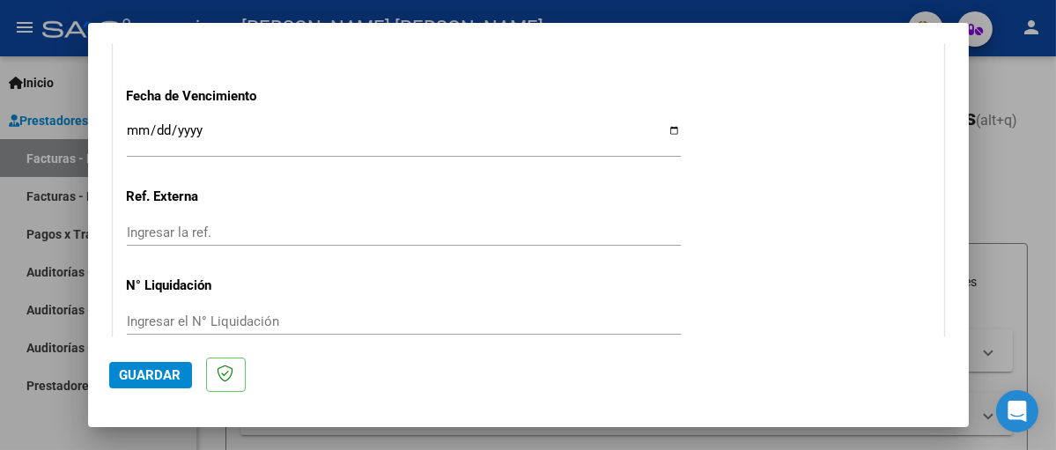
type input "202509"
click at [663, 127] on input "Ingresar la fecha" at bounding box center [404, 137] width 554 height 28
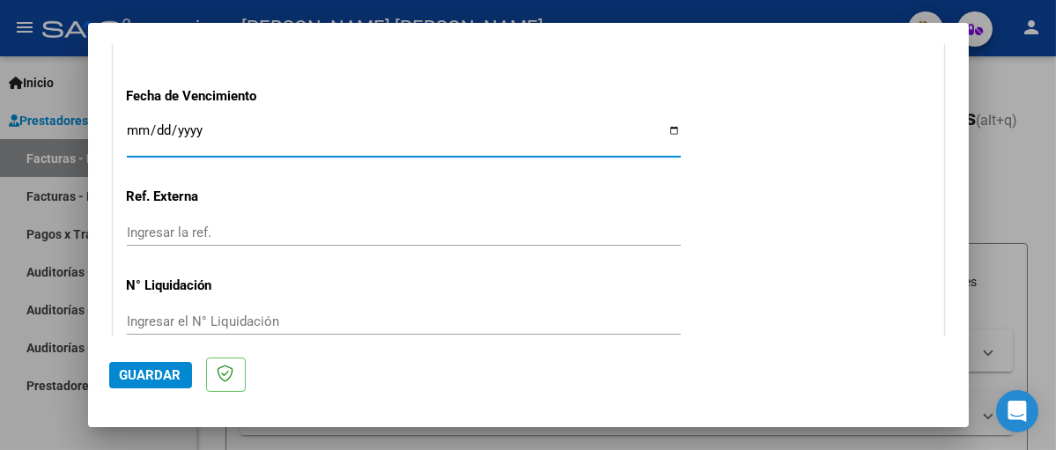
type input "[DATE]"
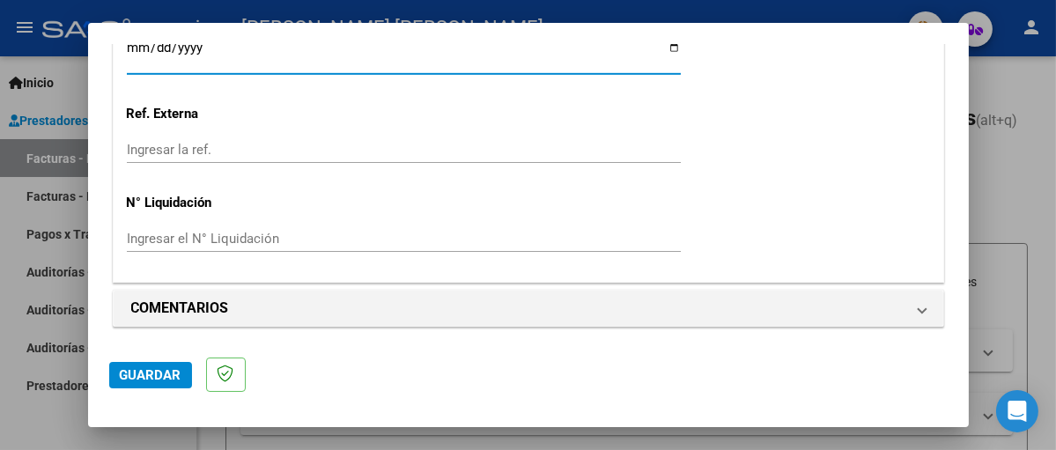
click at [157, 374] on span "Guardar" at bounding box center [151, 375] width 62 height 16
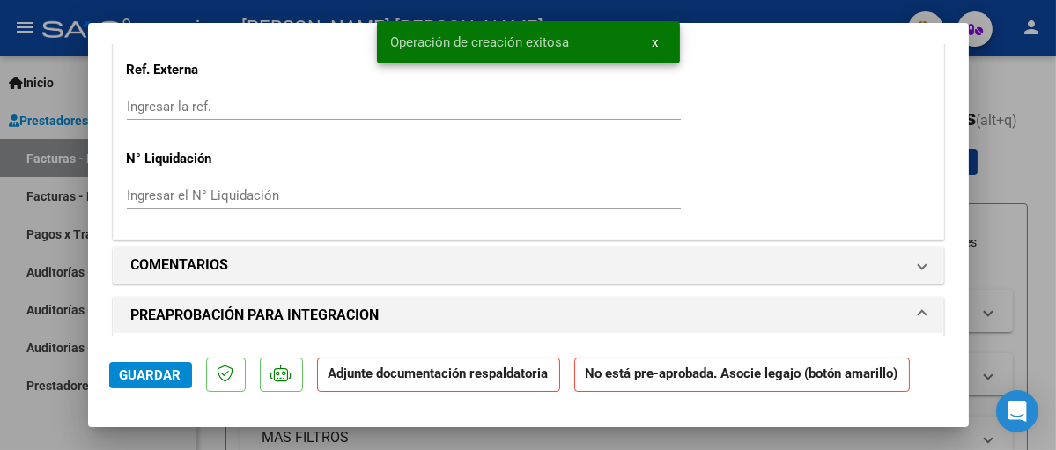
scroll to position [1410, 0]
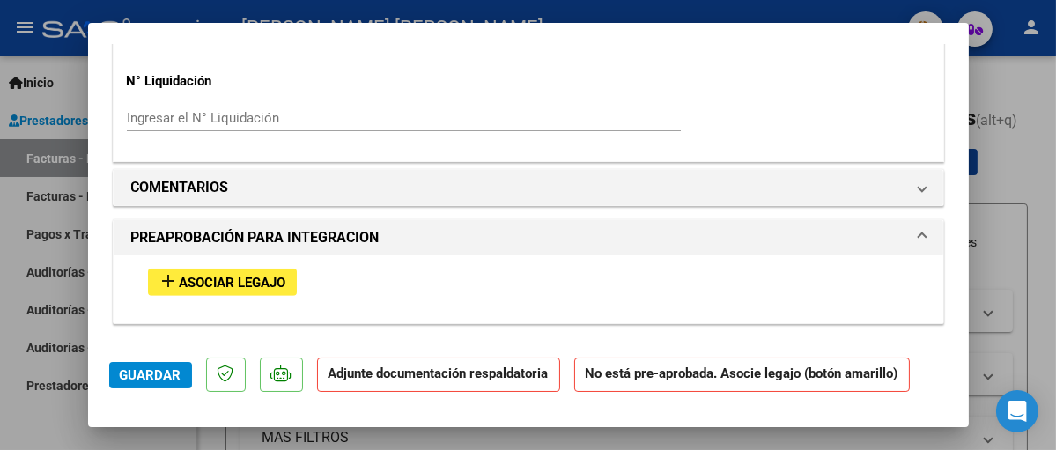
click at [240, 288] on span "Asociar Legajo" at bounding box center [233, 283] width 107 height 16
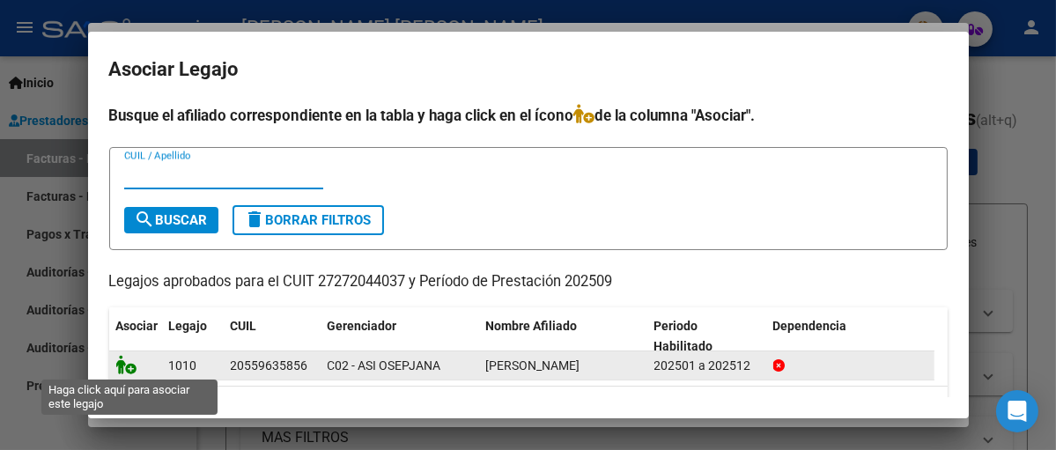
click at [131, 365] on icon at bounding box center [126, 364] width 21 height 19
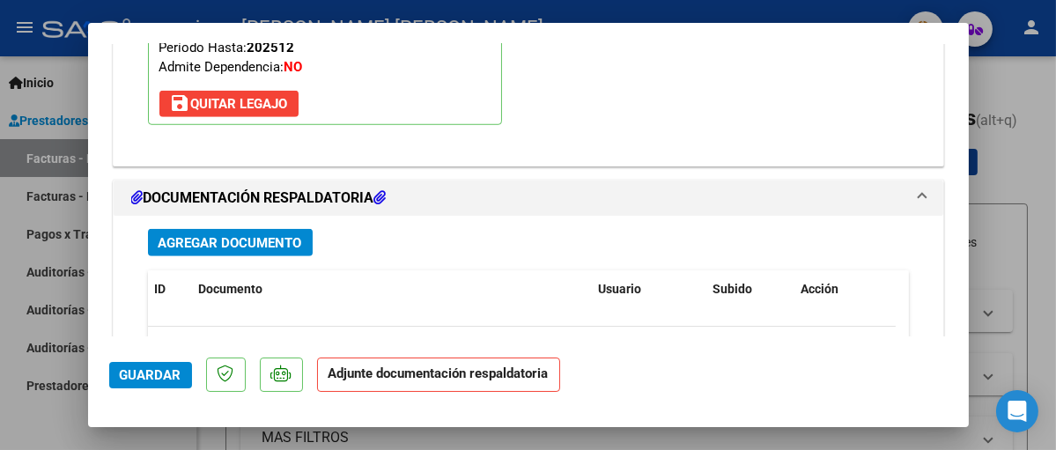
scroll to position [1896, 0]
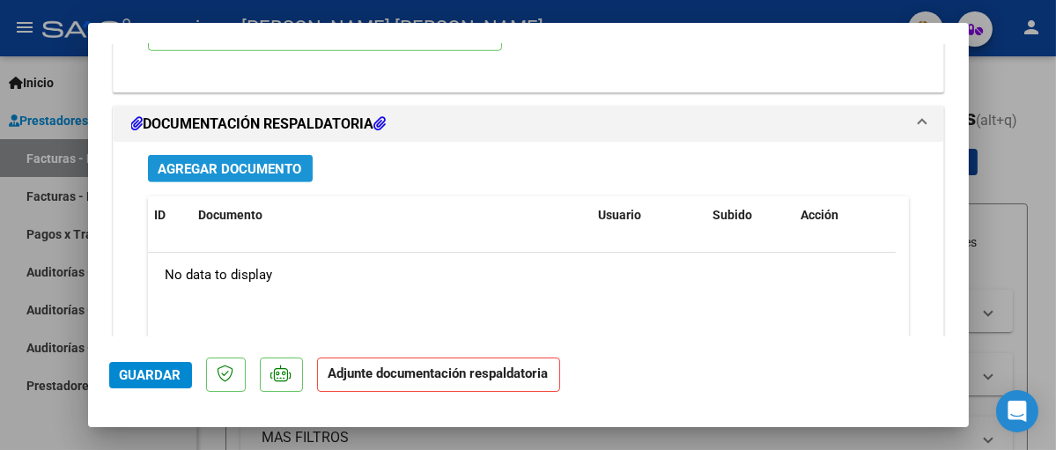
click at [277, 163] on span "Agregar Documento" at bounding box center [231, 169] width 144 height 16
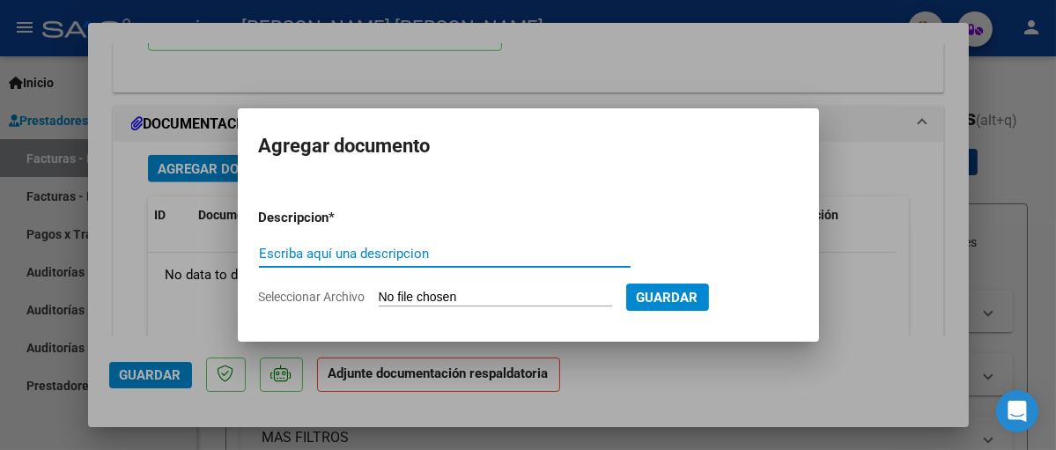
click at [301, 252] on input "Escriba aquí una descripcion" at bounding box center [445, 254] width 372 height 16
type input "ASISTENCIA"
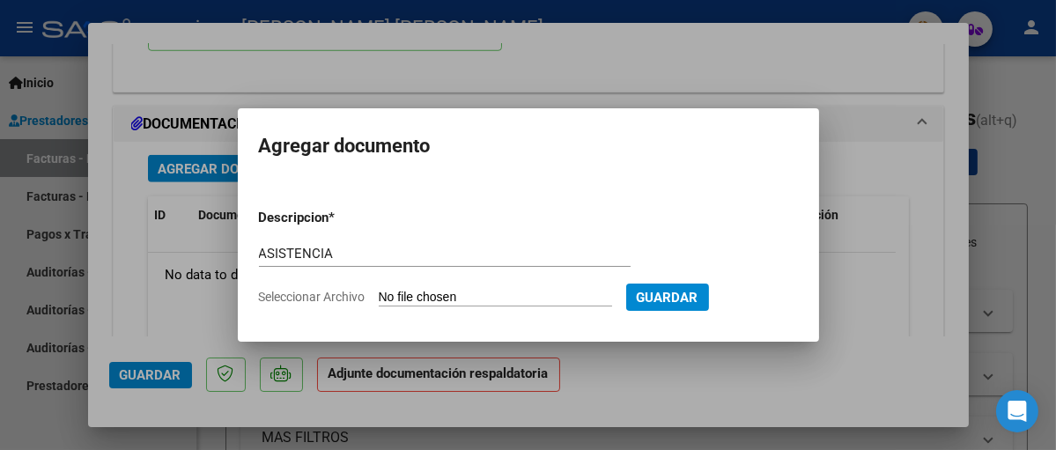
click at [332, 290] on span "Seleccionar Archivo" at bounding box center [312, 297] width 107 height 14
click at [379, 290] on input "Seleccionar Archivo" at bounding box center [495, 298] width 233 height 17
type input "C:\fakepath\Asist Correa 9-25.pdf"
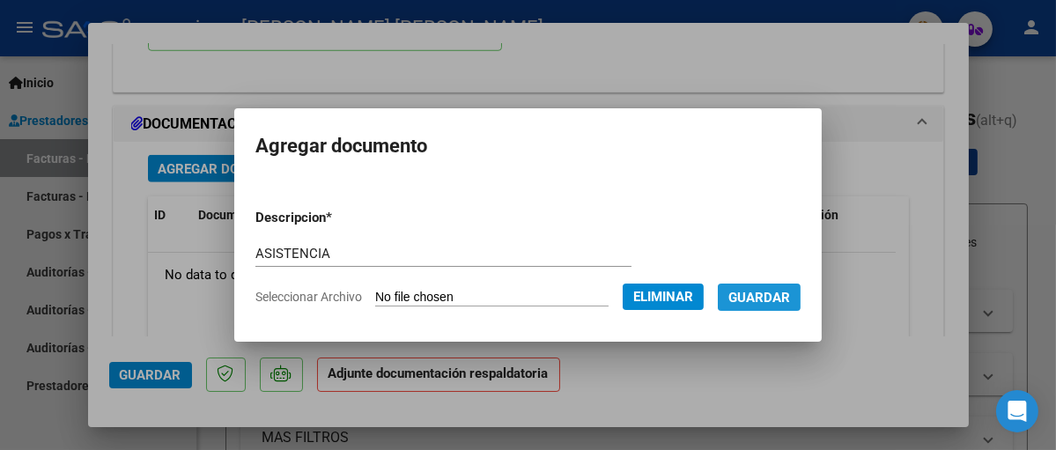
click at [761, 297] on span "Guardar" at bounding box center [760, 298] width 62 height 16
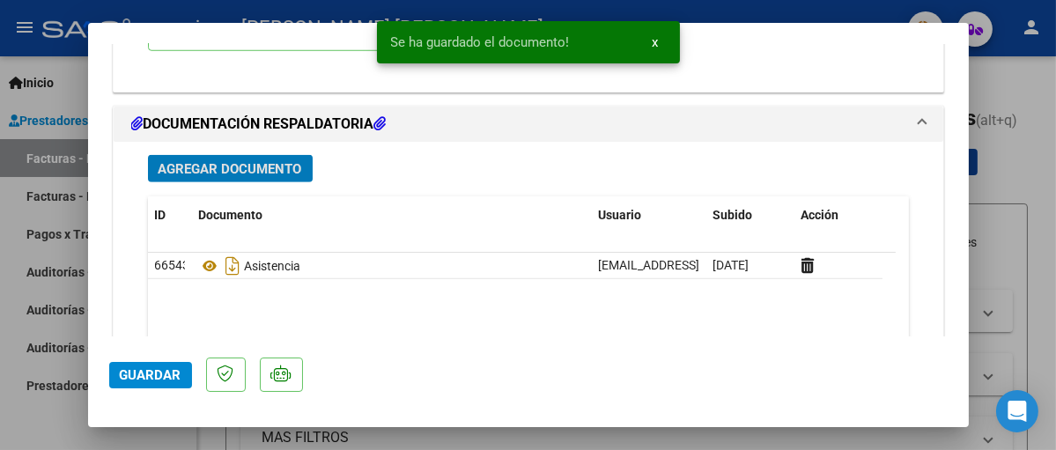
click at [155, 372] on span "Guardar" at bounding box center [151, 375] width 62 height 16
click at [984, 78] on div at bounding box center [528, 225] width 1056 height 450
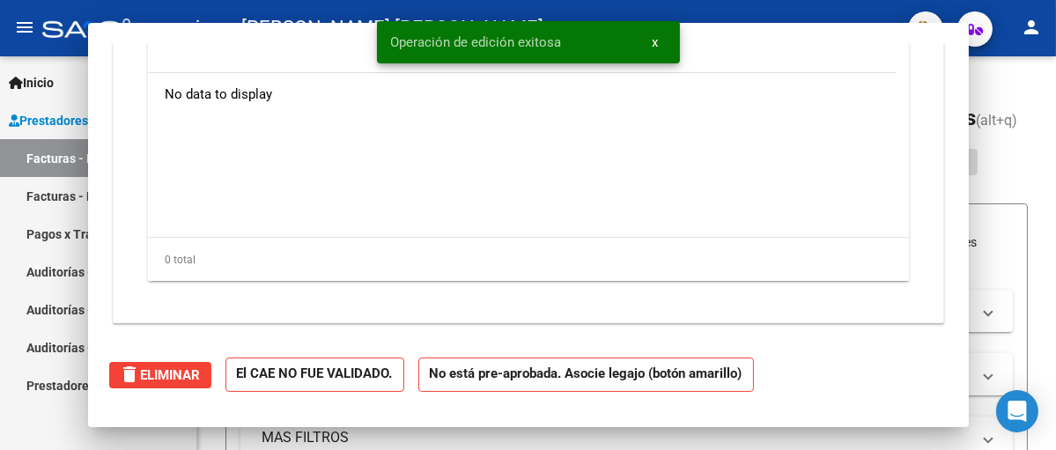
scroll to position [0, 0]
